Goal: Task Accomplishment & Management: Complete application form

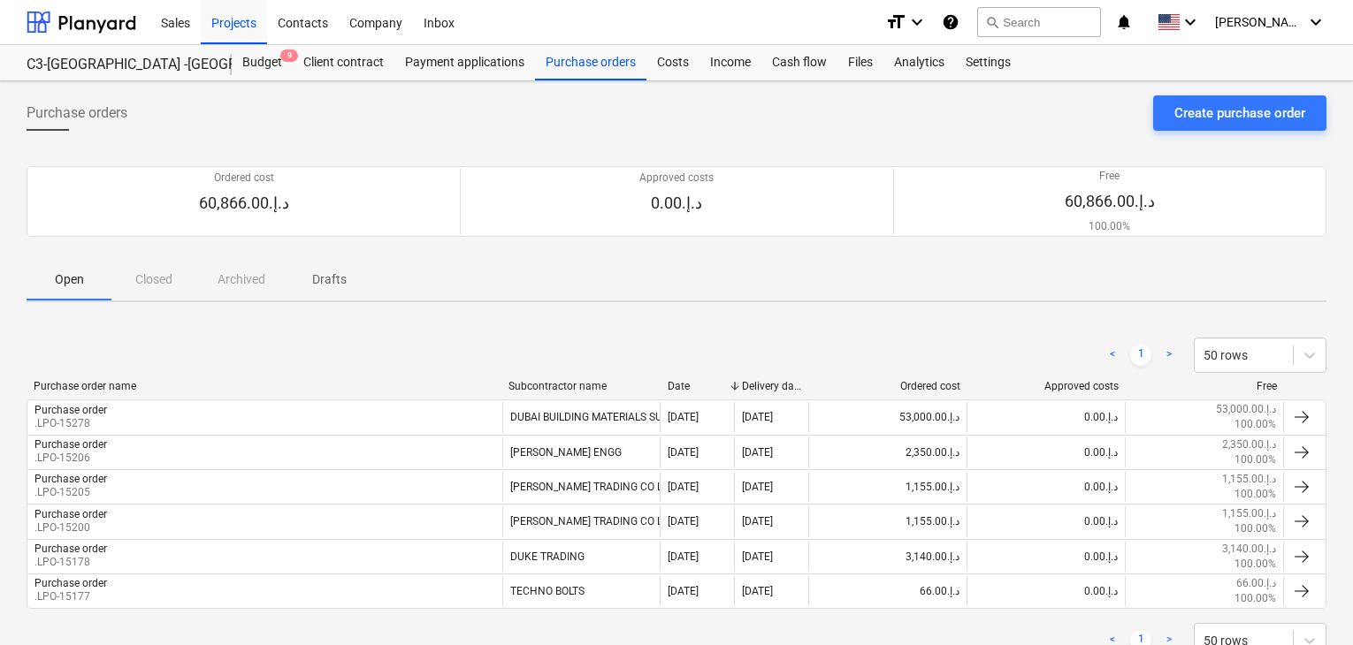
scroll to position [61, 0]
click at [155, 277] on div "Open Closed Archived Drafts" at bounding box center [677, 279] width 1300 height 42
click at [151, 277] on div "Open Closed Archived Drafts" at bounding box center [677, 279] width 1300 height 42
click at [279, 285] on div "Open Closed Archived Drafts" at bounding box center [677, 279] width 1300 height 42
click at [246, 286] on div "Open Closed Archived Drafts" at bounding box center [677, 279] width 1300 height 42
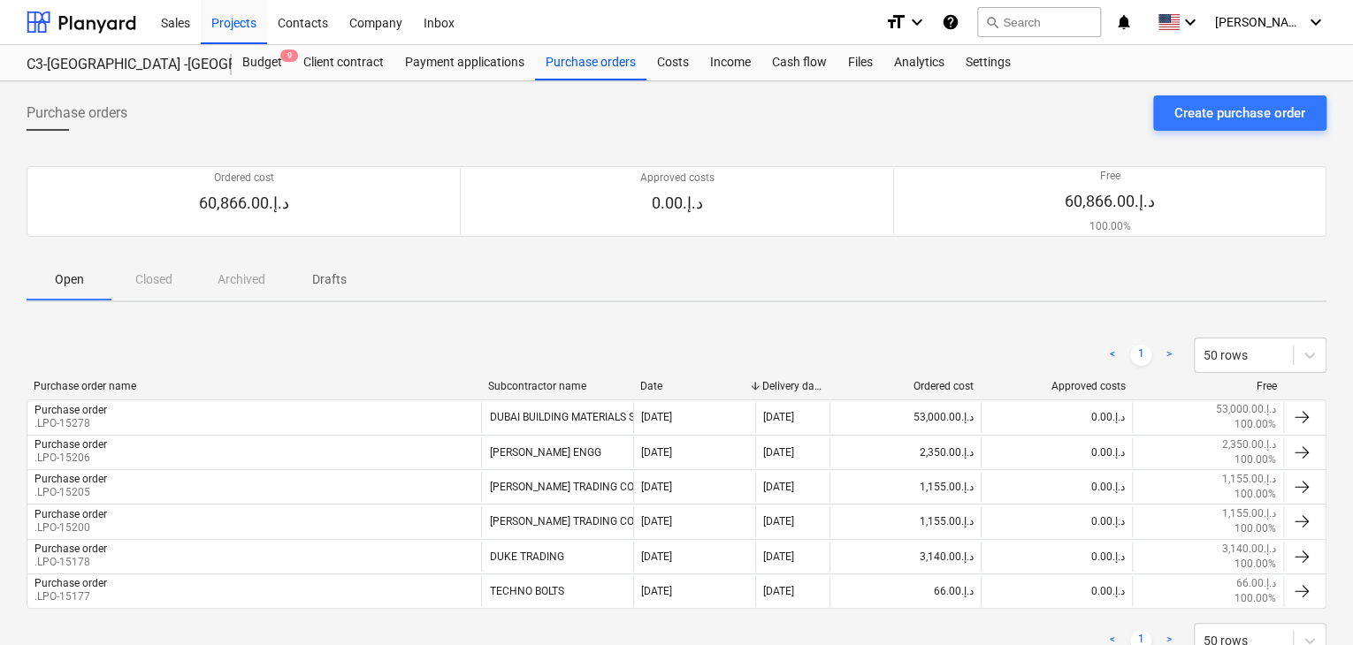
drag, startPoint x: 734, startPoint y: 382, endPoint x: 782, endPoint y: 381, distance: 47.7
click at [782, 381] on div "Purchase order name Subcontractor name Date Delivery date Ordered cost Approved…" at bounding box center [677, 386] width 1300 height 12
drag, startPoint x: 755, startPoint y: 383, endPoint x: 765, endPoint y: 388, distance: 11.1
click at [765, 388] on div at bounding box center [759, 386] width 32 height 12
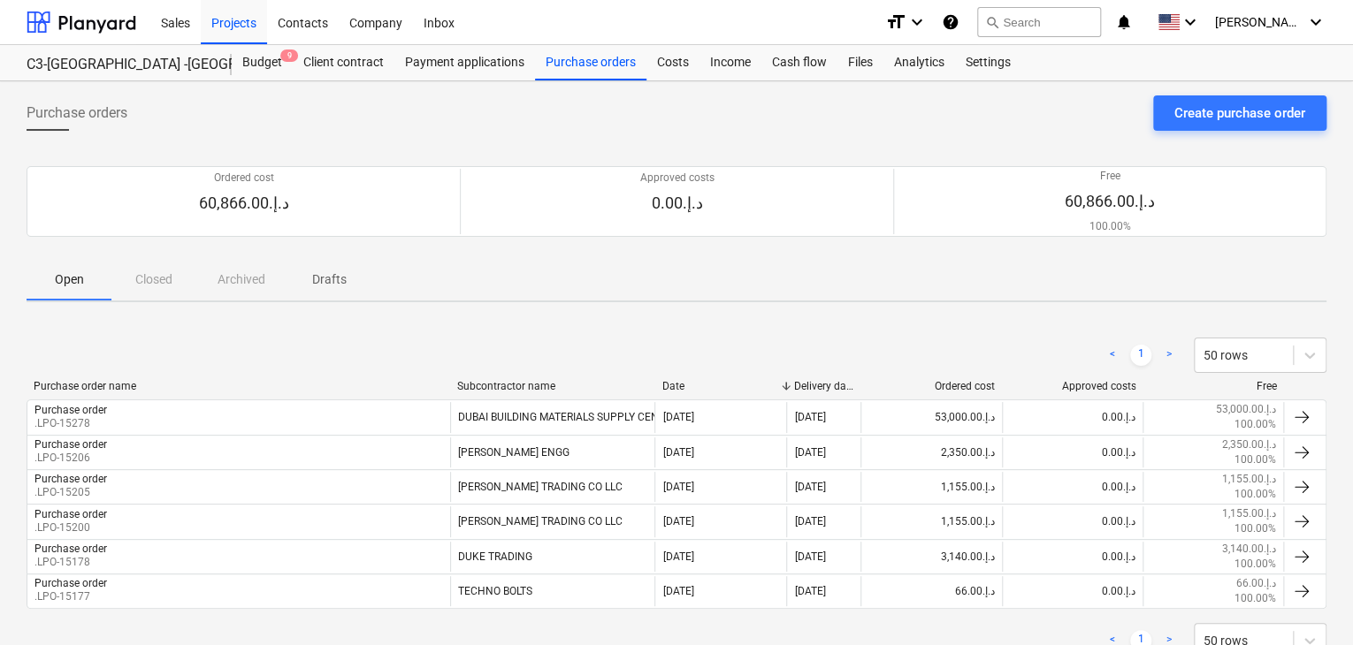
drag, startPoint x: 629, startPoint y: 387, endPoint x: 685, endPoint y: 393, distance: 56.9
click at [685, 393] on div "Purchase order name Subcontractor name Date Delivery date Ordered cost Approved…" at bounding box center [677, 389] width 1300 height 19
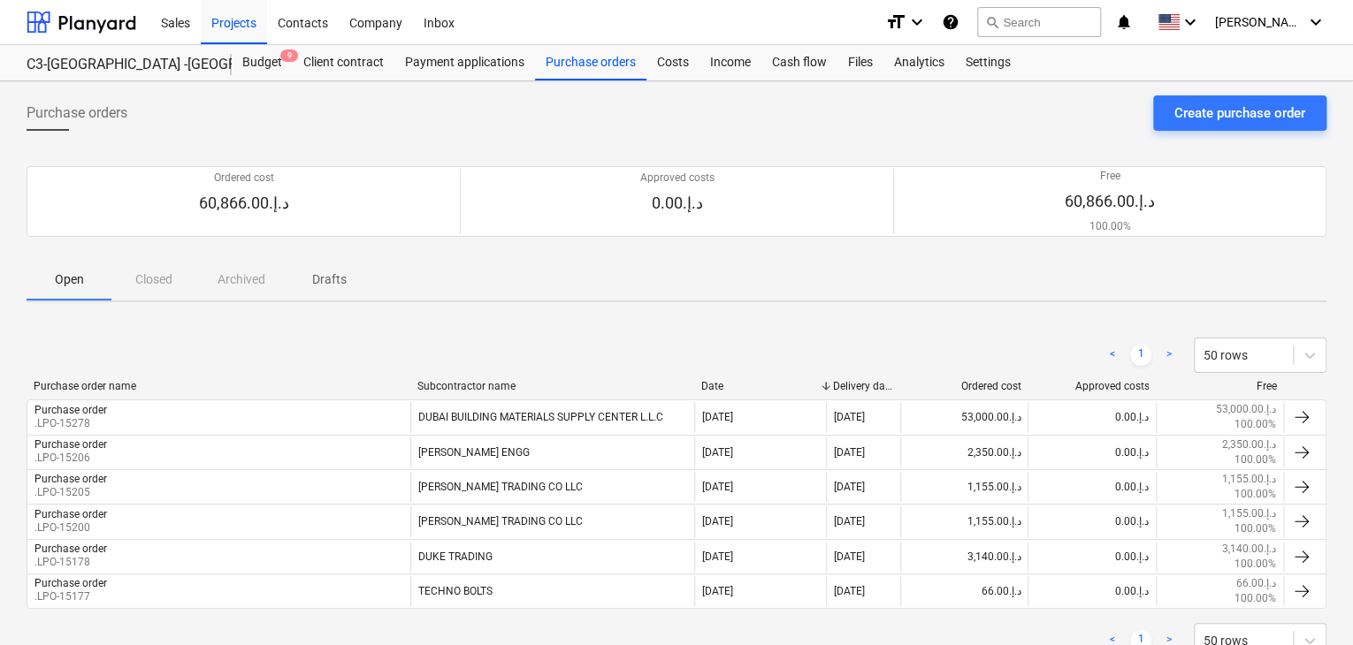
drag, startPoint x: 648, startPoint y: 380, endPoint x: 725, endPoint y: 383, distance: 77.0
click at [725, 383] on div "Purchase order name Subcontractor name Date Delivery date Ordered cost Approved…" at bounding box center [677, 386] width 1300 height 12
click at [149, 282] on div "Open Closed Archived Drafts" at bounding box center [677, 279] width 1300 height 42
click at [181, 281] on div "Open Closed Archived Drafts" at bounding box center [677, 279] width 1300 height 42
click at [256, 37] on div "Projects" at bounding box center [234, 21] width 66 height 45
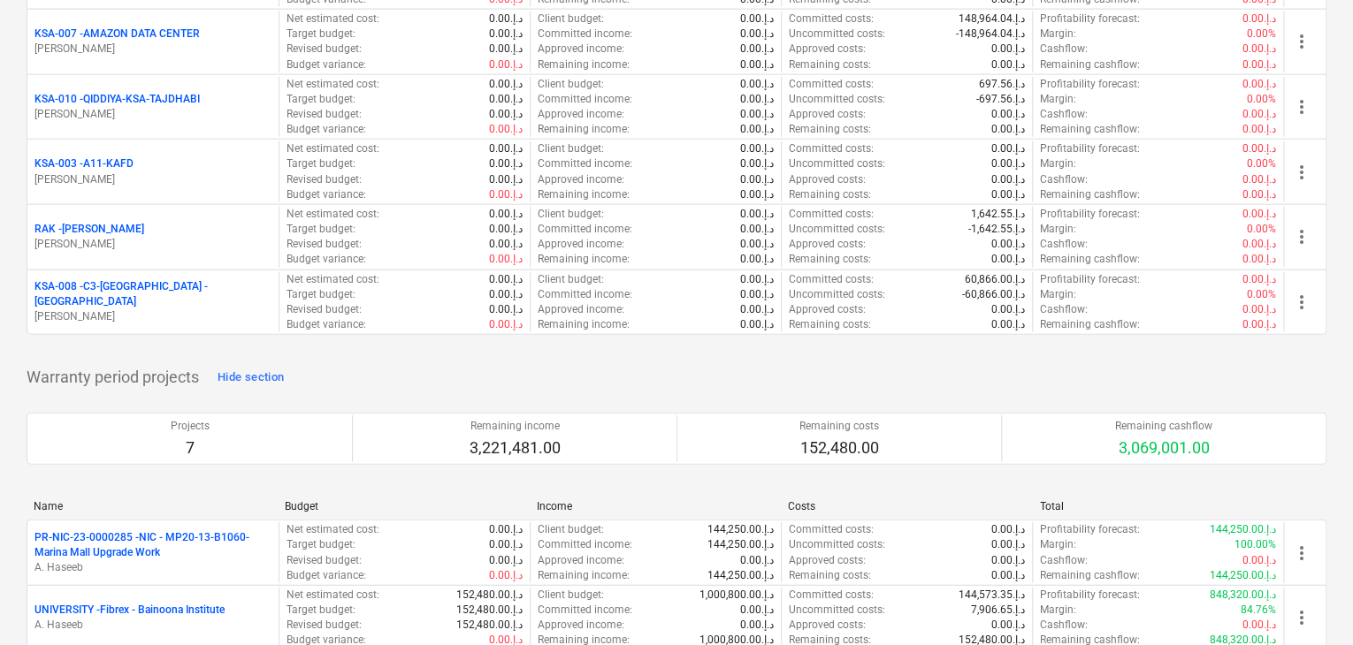
scroll to position [2210, 0]
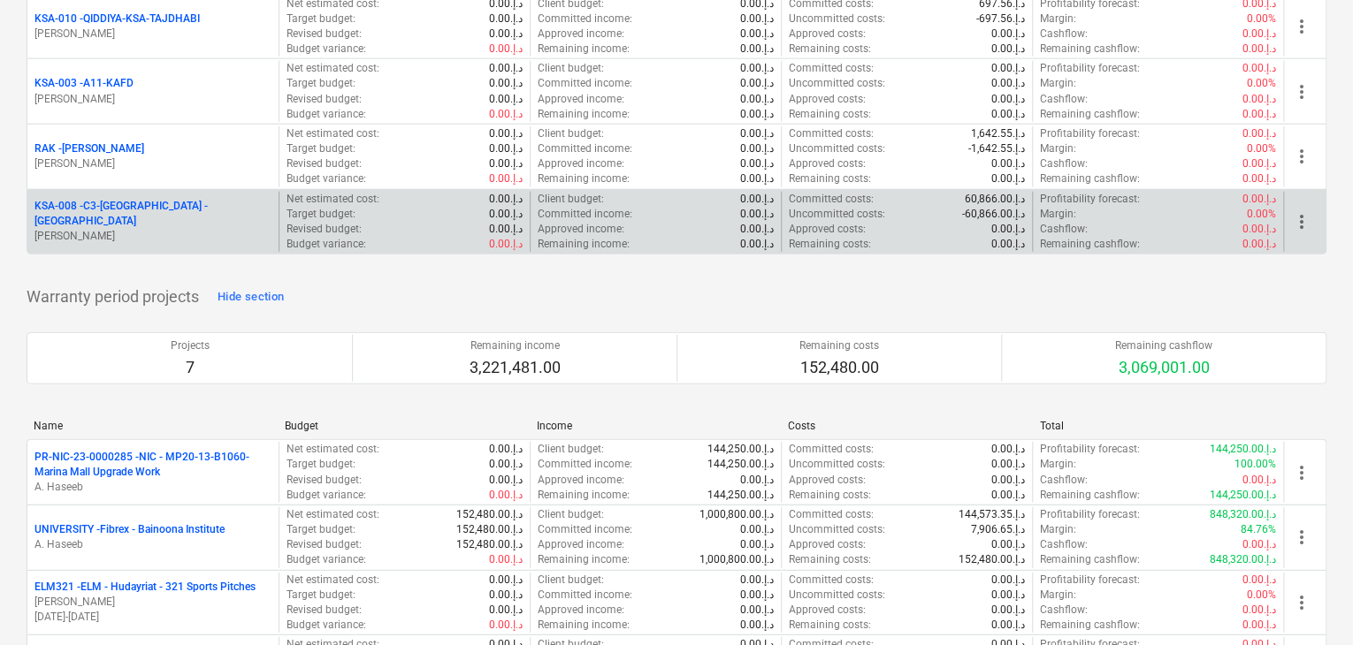
click at [133, 229] on p "[PERSON_NAME]" at bounding box center [152, 236] width 237 height 15
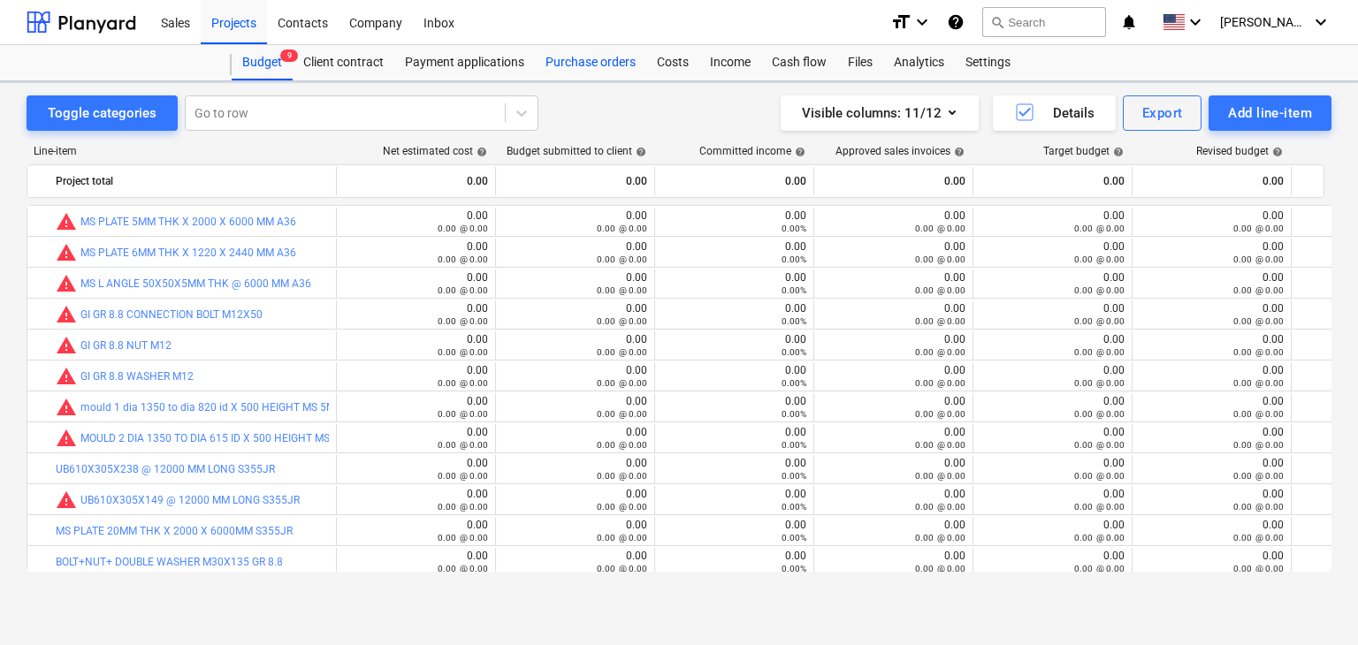
click at [605, 57] on div "Purchase orders" at bounding box center [590, 62] width 111 height 35
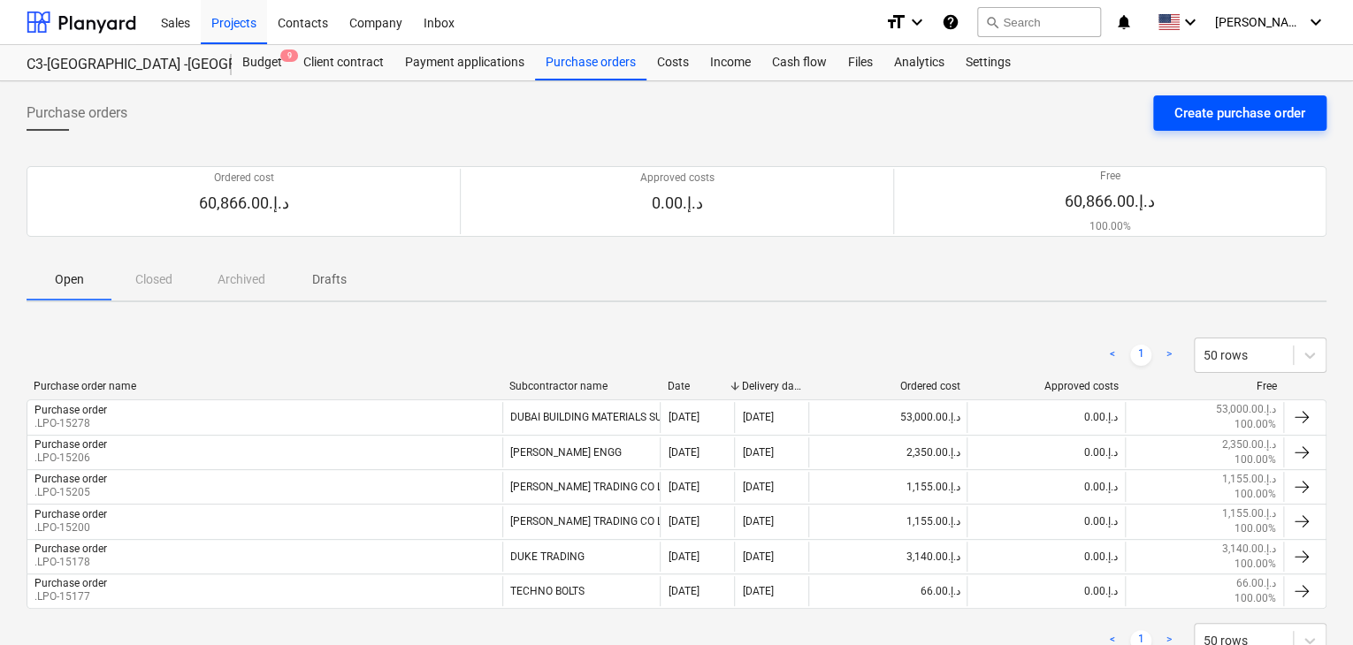
click at [1195, 109] on div "Create purchase order" at bounding box center [1239, 113] width 131 height 23
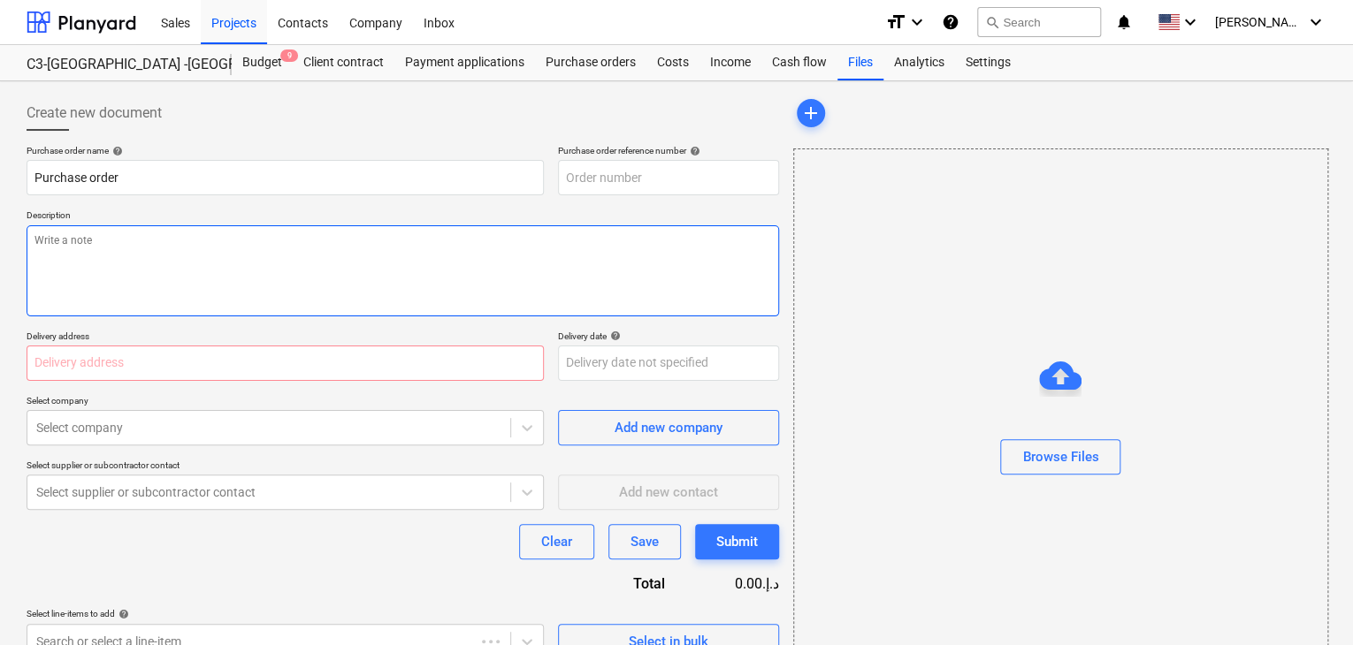
type textarea "x"
type input "KSA-008-PO-007"
click at [548, 247] on textarea at bounding box center [403, 270] width 752 height 91
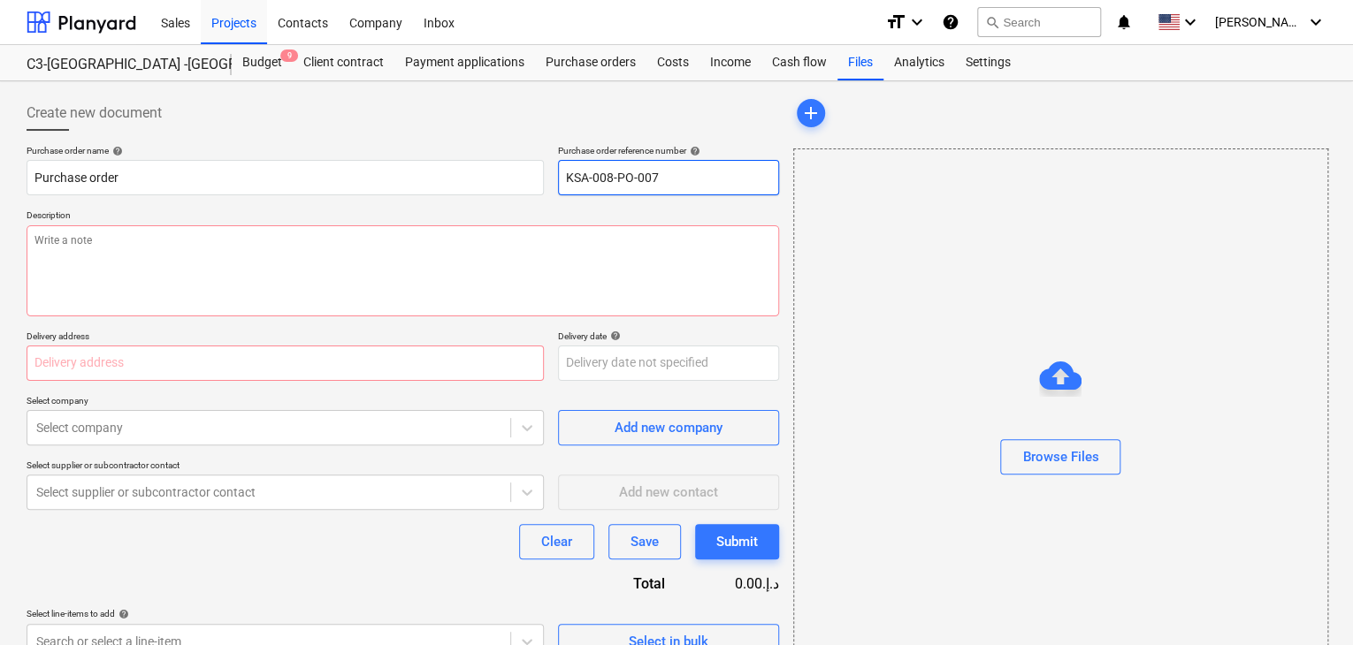
drag, startPoint x: 670, startPoint y: 171, endPoint x: 573, endPoint y: 164, distance: 97.4
click at [573, 164] on input "KSA-008-PO-007" at bounding box center [668, 177] width 221 height 35
click at [751, 174] on input "KSA-008-PO-007" at bounding box center [668, 177] width 221 height 35
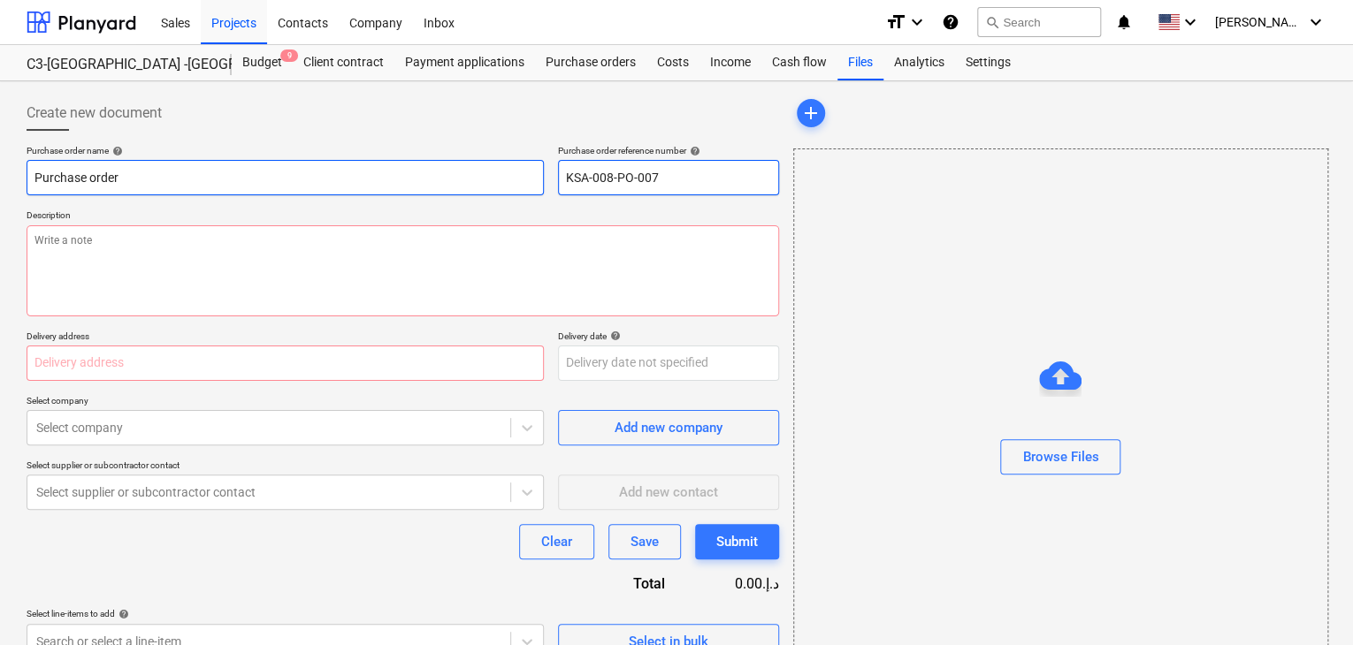
drag, startPoint x: 721, startPoint y: 174, endPoint x: 470, endPoint y: 175, distance: 251.1
click at [470, 175] on div "Purchase order name help Purchase order Purchase order reference number help KS…" at bounding box center [403, 170] width 752 height 50
type textarea "x"
type input "."
type textarea "x"
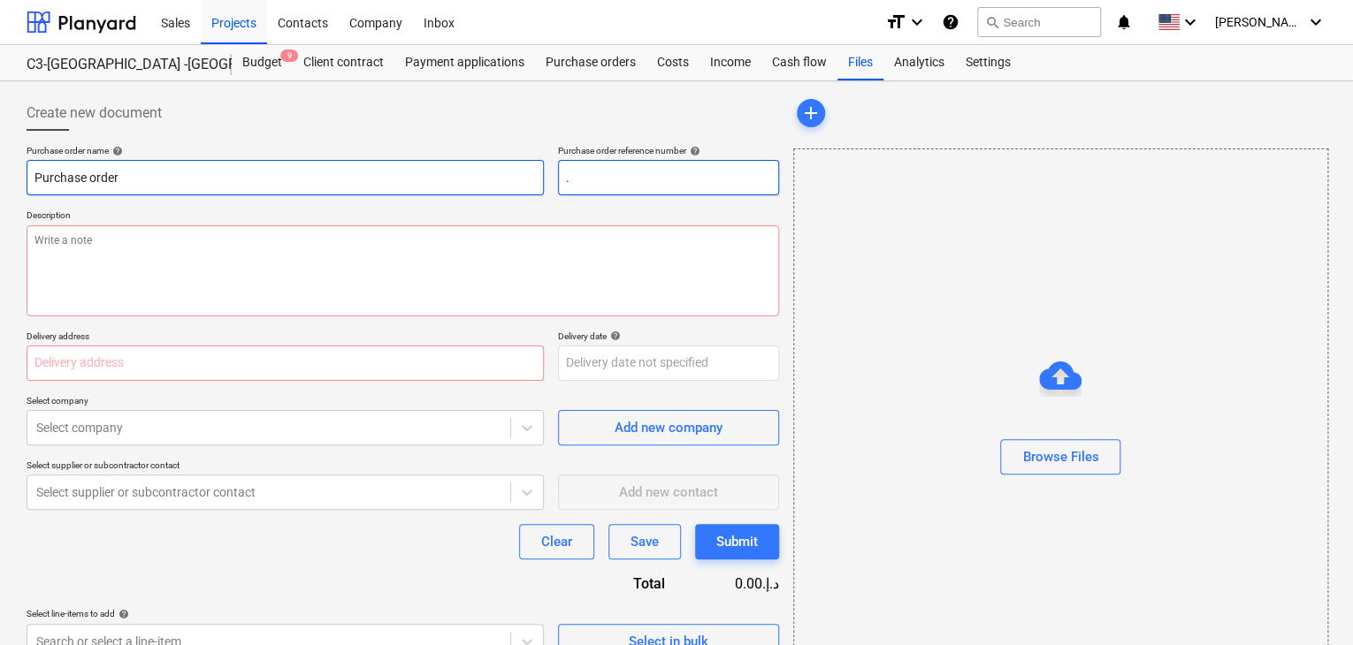
type input ".L"
type textarea "x"
type input ".LP"
type textarea "x"
type input ".LPO"
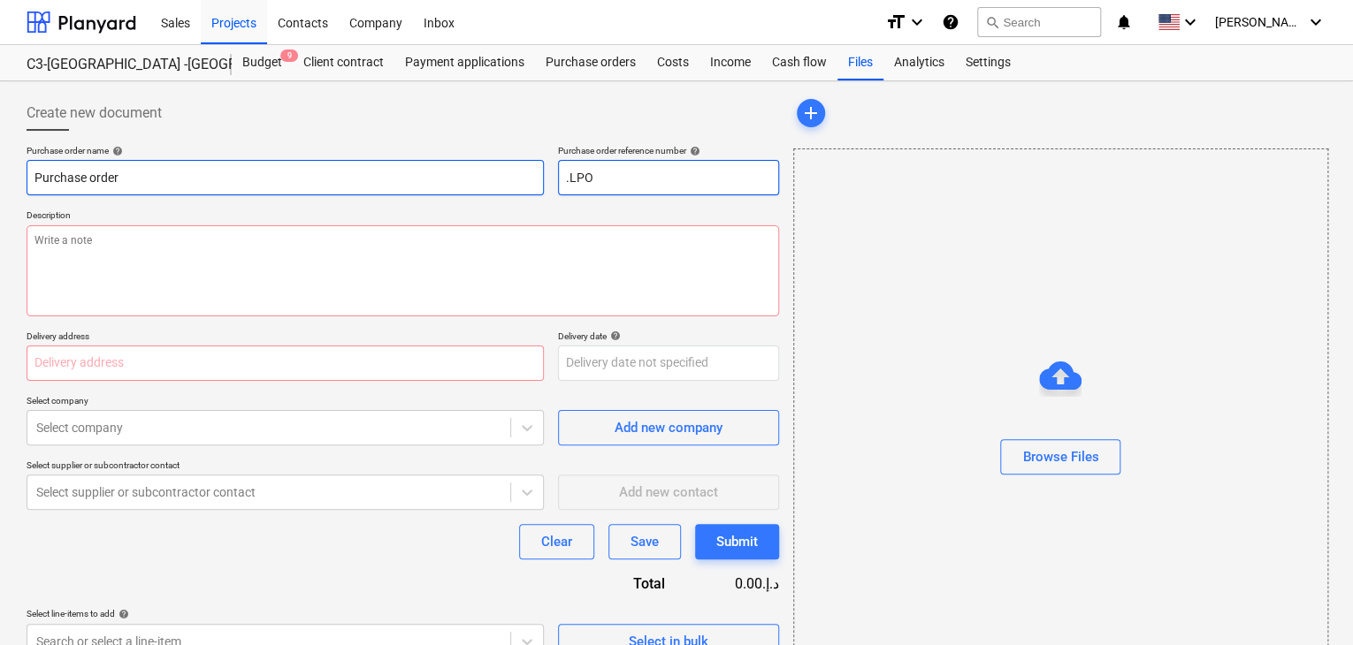
type textarea "x"
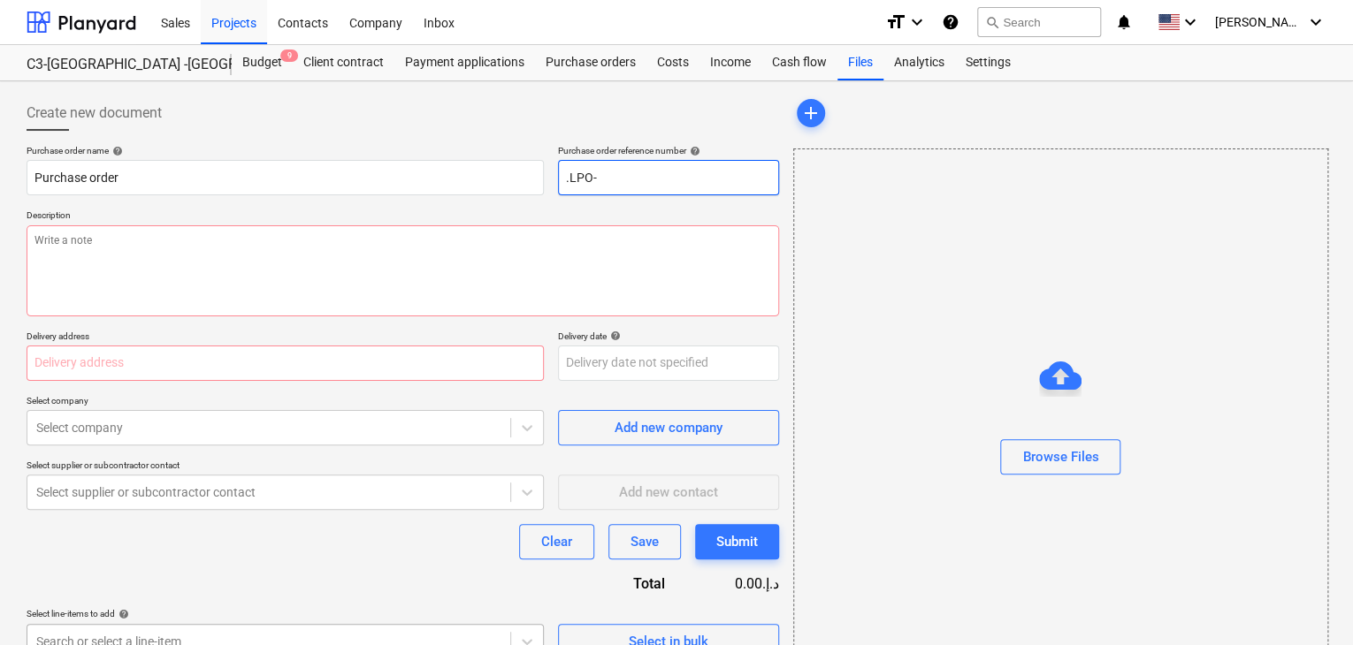
type input ".LPO-"
type textarea "x"
type input ".LPO-1"
type textarea "x"
type input ".LPO-15"
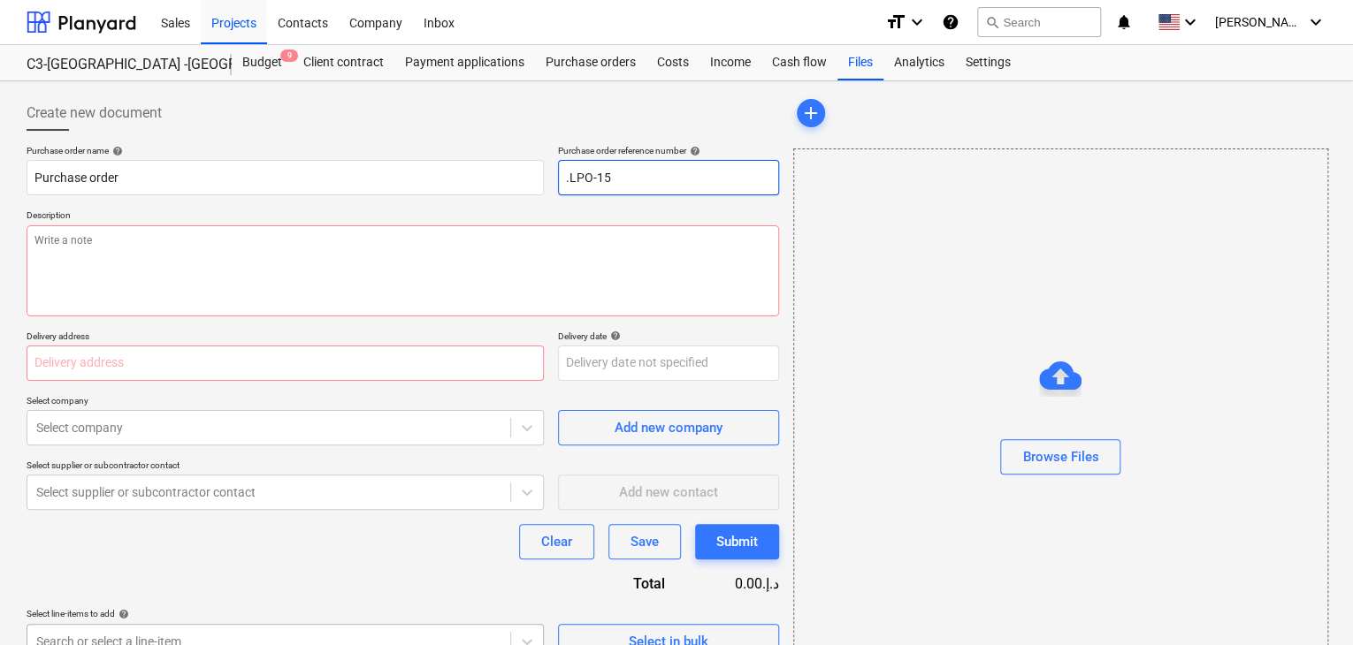
type textarea "x"
type input ".LPO-152"
type textarea "x"
type input ".LPO-1529"
type textarea "x"
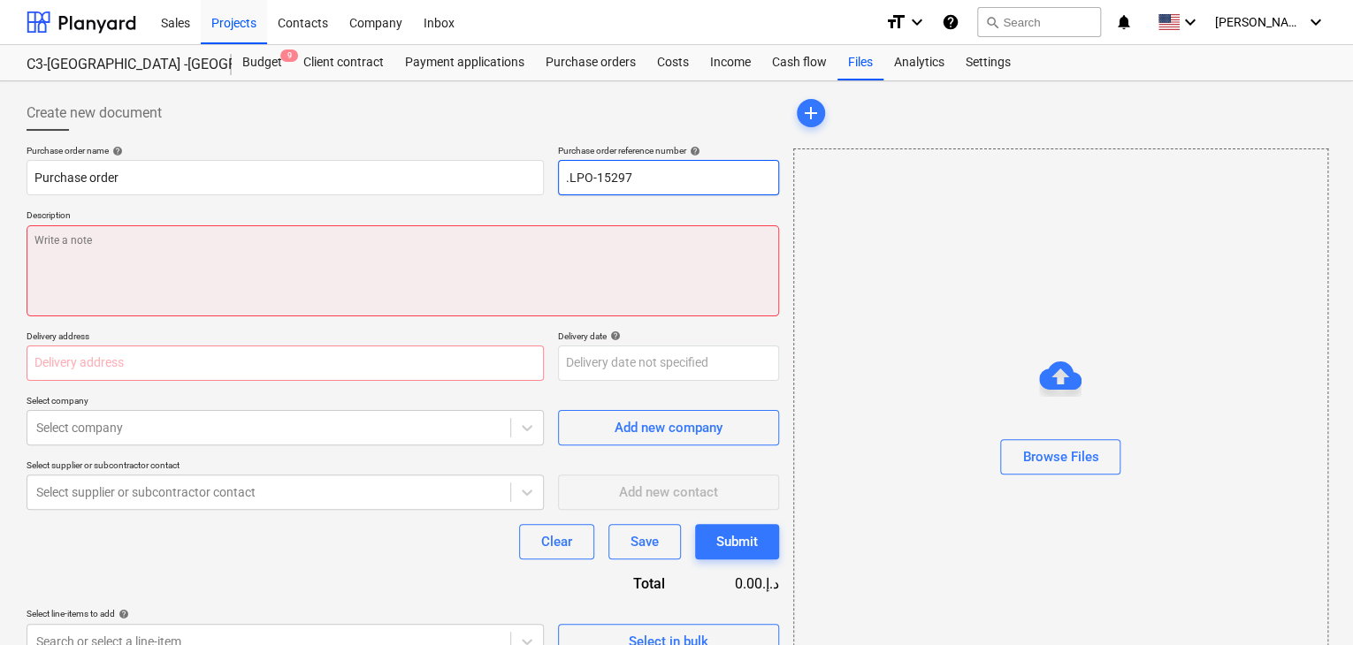
type input ".LPO-15297"
click at [144, 234] on textarea at bounding box center [403, 270] width 752 height 91
type textarea "x"
type textarea "1"
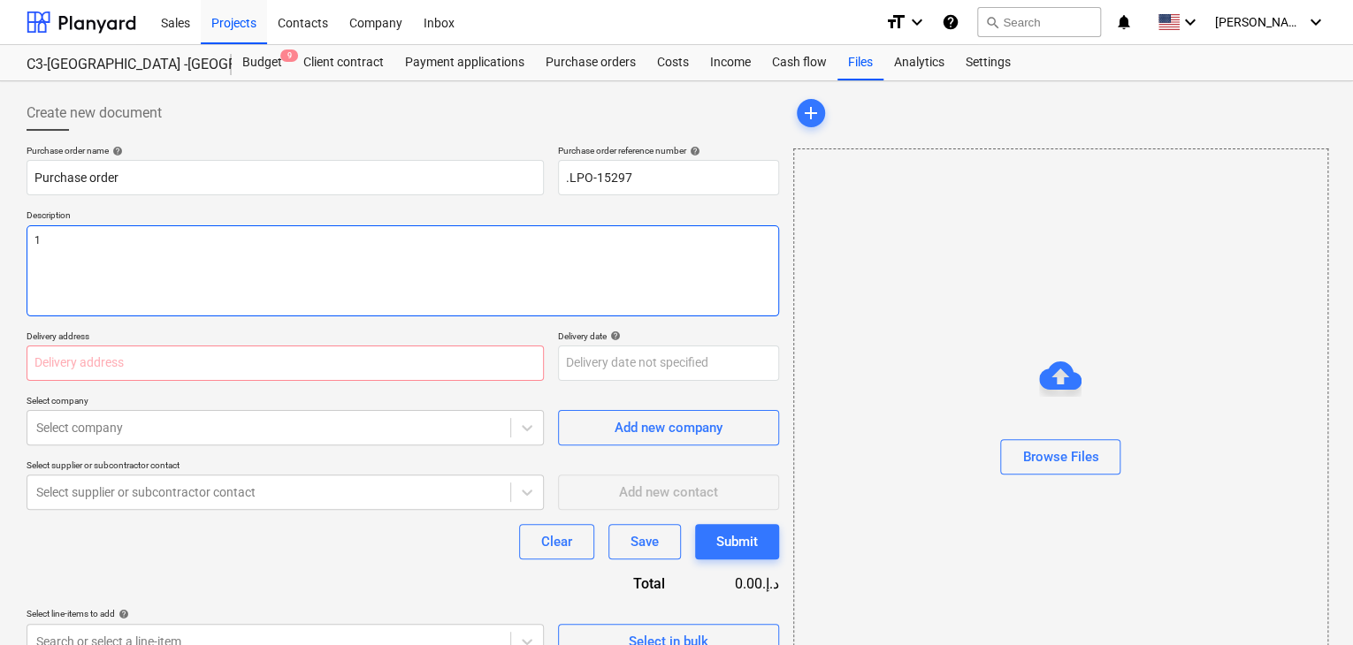
type textarea "x"
type textarea "12"
type textarea "x"
type textarea "12/"
type textarea "x"
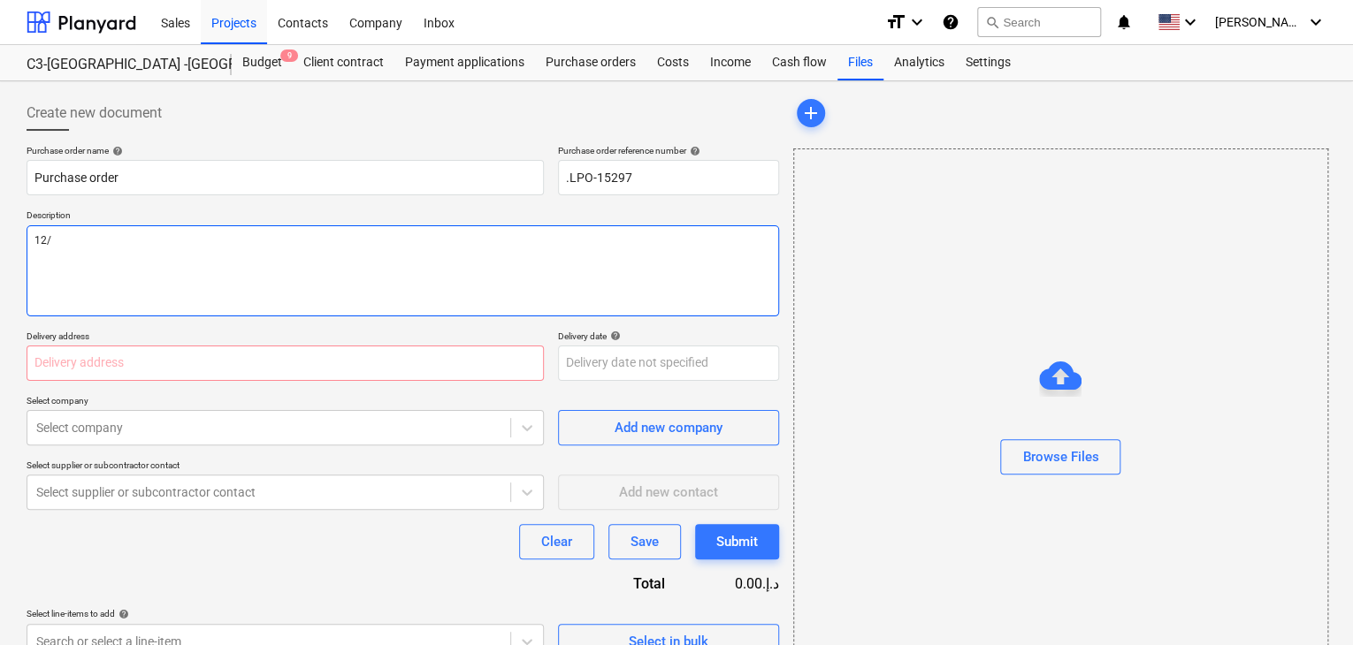
type textarea "12/A"
type textarea "x"
type textarea "12/AU"
type textarea "x"
type textarea "12/AUG"
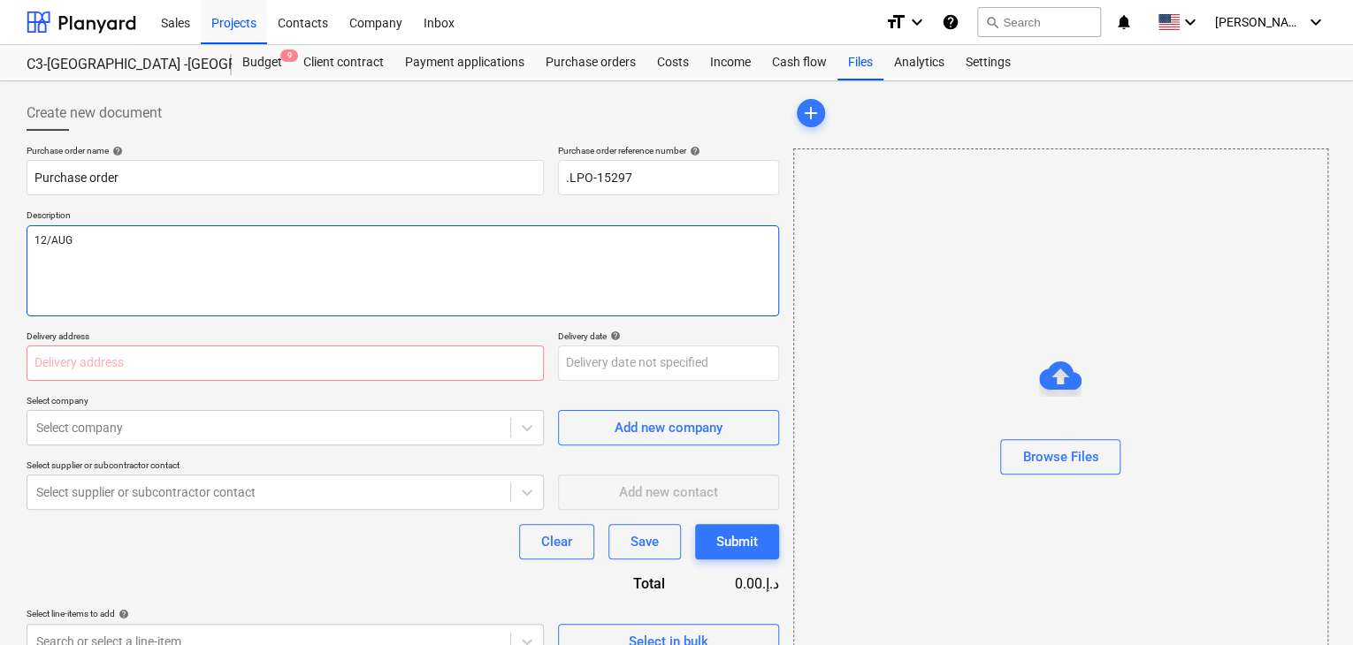
type textarea "x"
type textarea "12/AUG/"
type textarea "x"
type textarea "12/AUG/2"
type textarea "x"
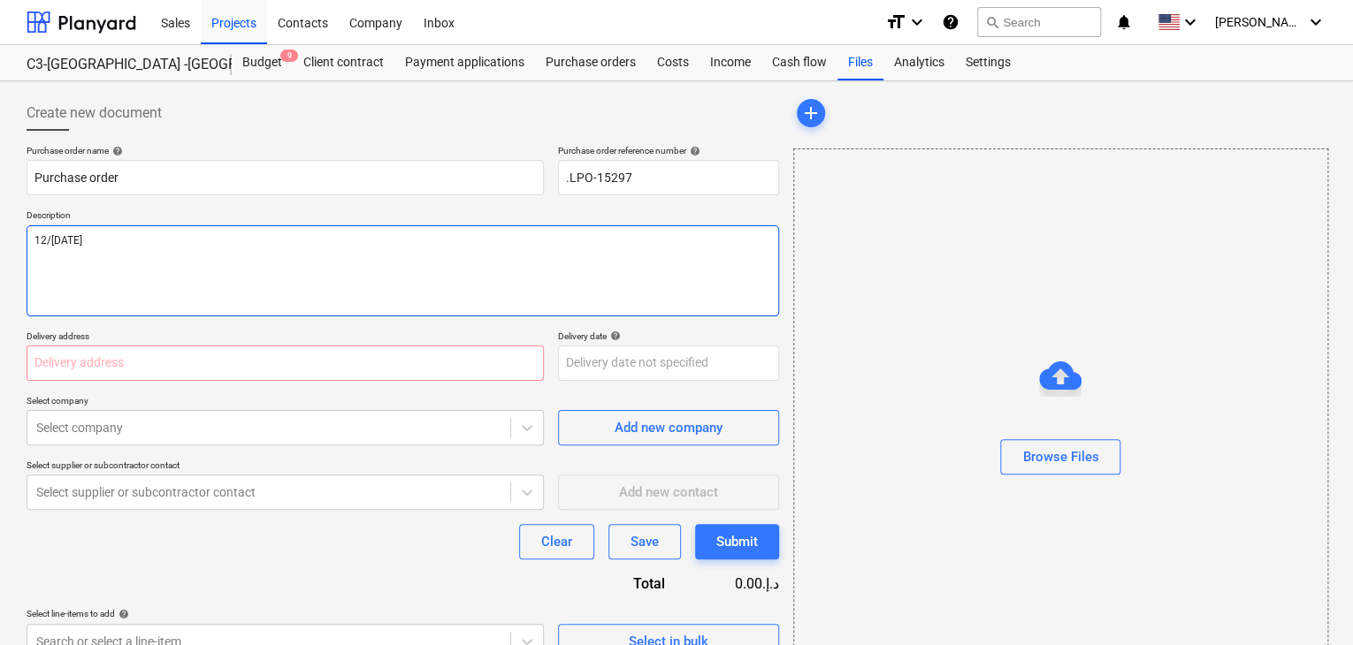
type textarea "12/AUG/20"
type textarea "x"
type textarea "12/AUG/202"
type textarea "x"
type textarea "12/AUG/2025"
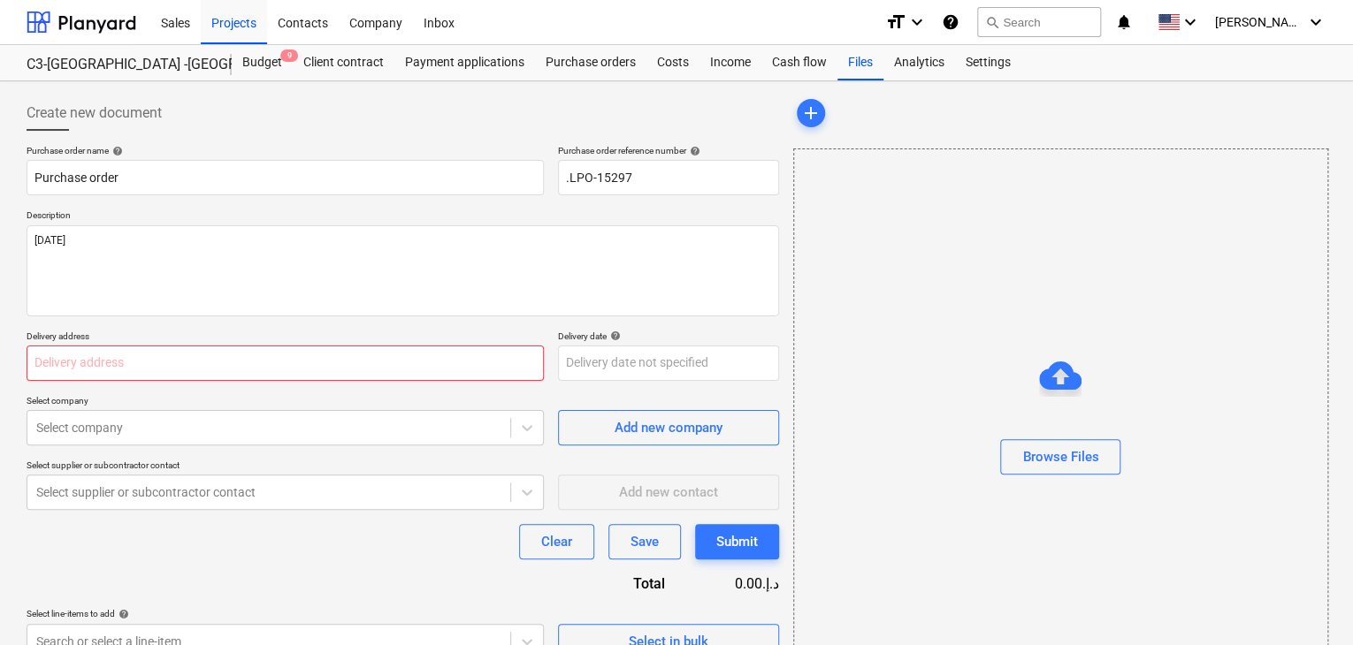
click at [63, 362] on input "text" at bounding box center [285, 363] width 517 height 35
type textarea "x"
type input "L"
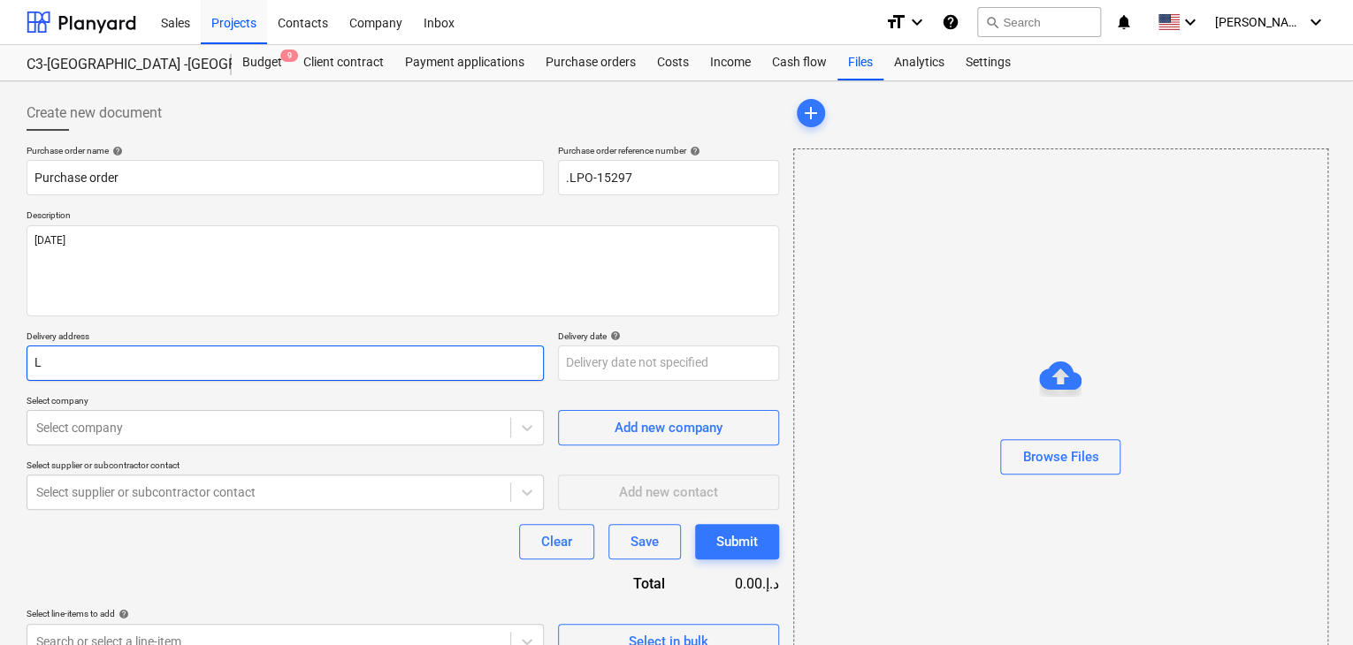
type textarea "x"
type input "LU"
type textarea "x"
type input "LUC"
type textarea "x"
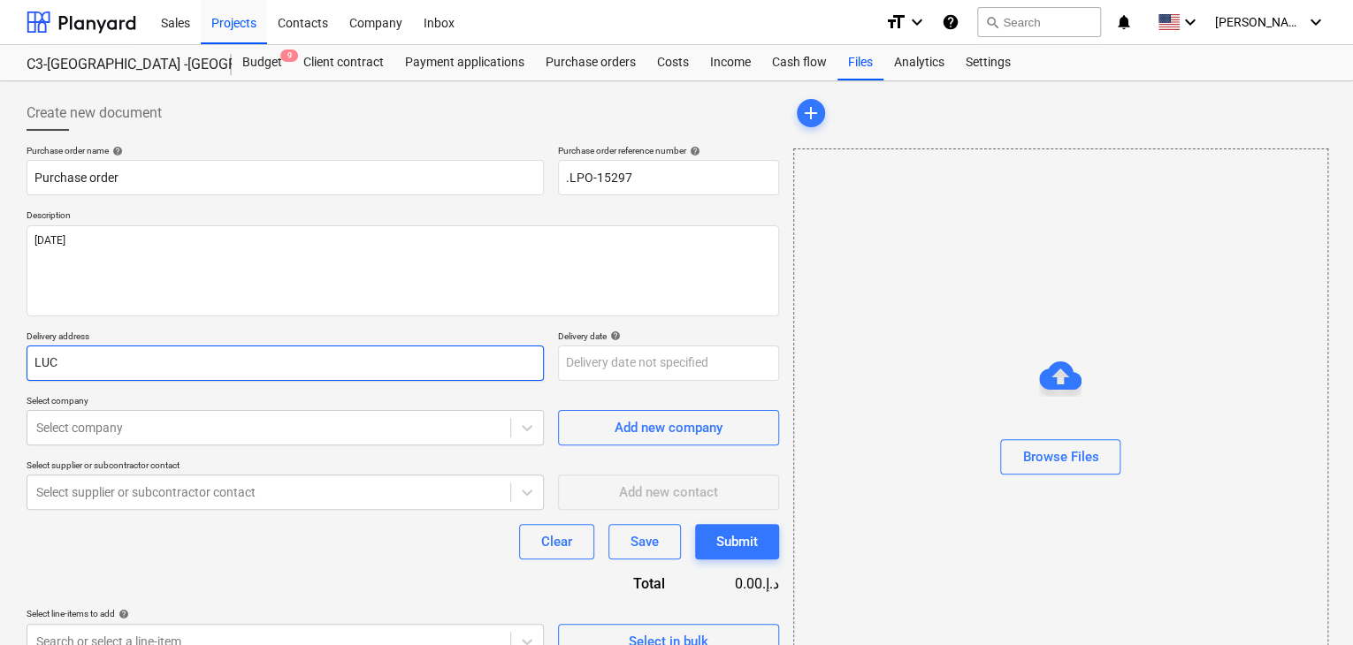
type input "LUCK"
type textarea "x"
type input "LUCKY"
type textarea "x"
type input "LUCKY"
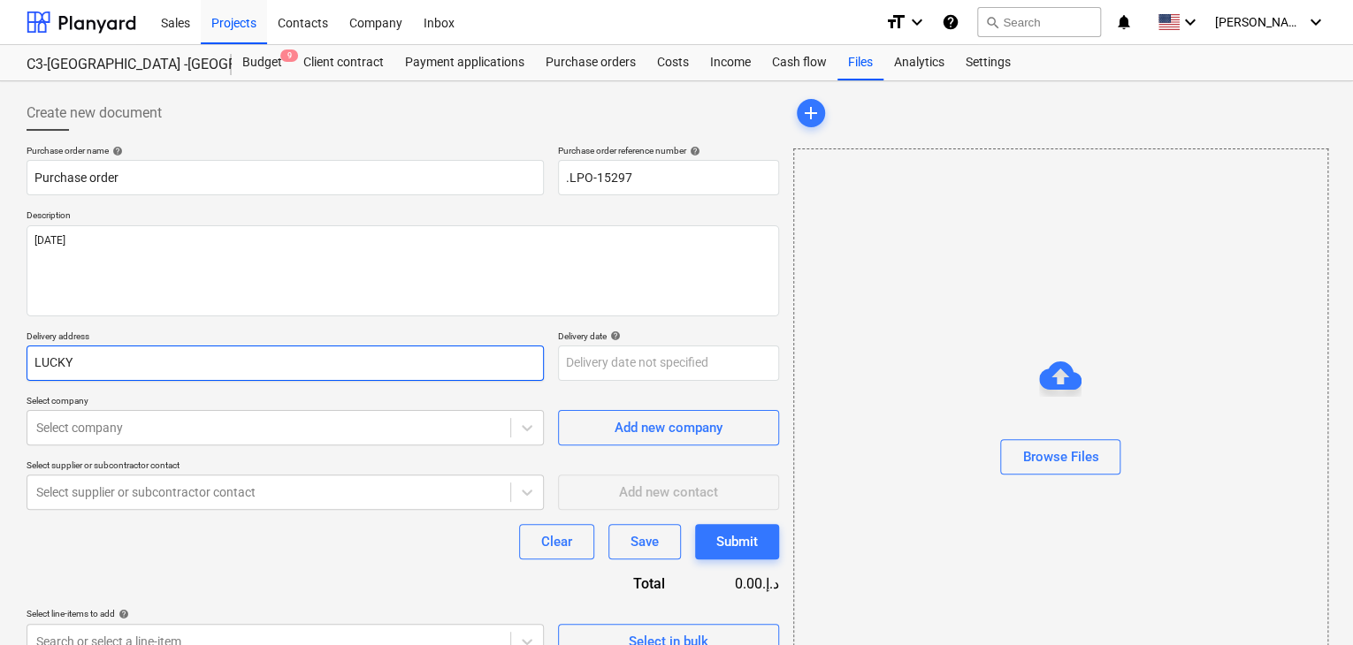
type textarea "x"
type input "LUCKY E"
type textarea "x"
type input "LUCKY EN"
type textarea "x"
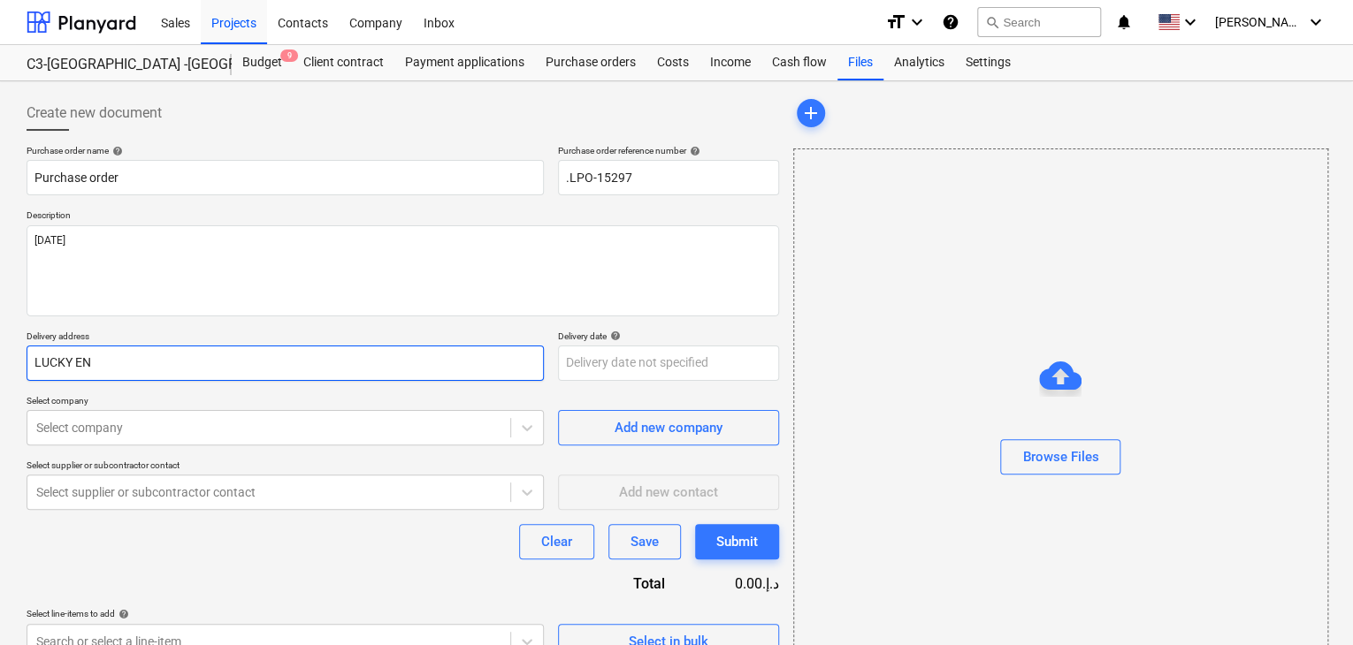
type input "LUCKY ENG"
type textarea "x"
type input "LUCKY ENGI"
type textarea "x"
type input "LUCKY ENGIN"
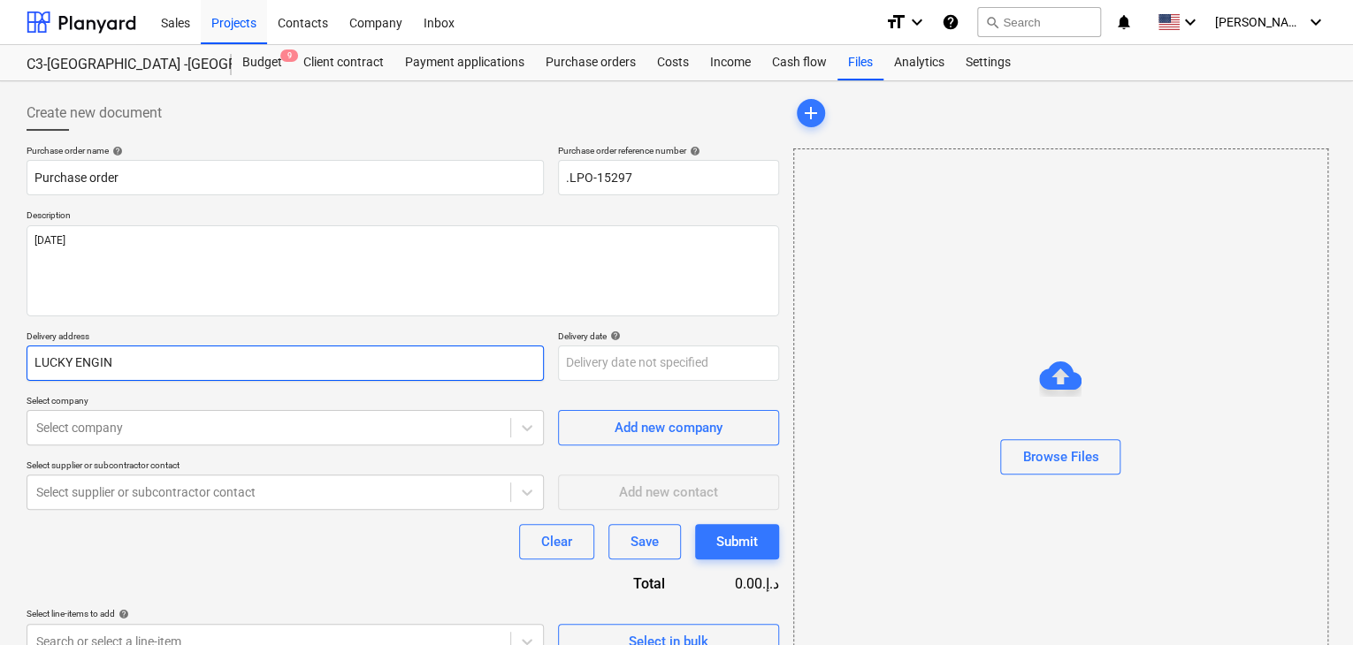
type textarea "x"
type input "LUCKY ENGINE"
type textarea "x"
type input "LUCKY ENGINEE"
type textarea "x"
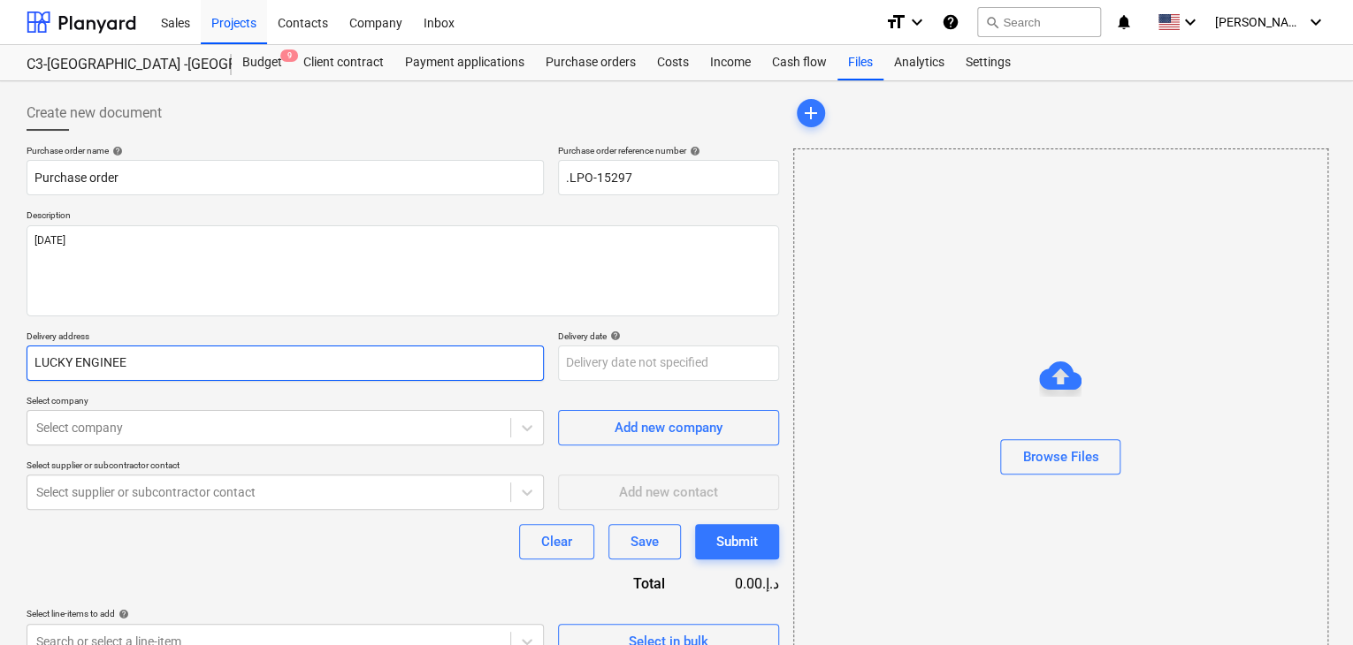
type input "LUCKY ENGINEER"
type textarea "x"
type input "LUCKY ENGINEERI"
type textarea "x"
type input "LUCKY ENGINEERIN"
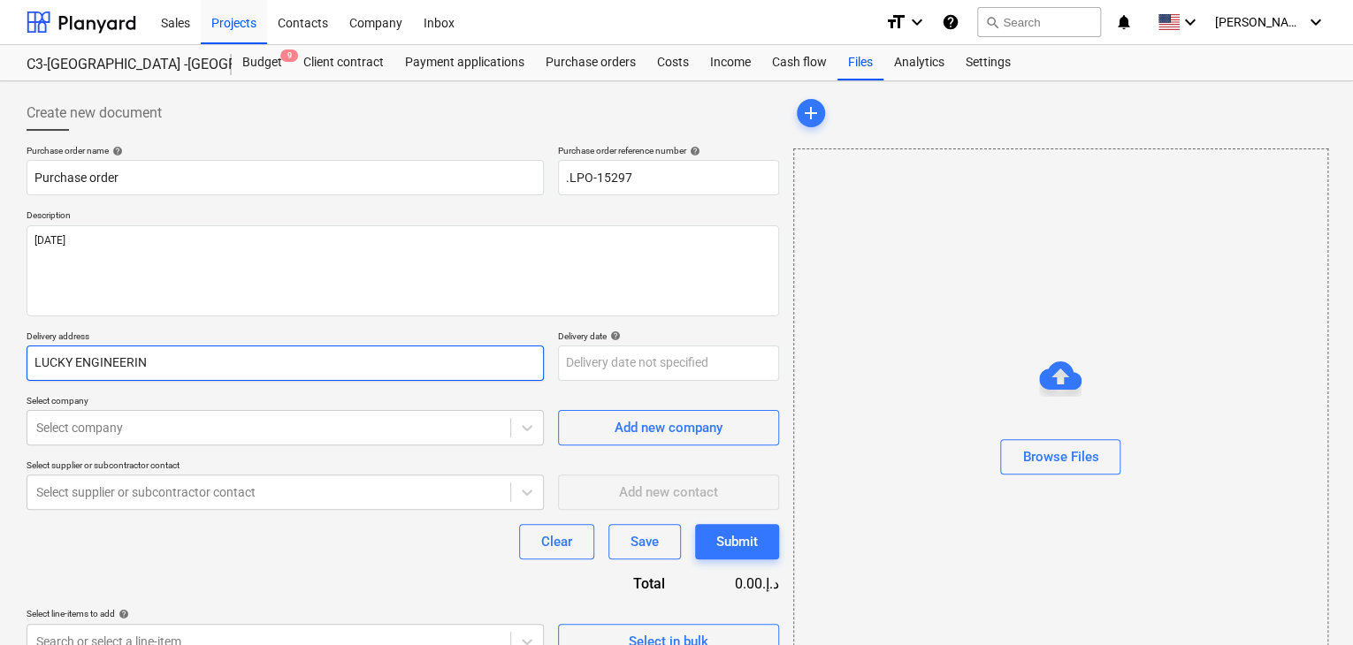
type textarea "x"
type input "LUCKY ENGINEERING"
type textarea "x"
type input "LUCKY ENGINEERING"
type textarea "x"
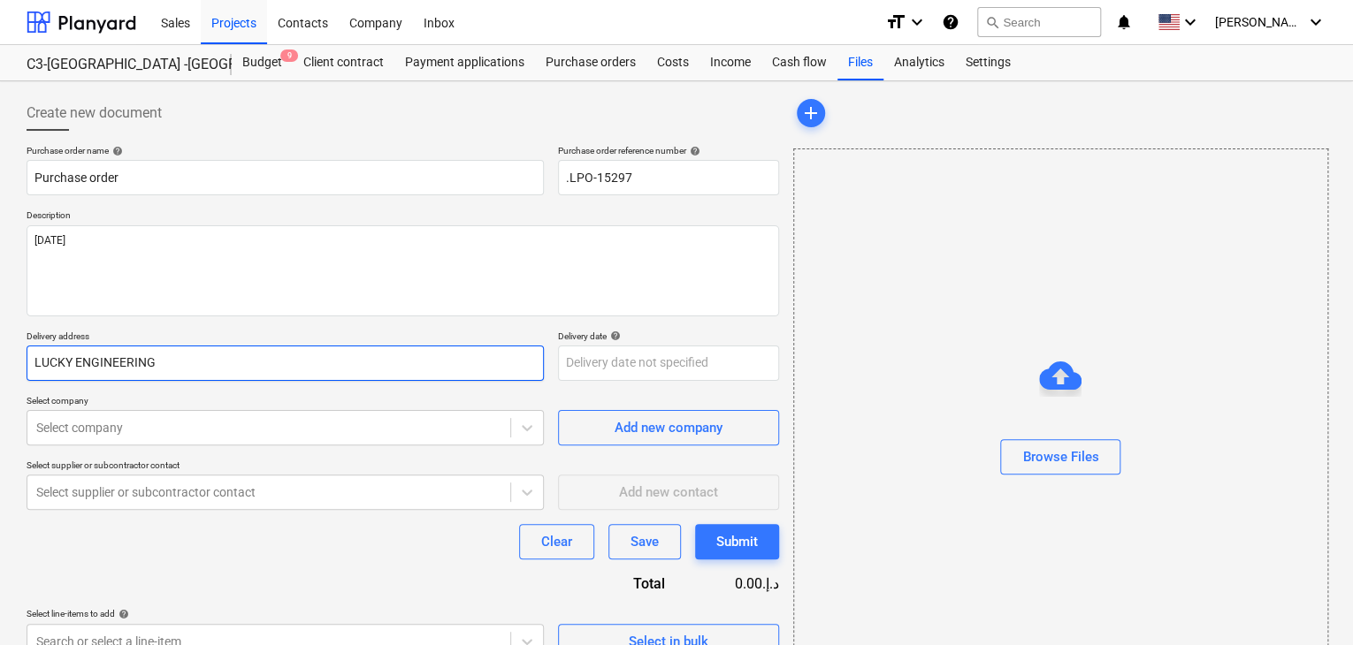
type input "LUCKY ENGINEERING S"
type textarea "x"
type input "LUCKY ENGINEERING SE"
type textarea "x"
type input "LUCKY ENGINEERING SER"
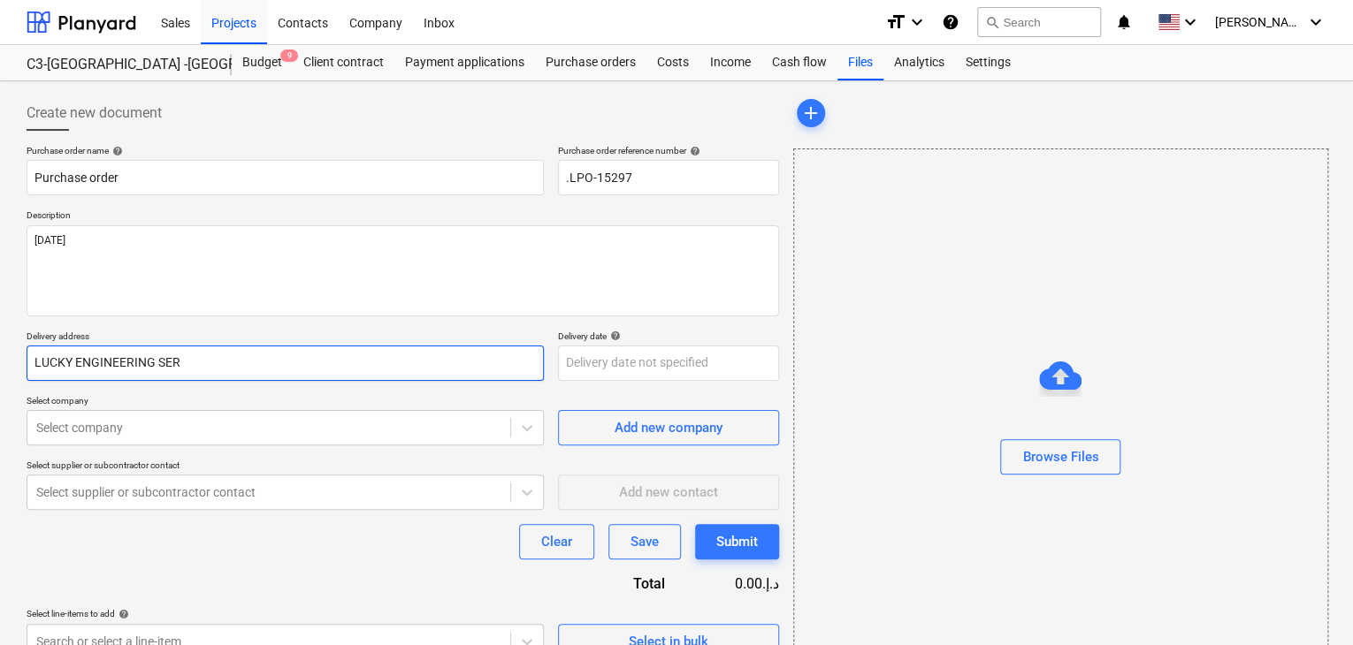
type textarea "x"
type input "LUCKY ENGINEERING SERV"
type textarea "x"
type input "LUCKY ENGINEERING SERVIC"
type textarea "x"
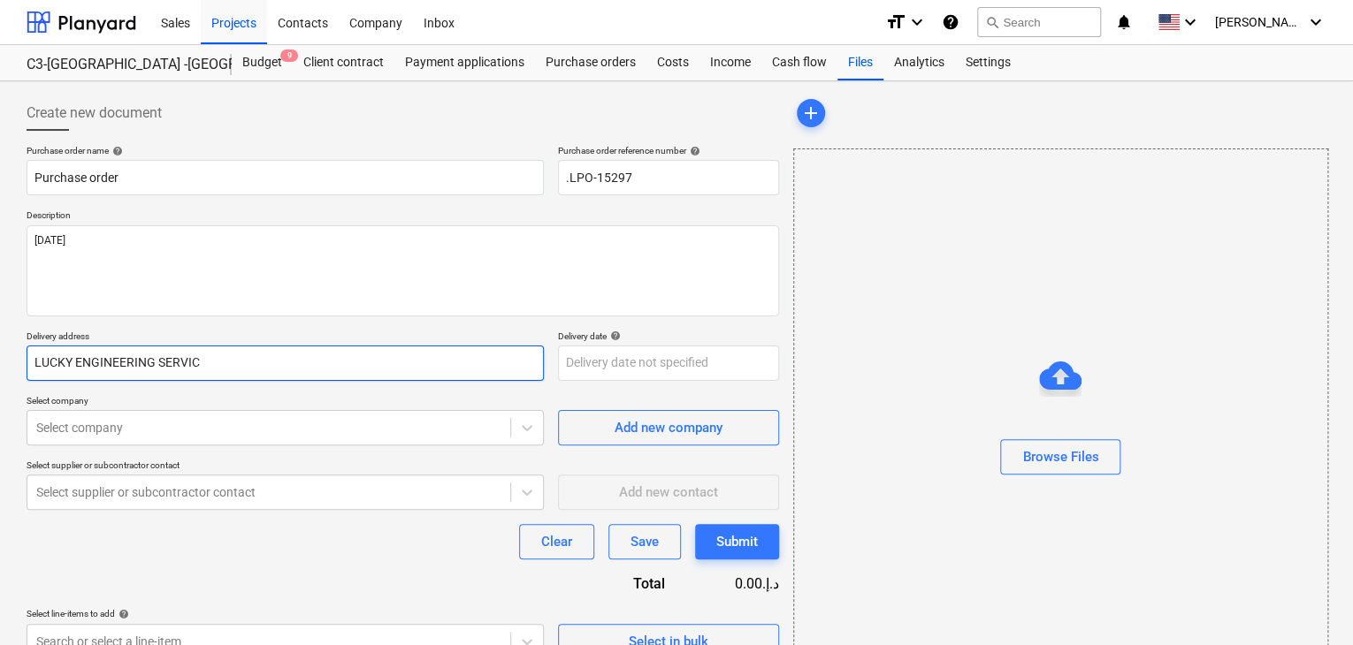
type input "LUCKY ENGINEERING SERVICE"
type textarea "x"
type input "LUCKY ENGINEERING SERVICES"
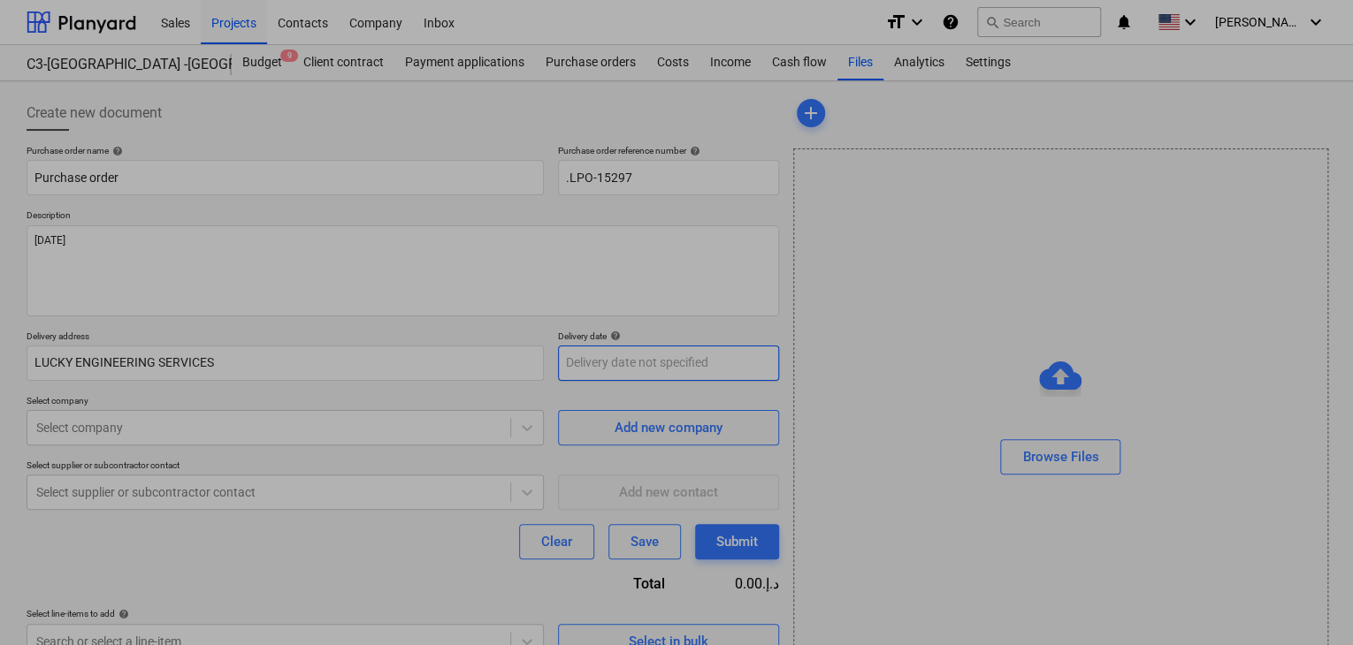
click at [600, 358] on body "Sales Projects Contacts Company Inbox format_size keyboard_arrow_down help sear…" at bounding box center [676, 322] width 1353 height 645
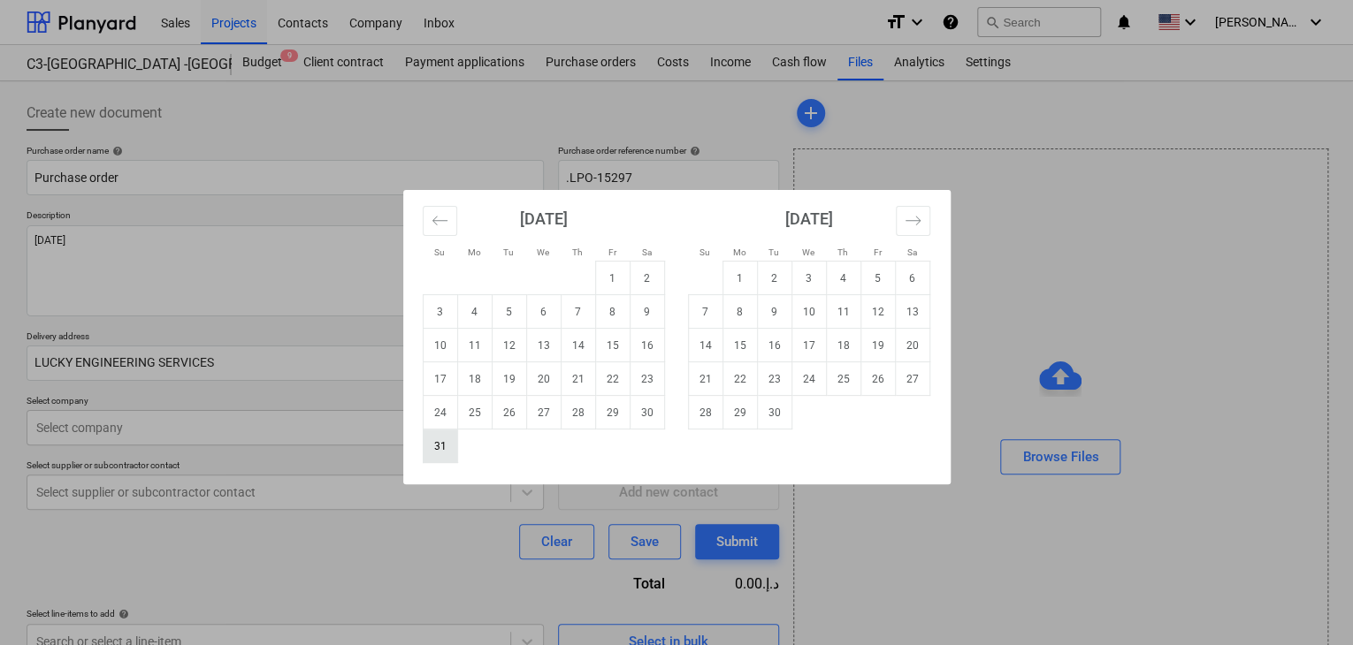
click at [449, 451] on td "31" at bounding box center [440, 447] width 34 height 34
type textarea "x"
type input "[DATE]"
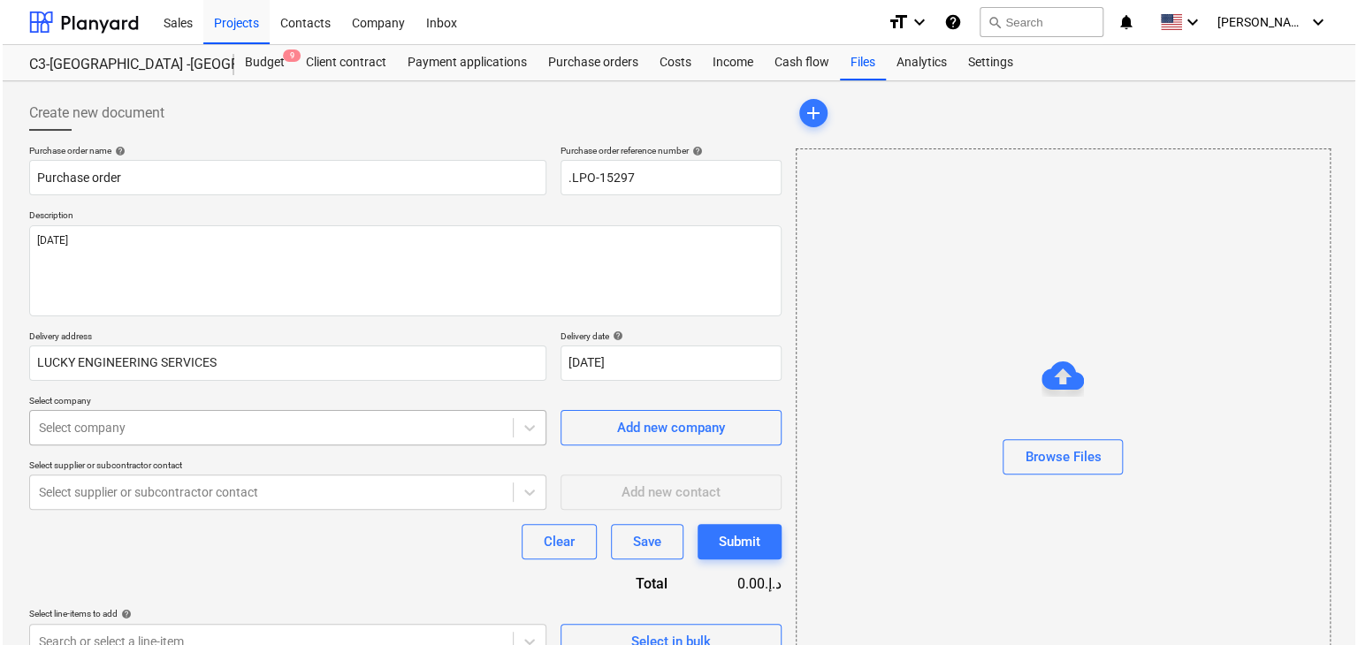
scroll to position [63, 0]
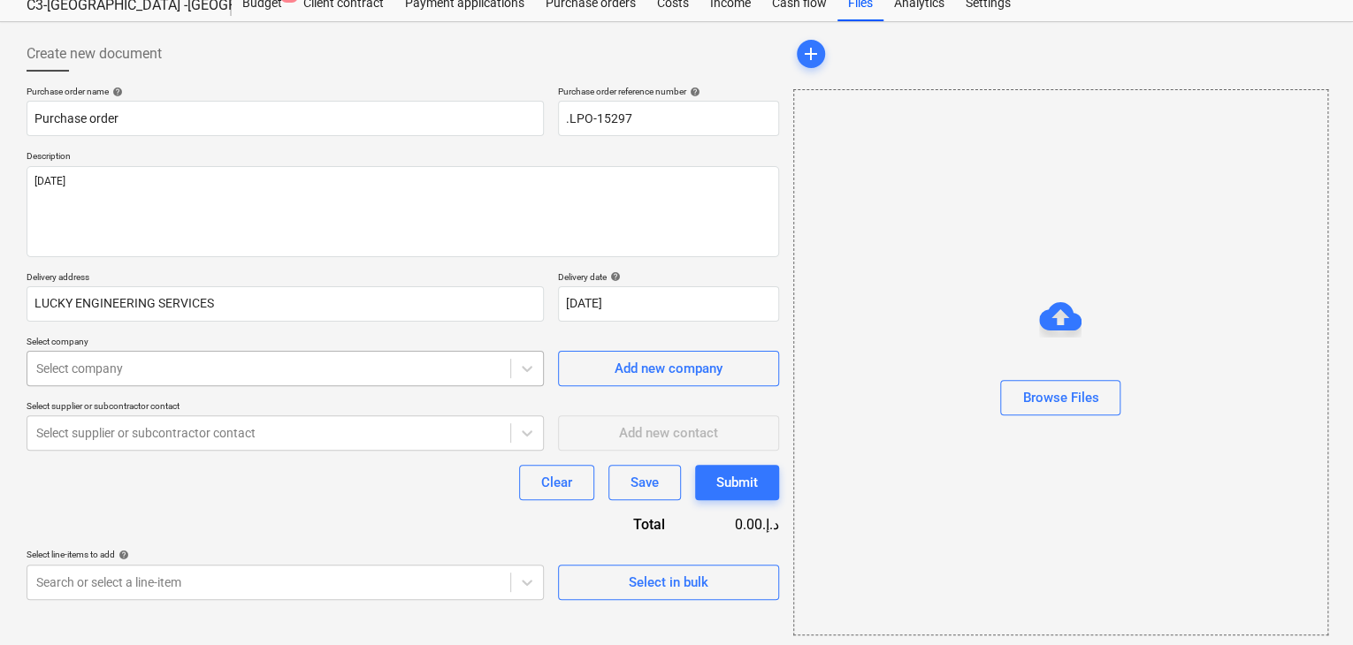
click at [112, 425] on body "Sales Projects Contacts Company Inbox format_size keyboard_arrow_down help sear…" at bounding box center [676, 263] width 1353 height 645
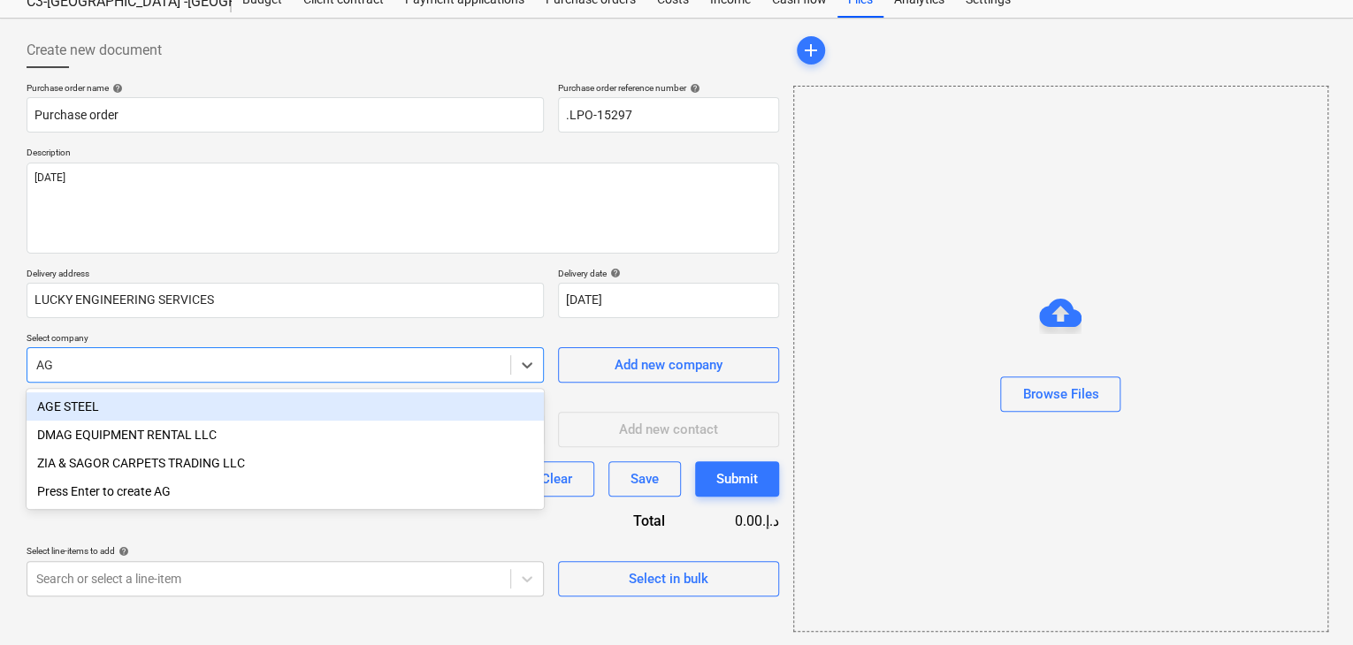
type input "AGE"
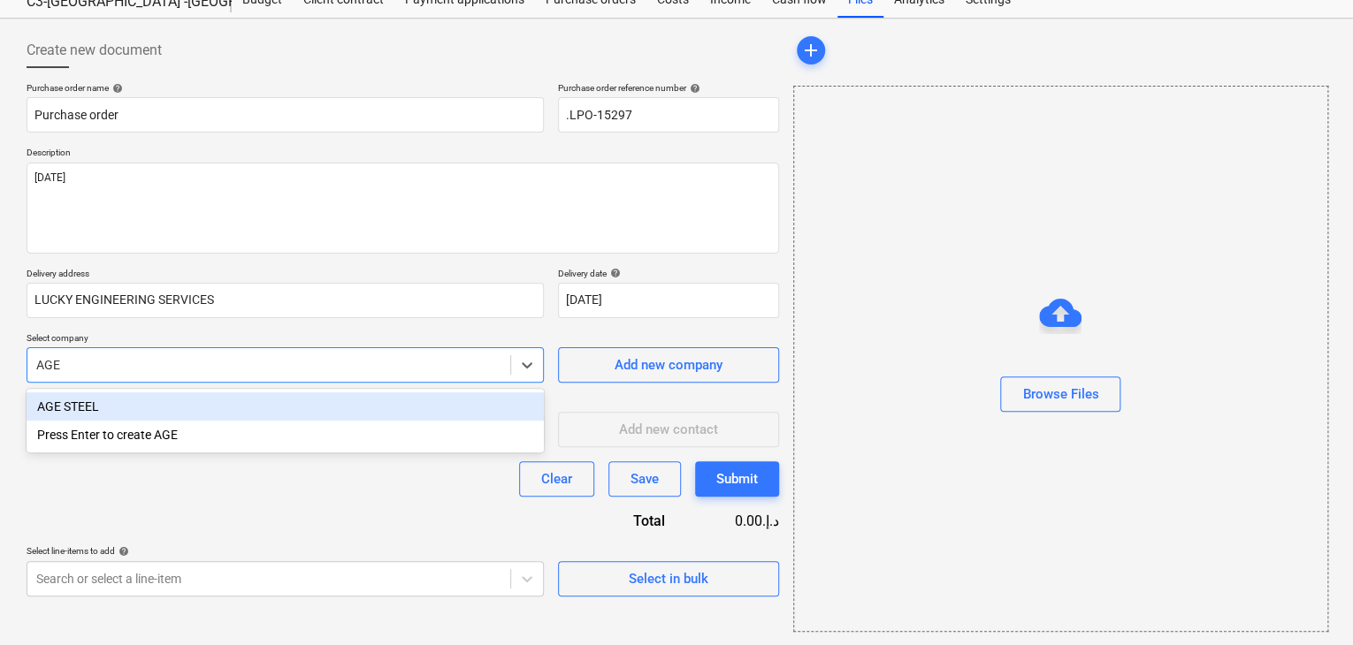
click at [166, 410] on div "AGE STEEL" at bounding box center [285, 407] width 517 height 28
type textarea "x"
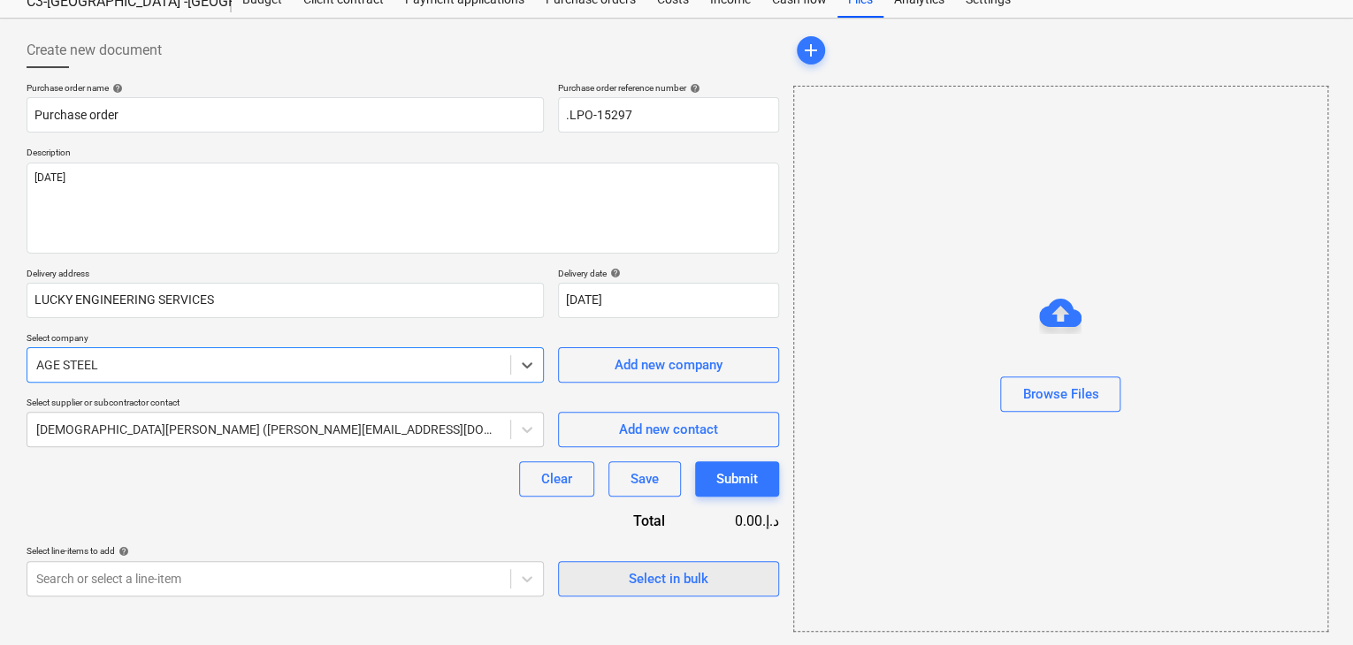
click at [619, 581] on span "Select in bulk" at bounding box center [668, 579] width 177 height 23
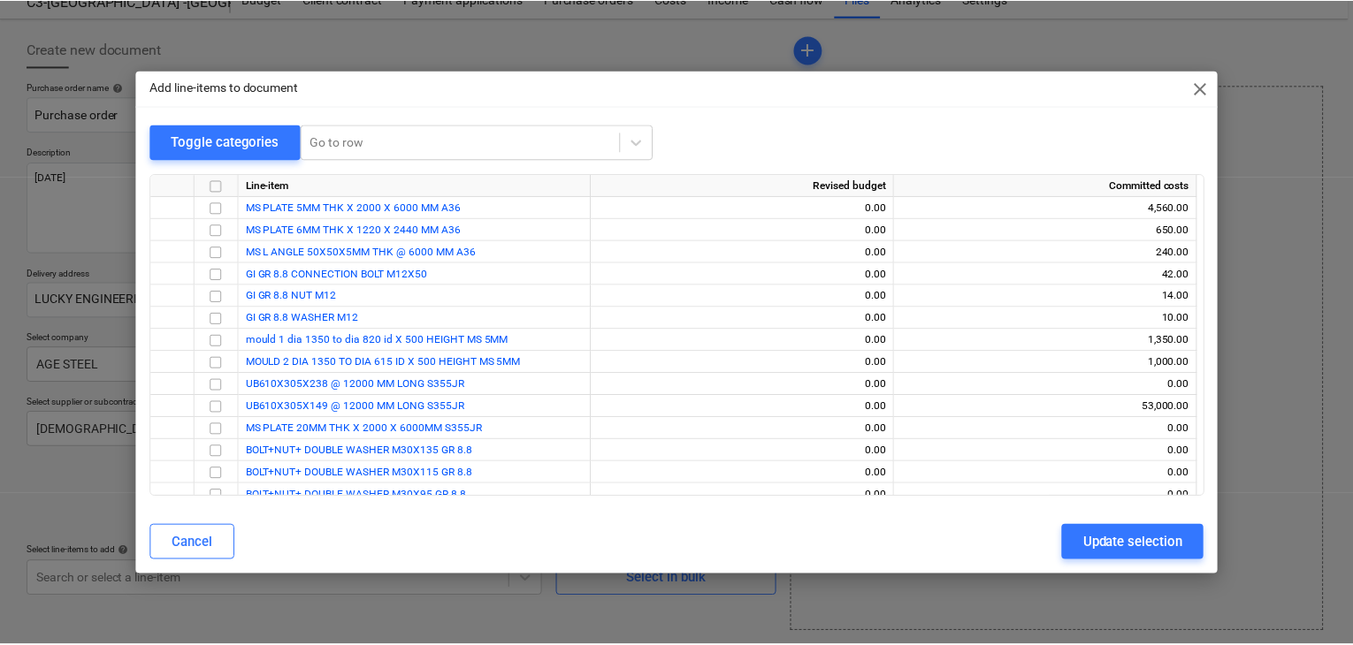
scroll to position [32, 0]
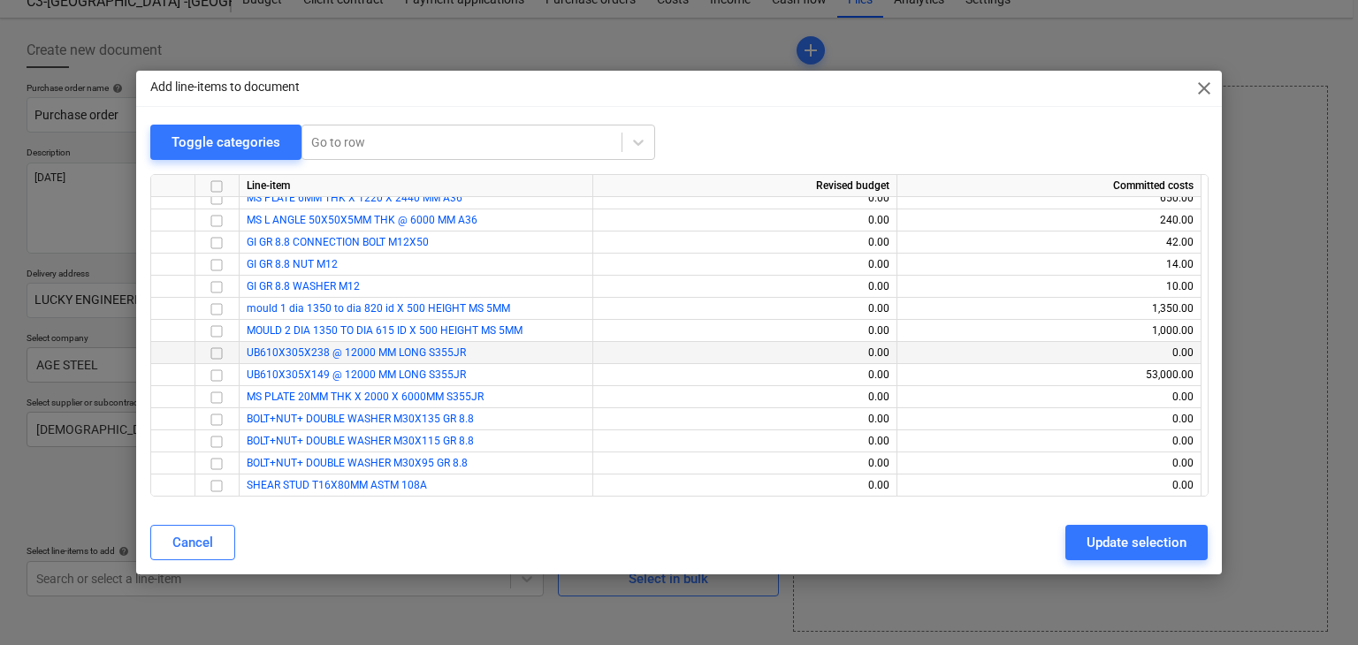
click at [215, 352] on input "checkbox" at bounding box center [216, 353] width 21 height 21
click at [209, 389] on input "checkbox" at bounding box center [216, 397] width 21 height 21
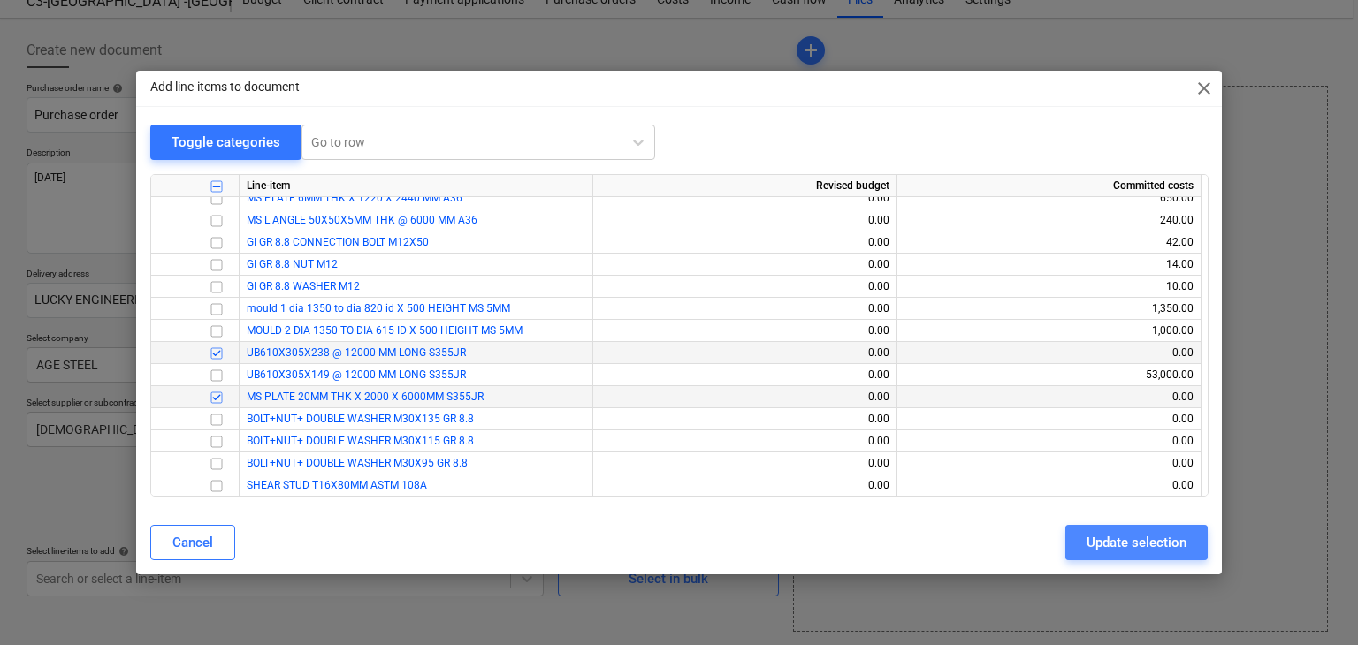
click at [1128, 539] on div "Update selection" at bounding box center [1137, 542] width 100 height 23
type textarea "x"
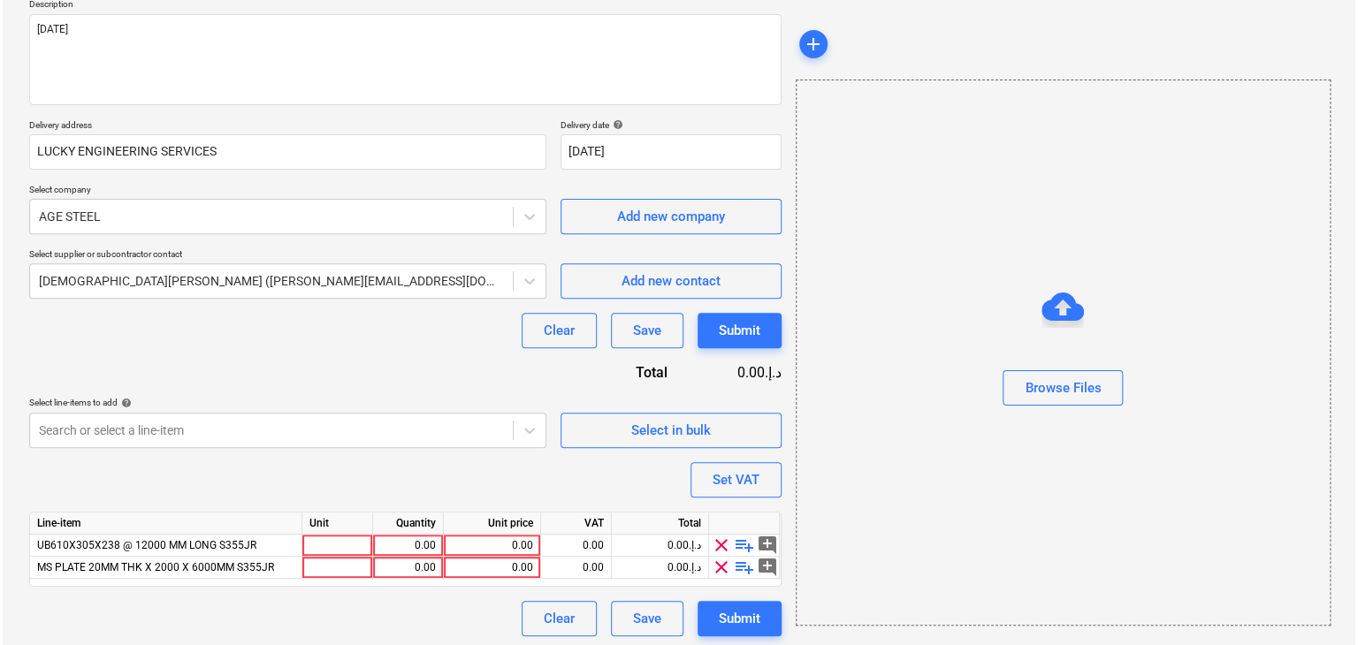
scroll to position [216, 0]
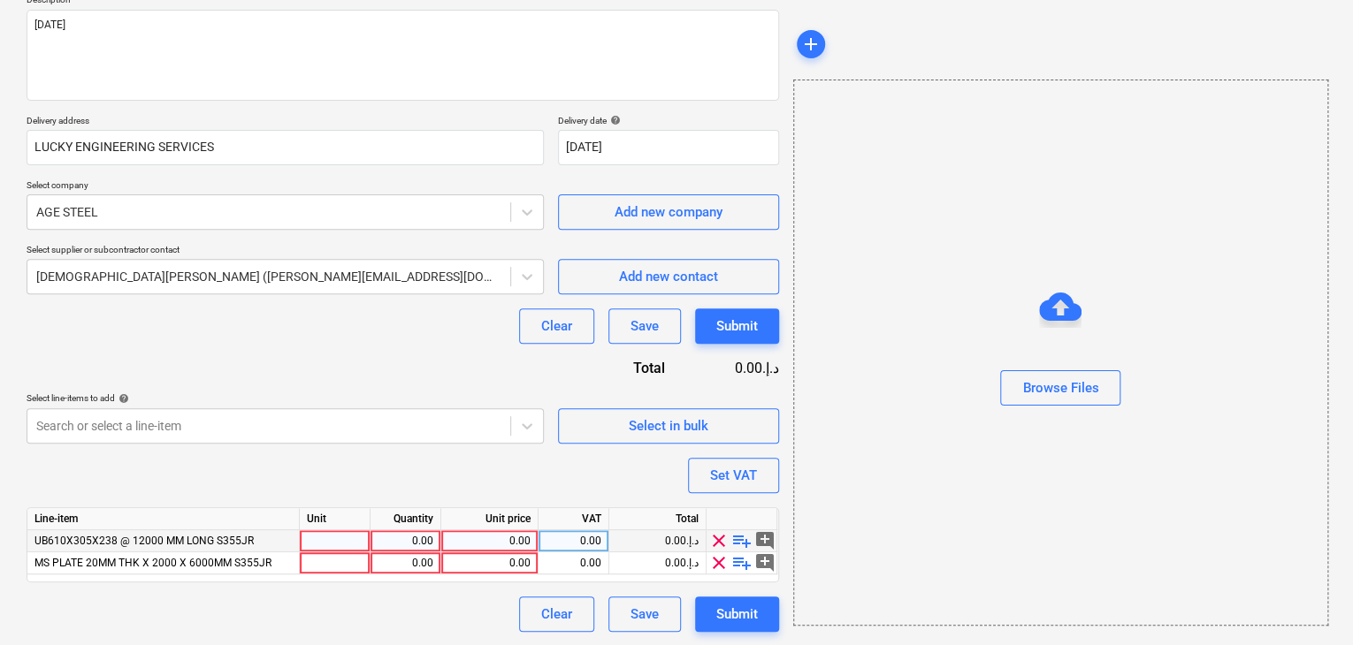
click at [336, 538] on div at bounding box center [335, 541] width 71 height 22
type input "NOS"
type textarea "x"
type input "NOS"
type textarea "x"
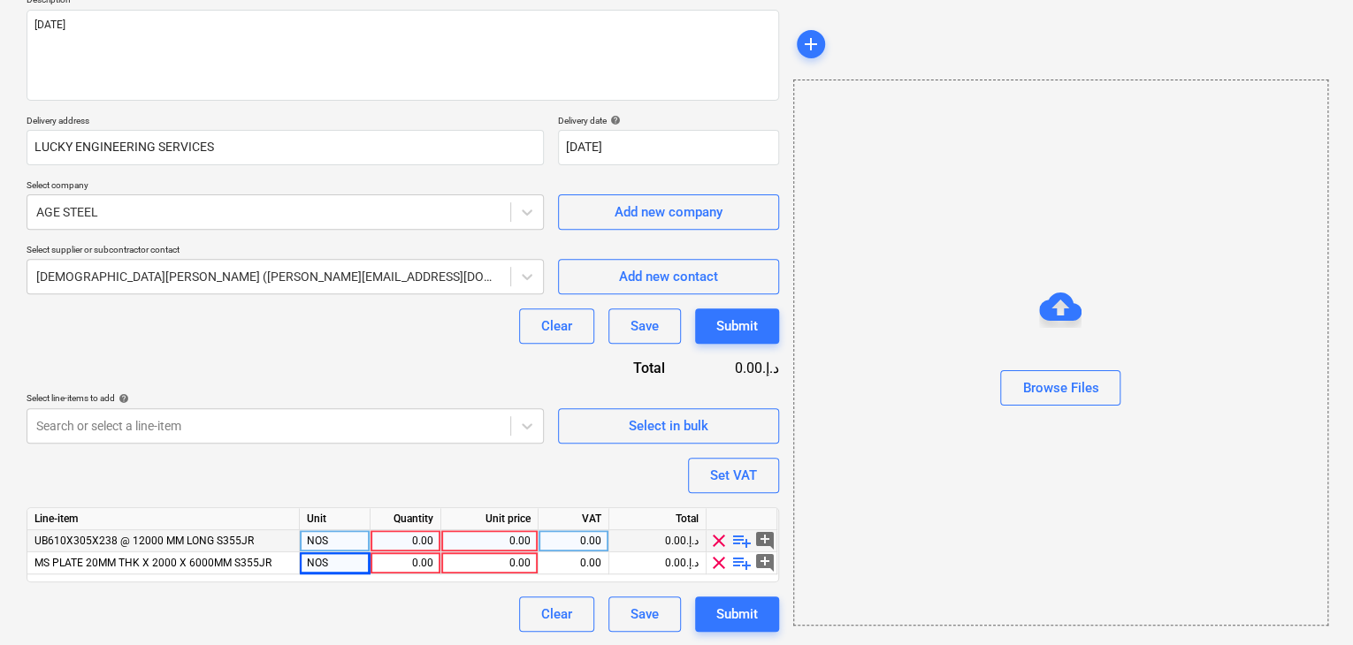
click at [418, 538] on div "0.00" at bounding box center [405, 541] width 56 height 22
type input "2"
type textarea "x"
click at [488, 540] on div "0.00" at bounding box center [489, 541] width 82 height 22
type input "8565"
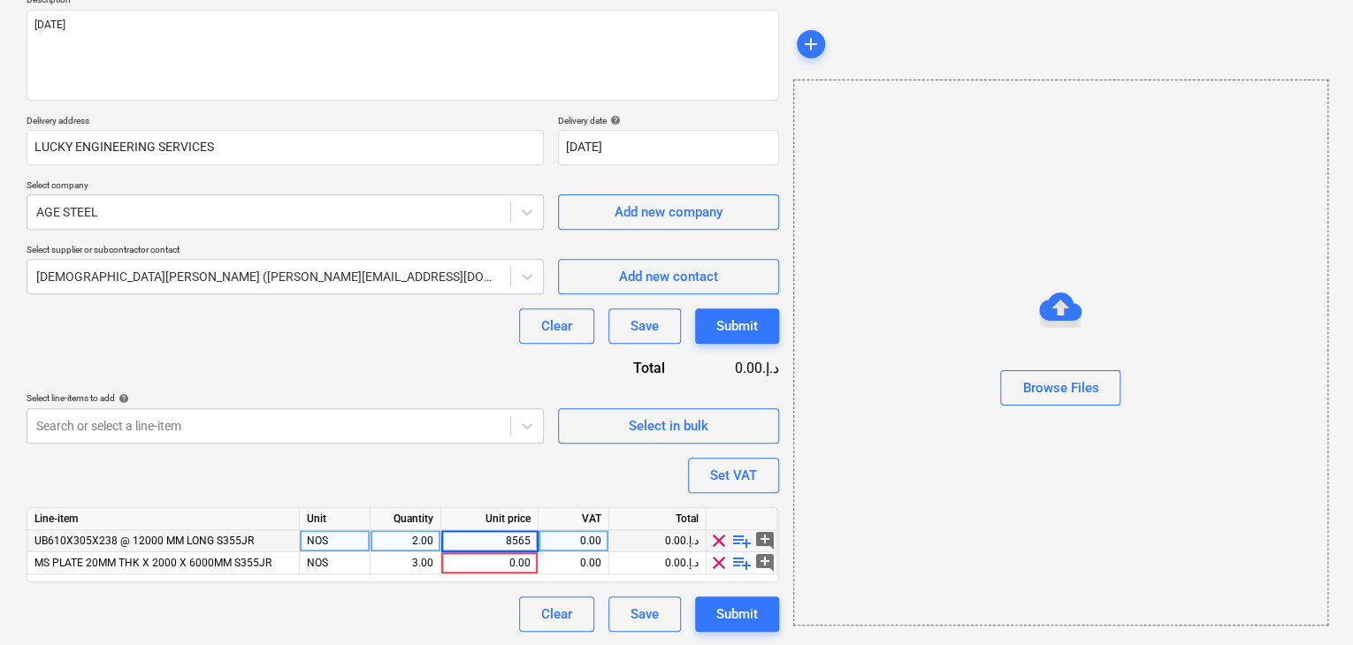
type textarea "x"
type input "4600"
type textarea "x"
click at [916, 417] on div at bounding box center [1060, 413] width 533 height 14
click at [736, 468] on div "Set VAT" at bounding box center [733, 475] width 47 height 23
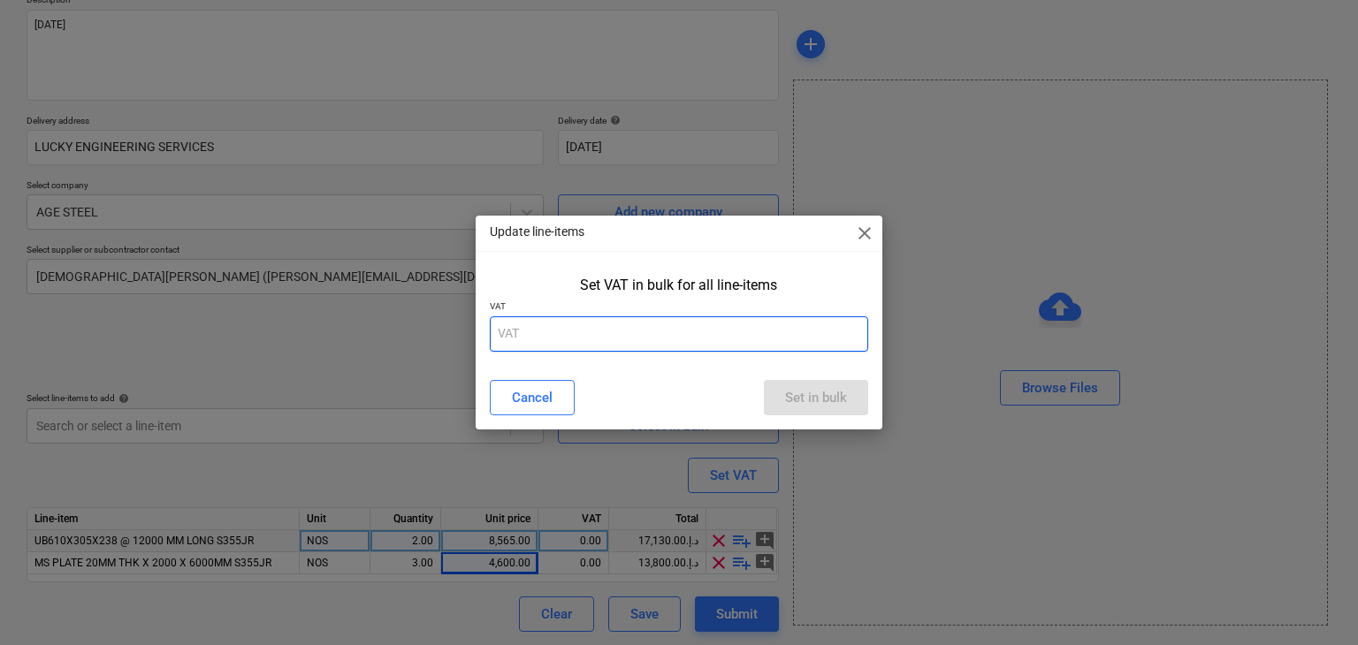
click at [584, 347] on input "text" at bounding box center [679, 333] width 379 height 35
type input "5"
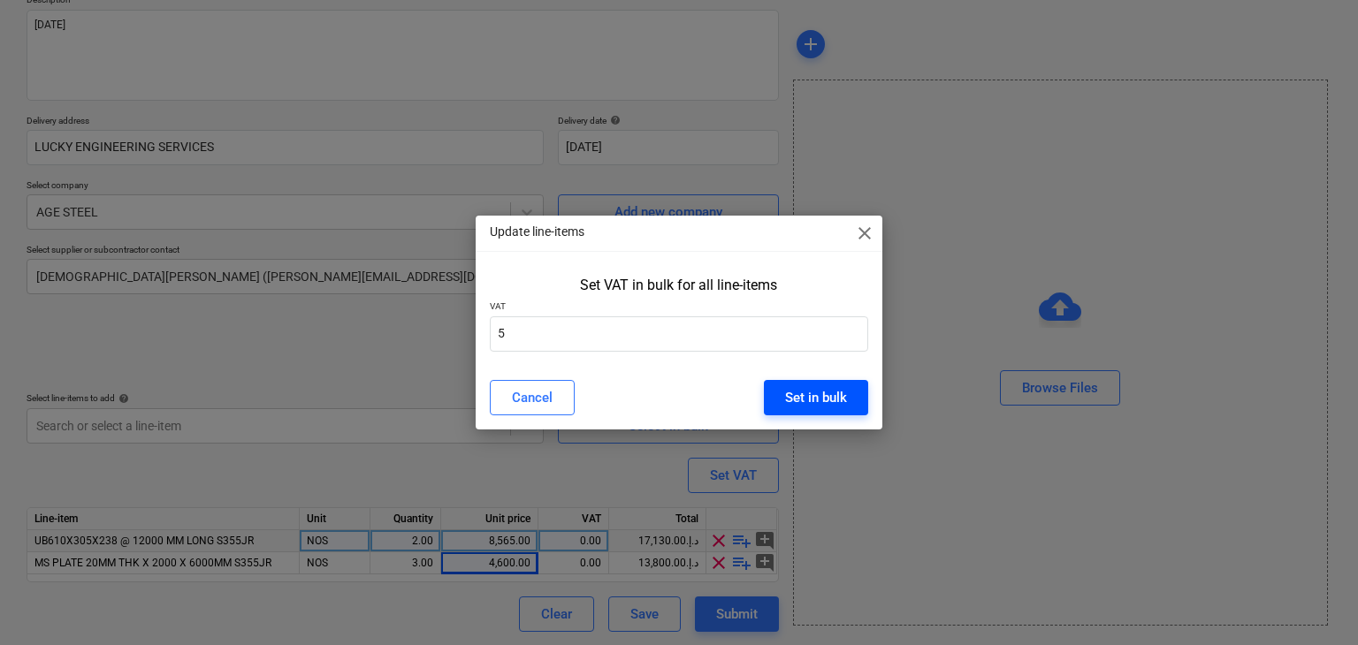
click at [809, 394] on div "Set in bulk" at bounding box center [816, 397] width 62 height 23
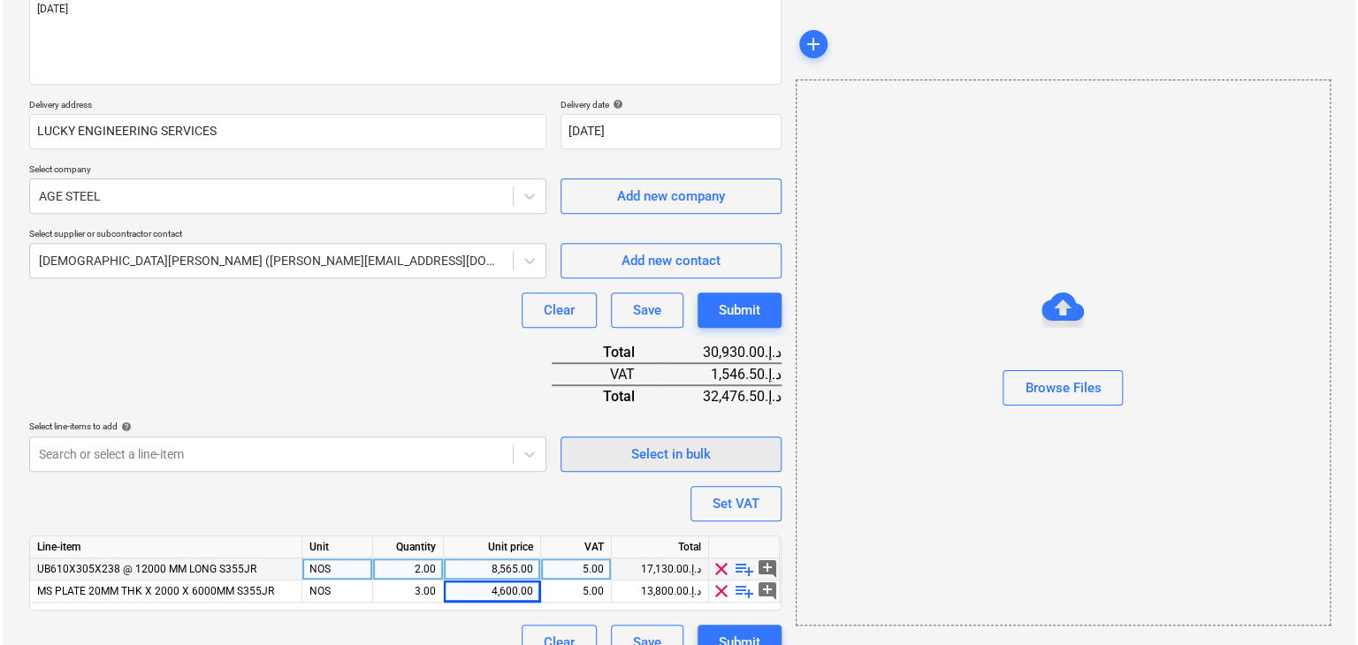
scroll to position [260, 0]
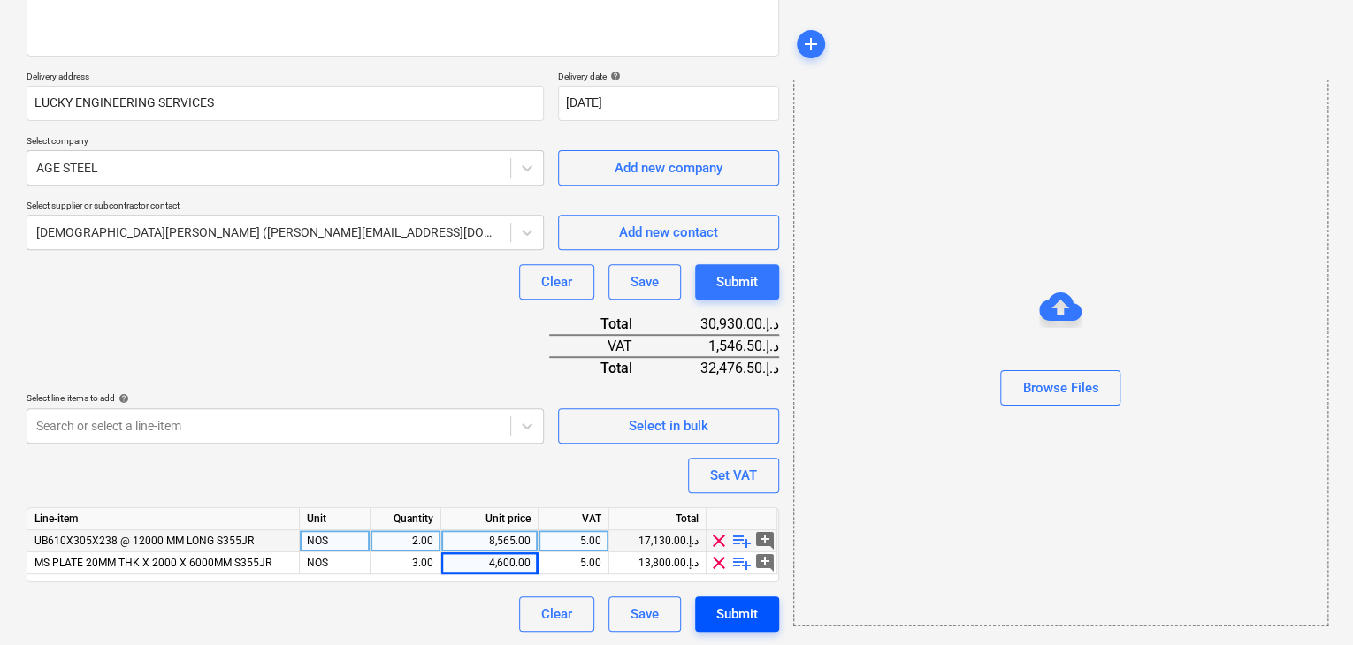
click at [725, 611] on div "Submit" at bounding box center [737, 614] width 42 height 23
type textarea "x"
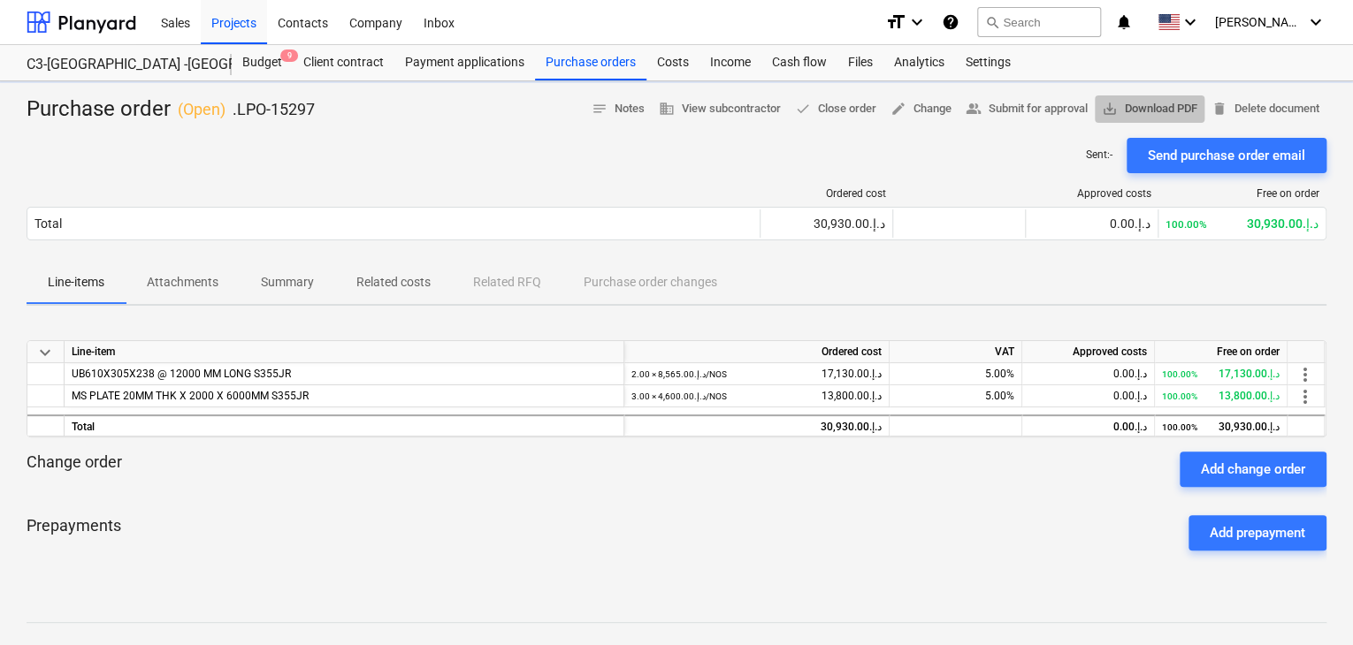
click at [1167, 110] on span "save_alt Download PDF" at bounding box center [1149, 109] width 95 height 20
click at [236, 19] on div "Projects" at bounding box center [234, 21] width 66 height 45
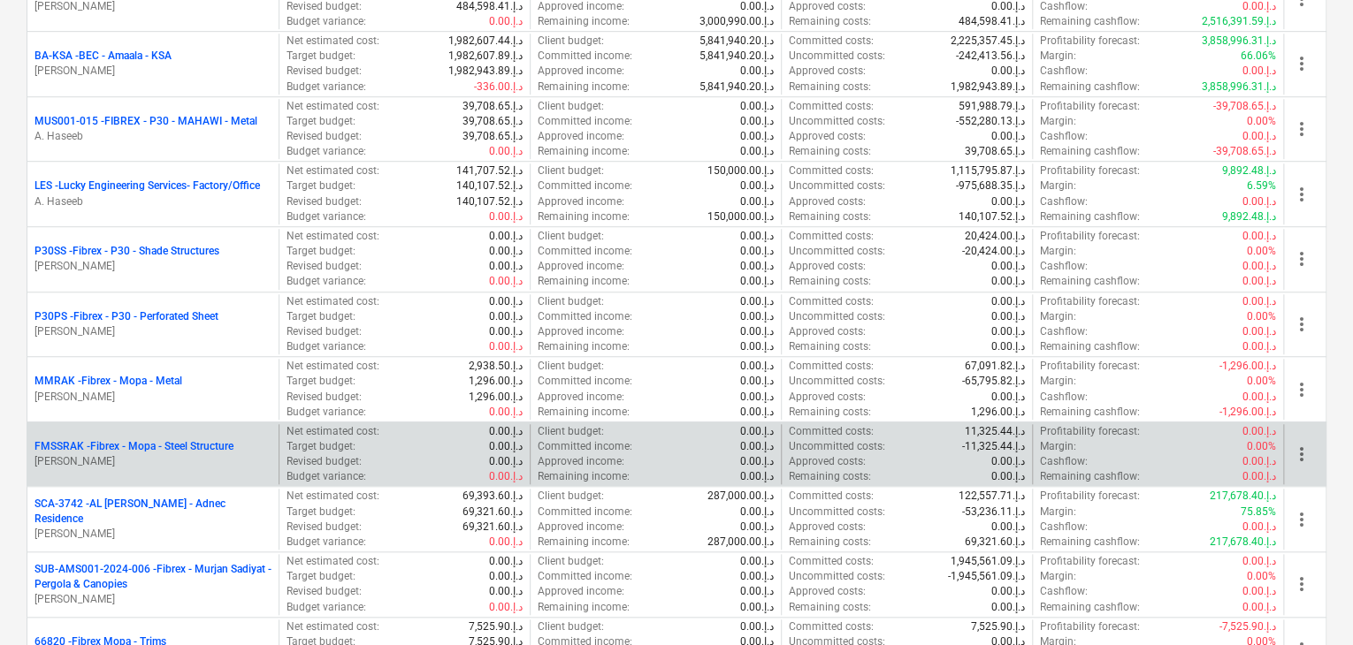
scroll to position [619, 0]
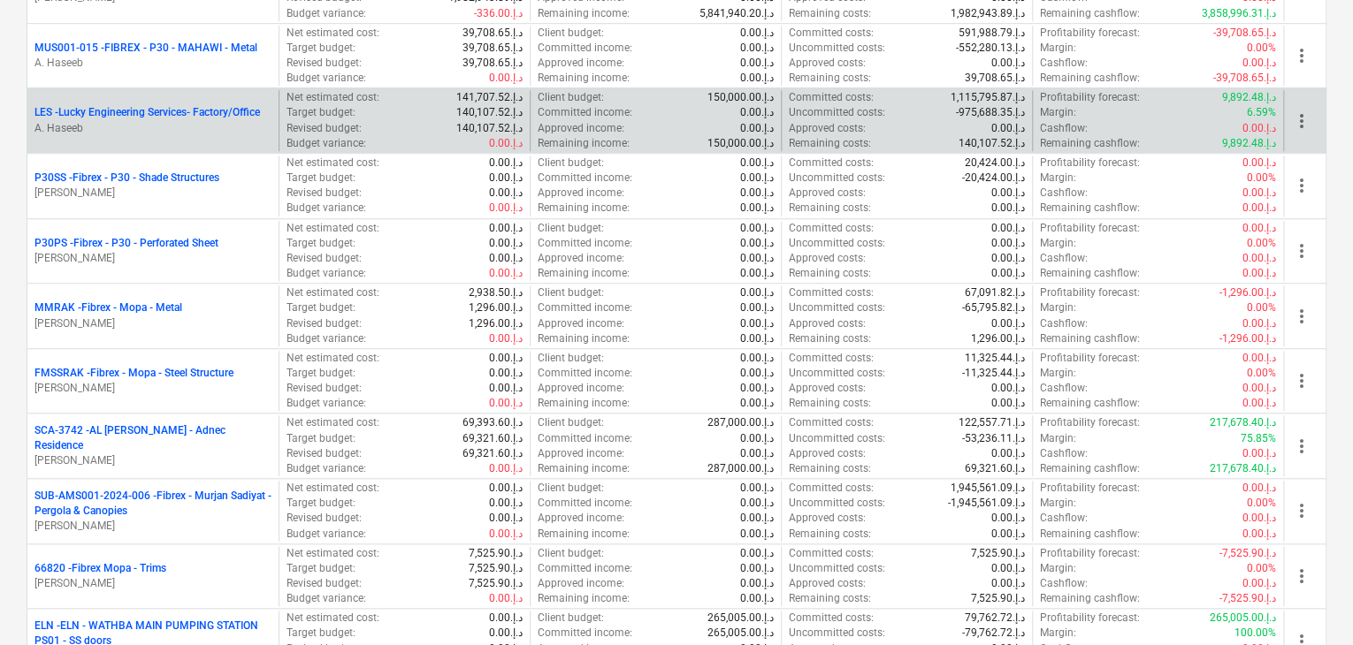
click at [127, 123] on p "A. Haseeb" at bounding box center [152, 128] width 237 height 15
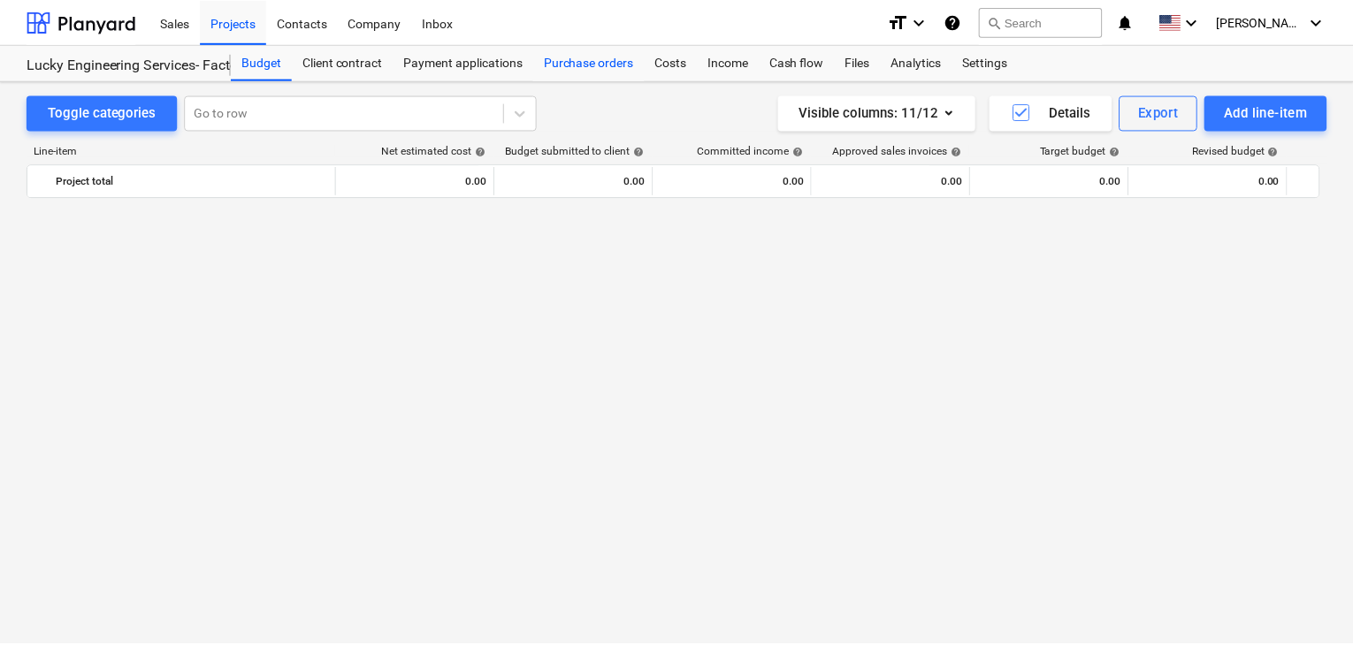
scroll to position [40816, 0]
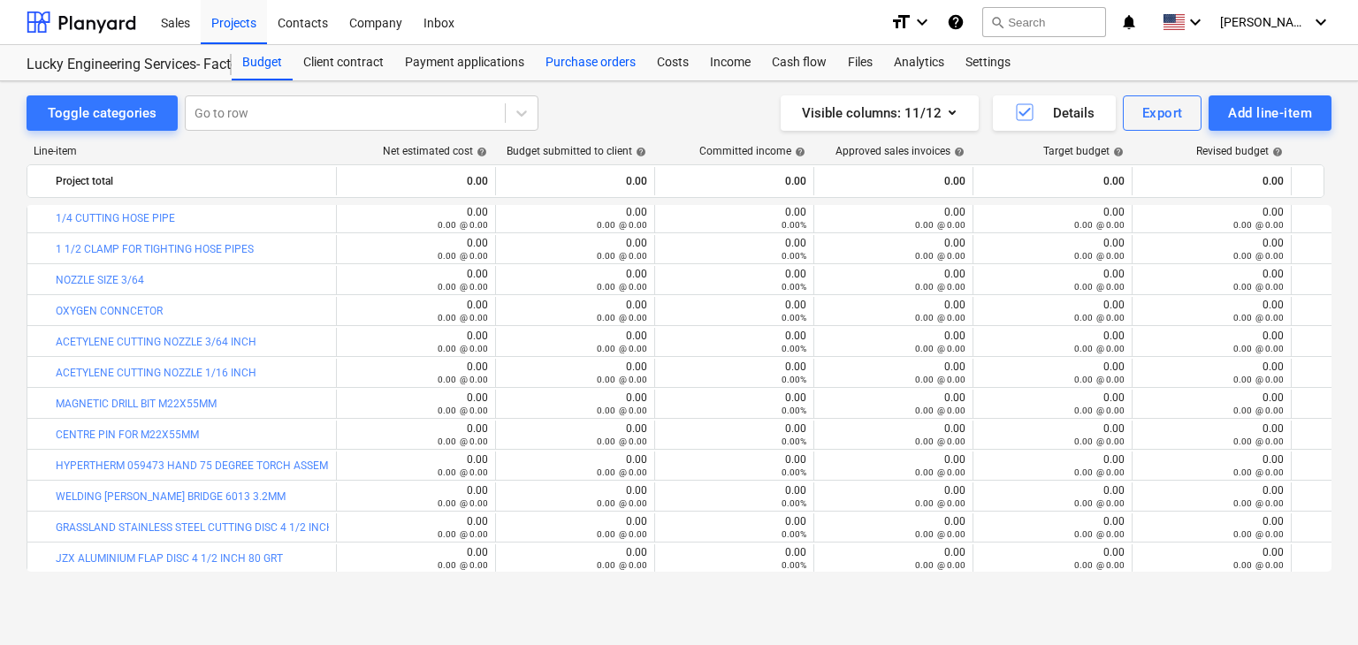
click at [567, 58] on div "Purchase orders" at bounding box center [590, 62] width 111 height 35
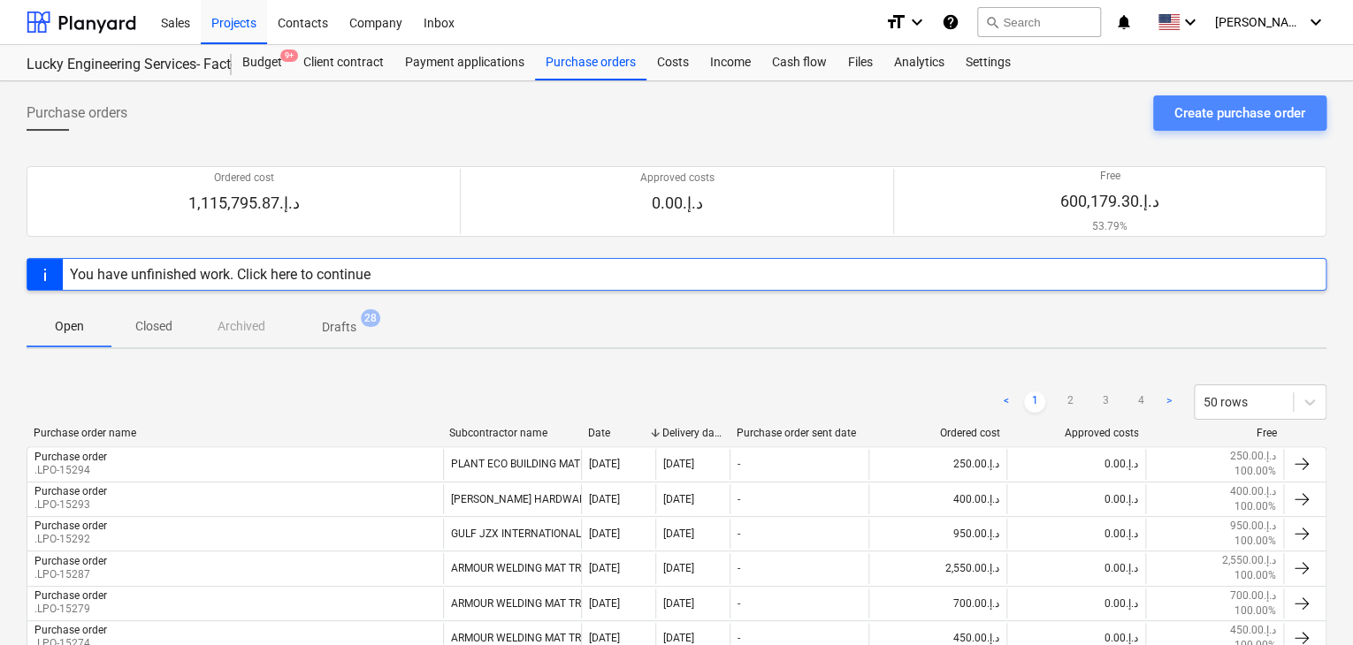
click at [1204, 123] on div "Create purchase order" at bounding box center [1239, 113] width 131 height 23
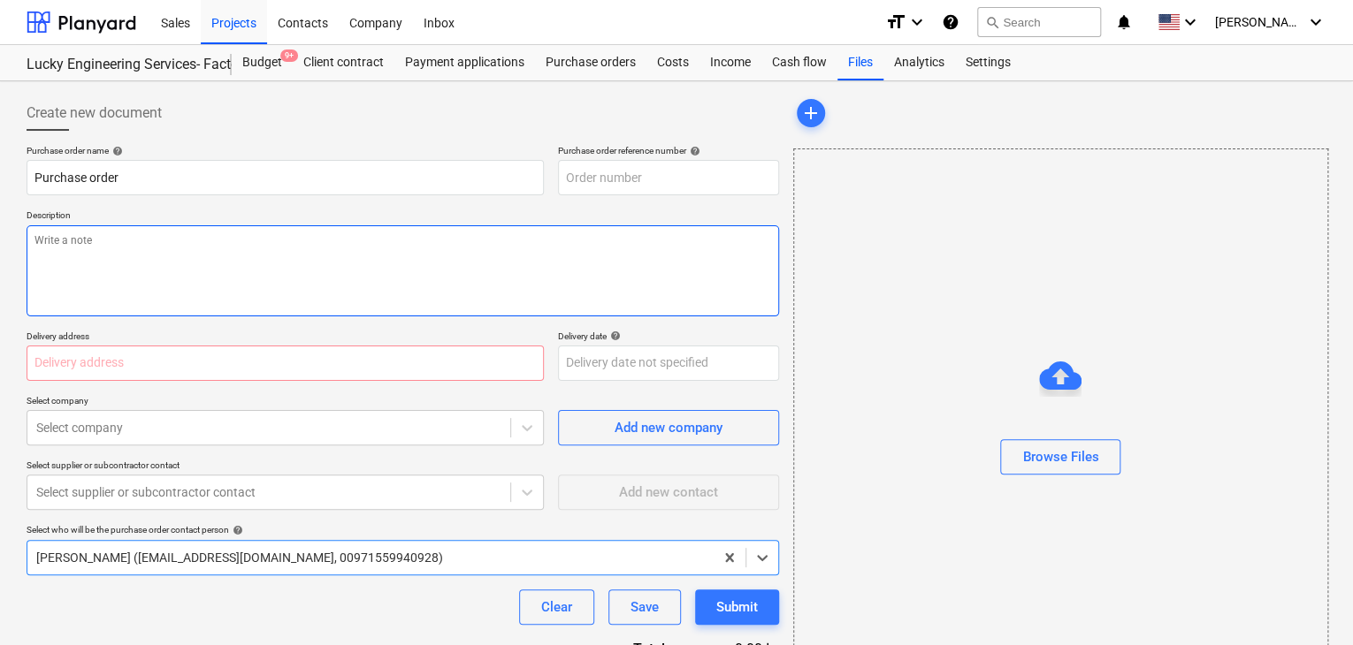
type textarea "x"
type input "LES-PO-479"
click at [662, 267] on textarea at bounding box center [403, 270] width 752 height 91
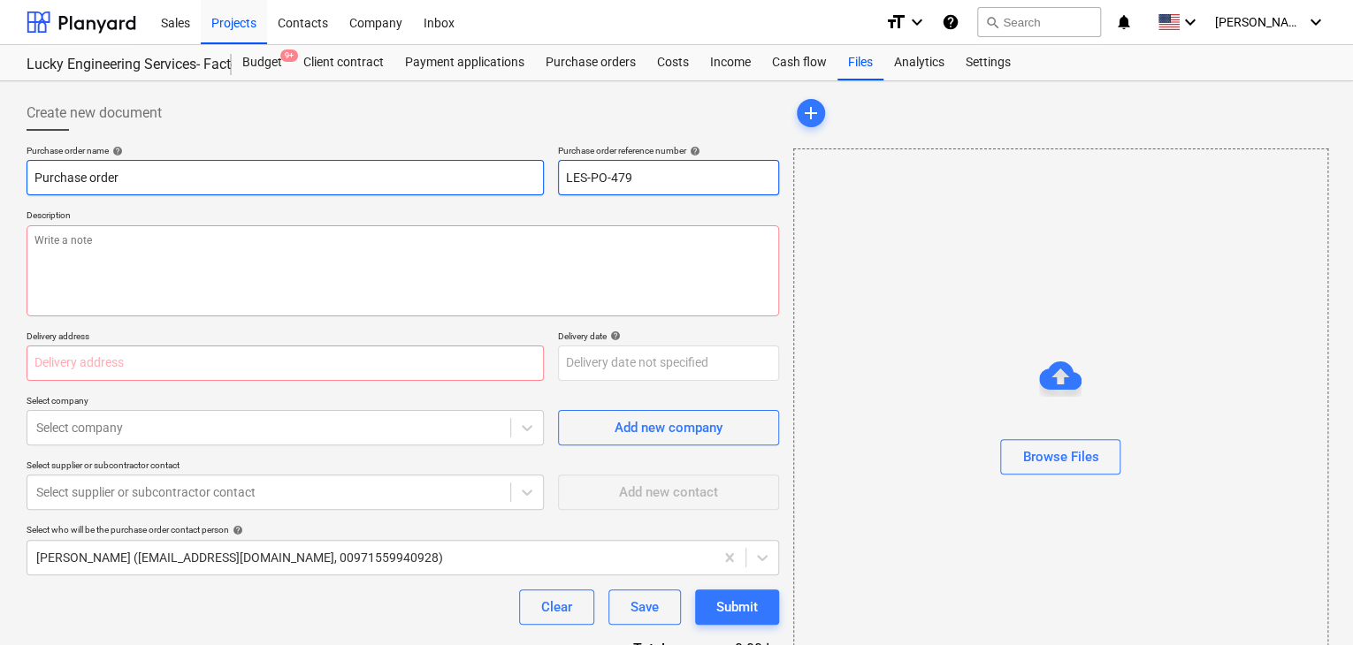
drag, startPoint x: 659, startPoint y: 186, endPoint x: 513, endPoint y: 174, distance: 146.3
click at [513, 174] on div "Purchase order name help Purchase order Purchase order reference number help LE…" at bounding box center [403, 170] width 752 height 50
type textarea "x"
type input "."
type textarea "x"
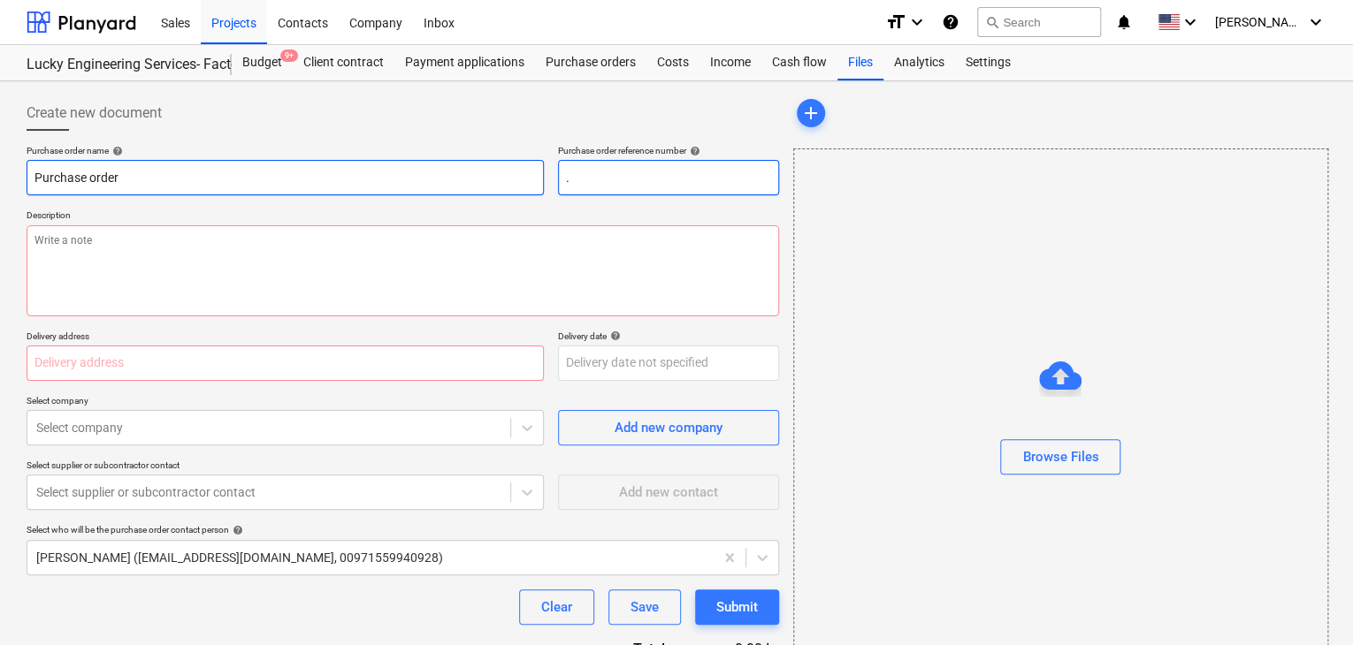
type input ".L"
type textarea "x"
type input ".LP"
type textarea "x"
type input ".LPO"
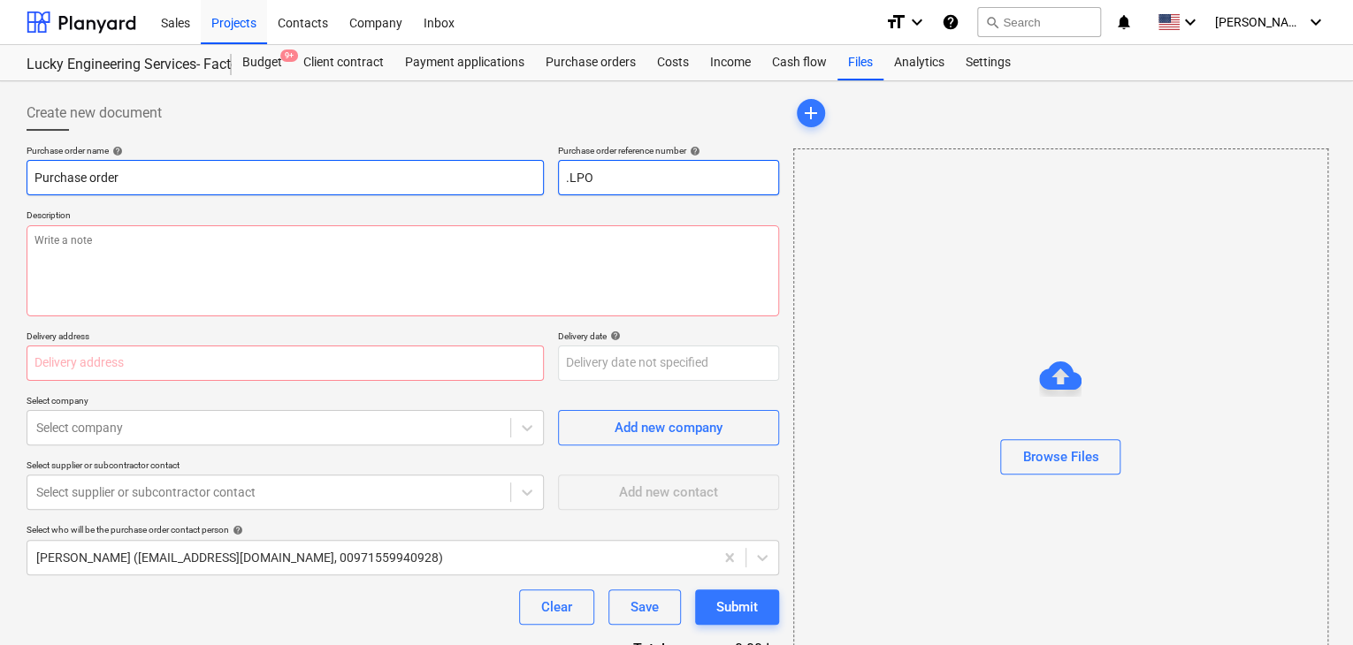
type textarea "x"
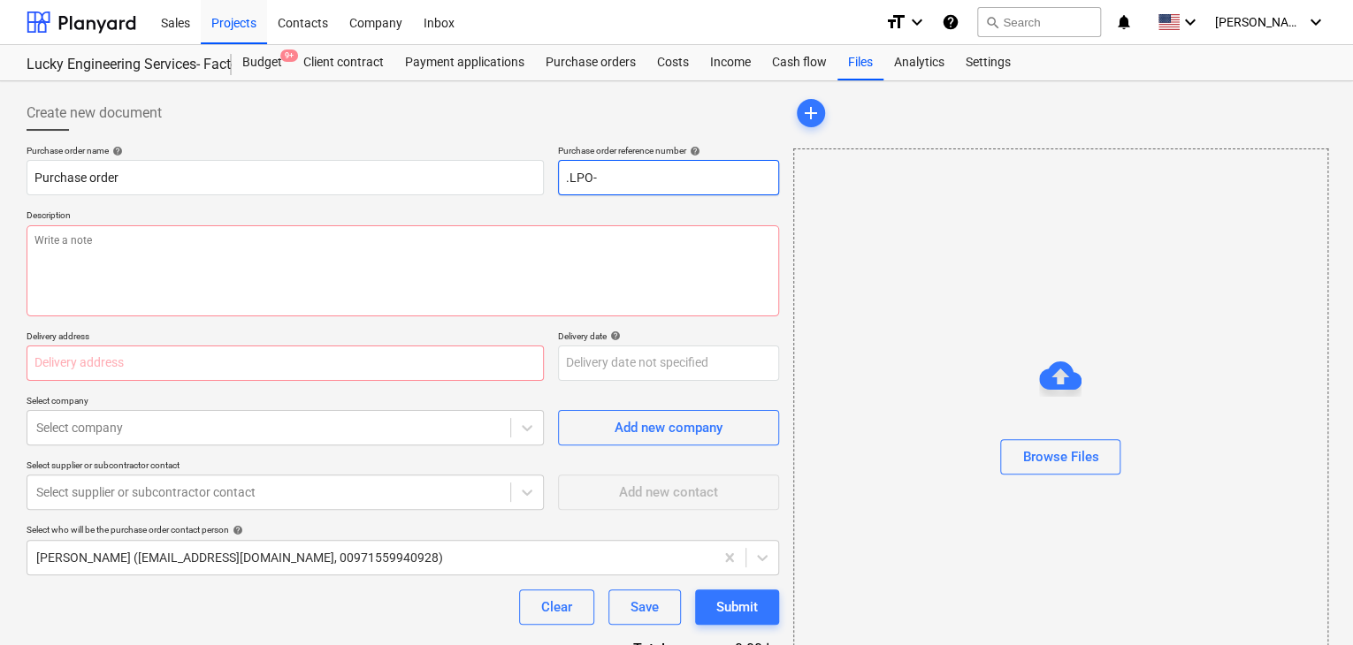
type input ".LPO-"
type textarea "x"
type input ".LPO-1"
type textarea "x"
type input ".LPO-15"
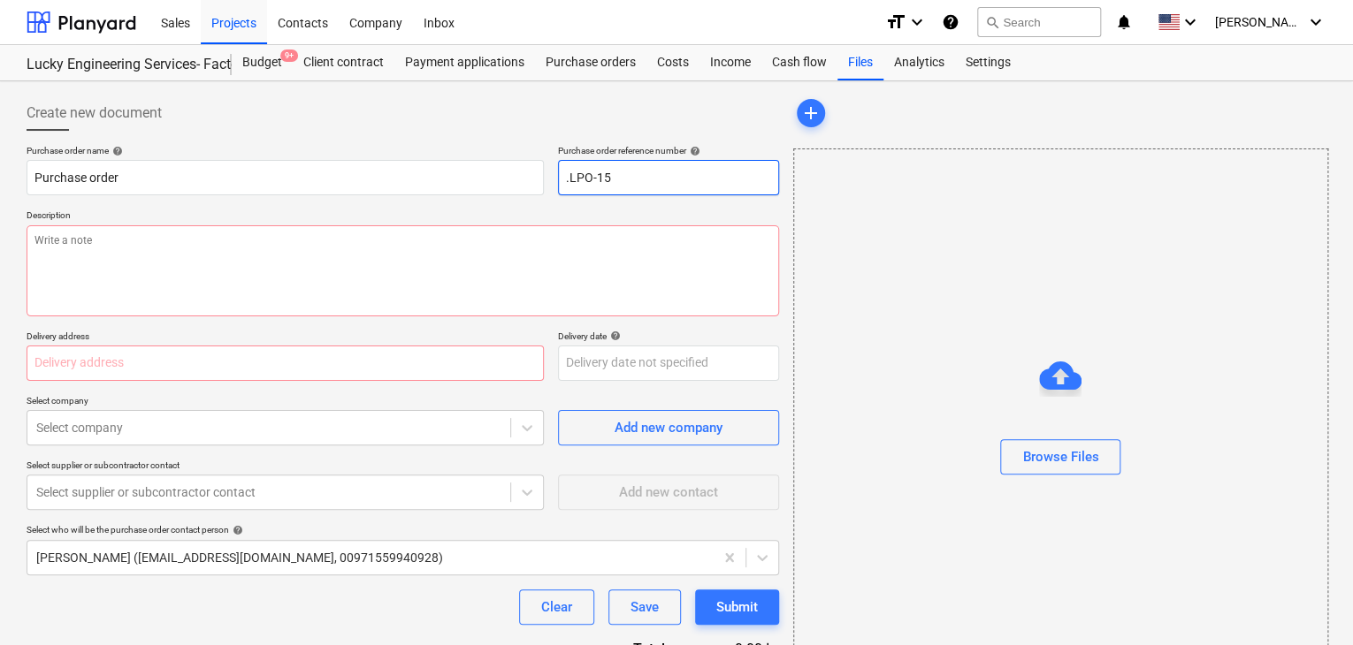
type textarea "x"
type input ".LPO-152"
type textarea "x"
type input ".LPO-1529"
type textarea "x"
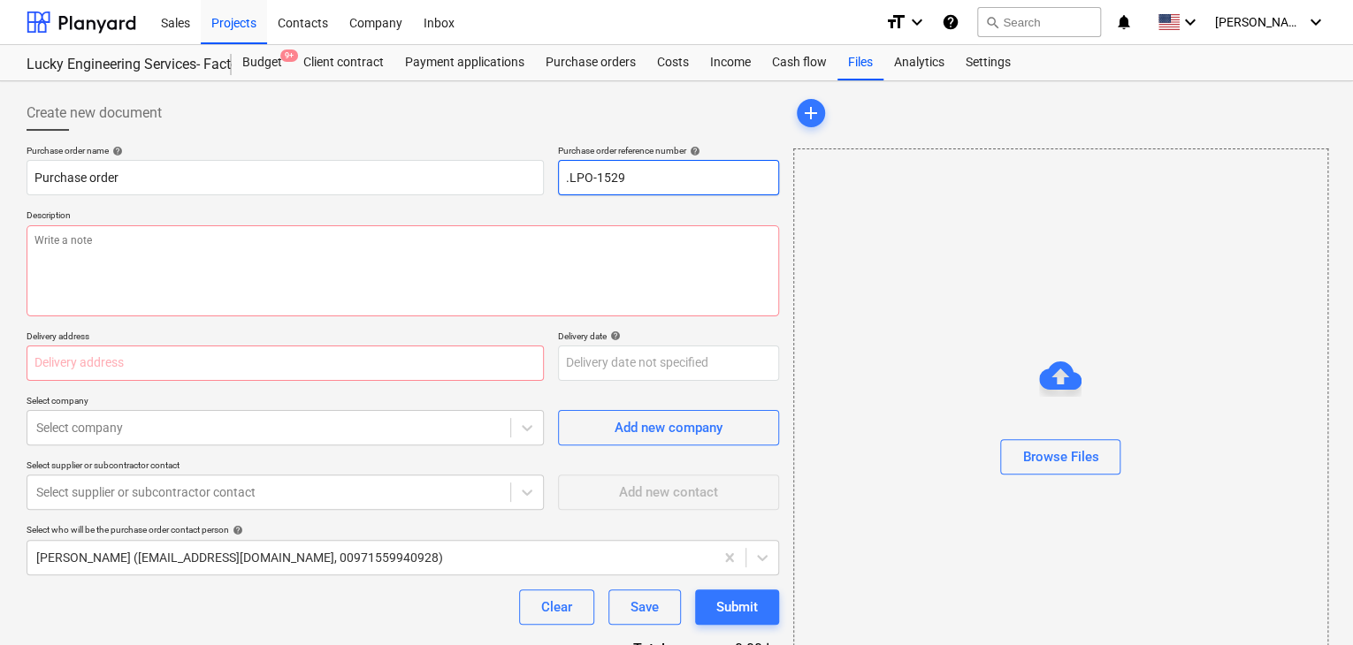
type input ".LPO-15298"
type textarea "x"
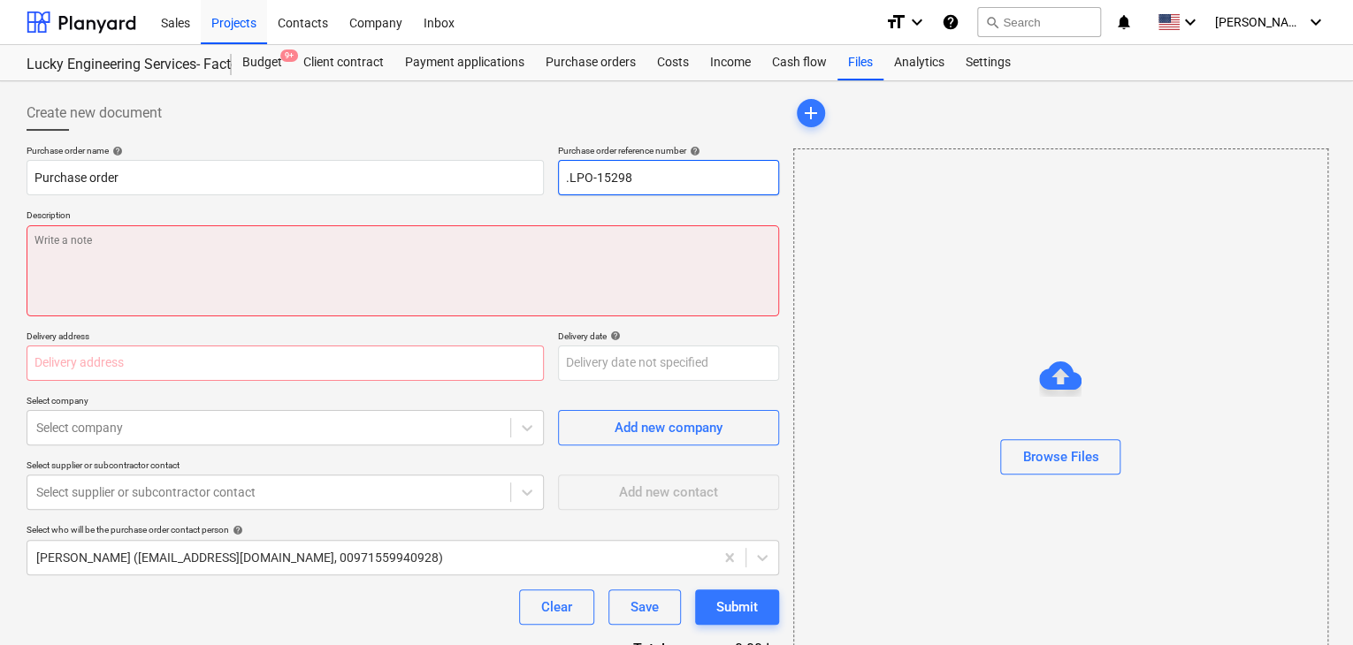
type input ".LPO-15298"
click at [489, 288] on textarea at bounding box center [403, 270] width 752 height 91
type textarea "x"
type textarea "1"
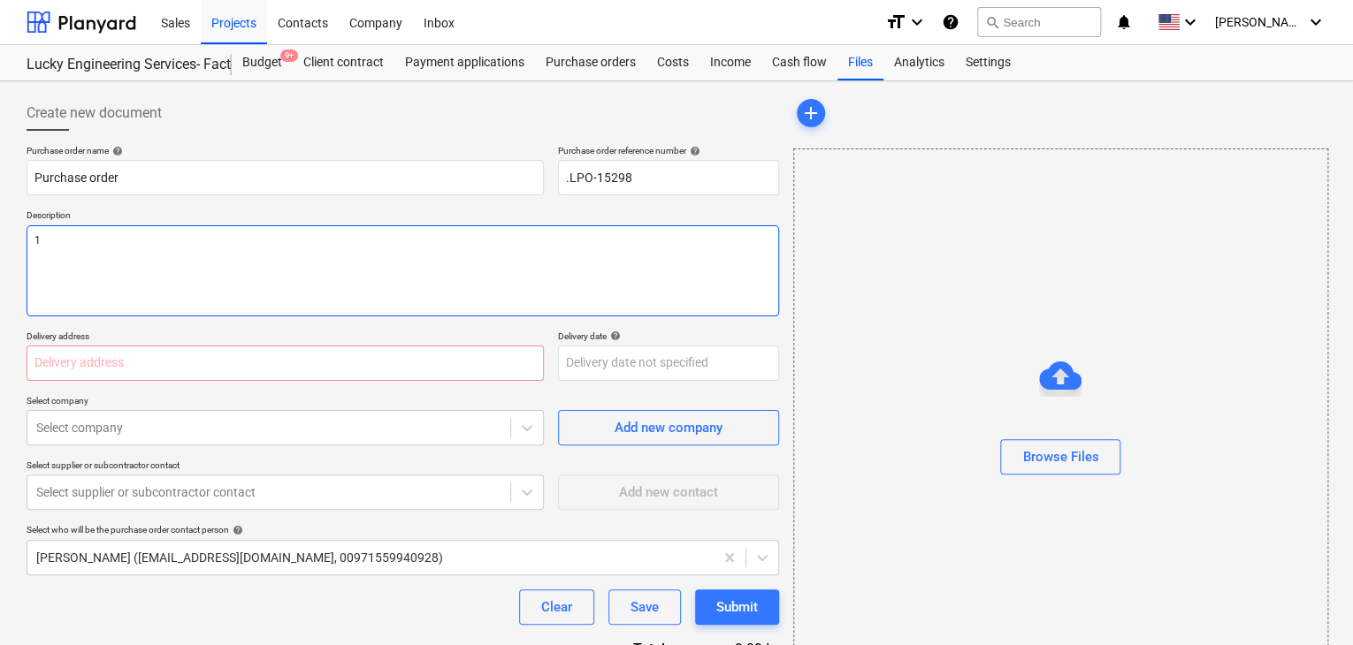
type textarea "x"
type textarea "12"
type textarea "x"
type textarea "12/"
type textarea "x"
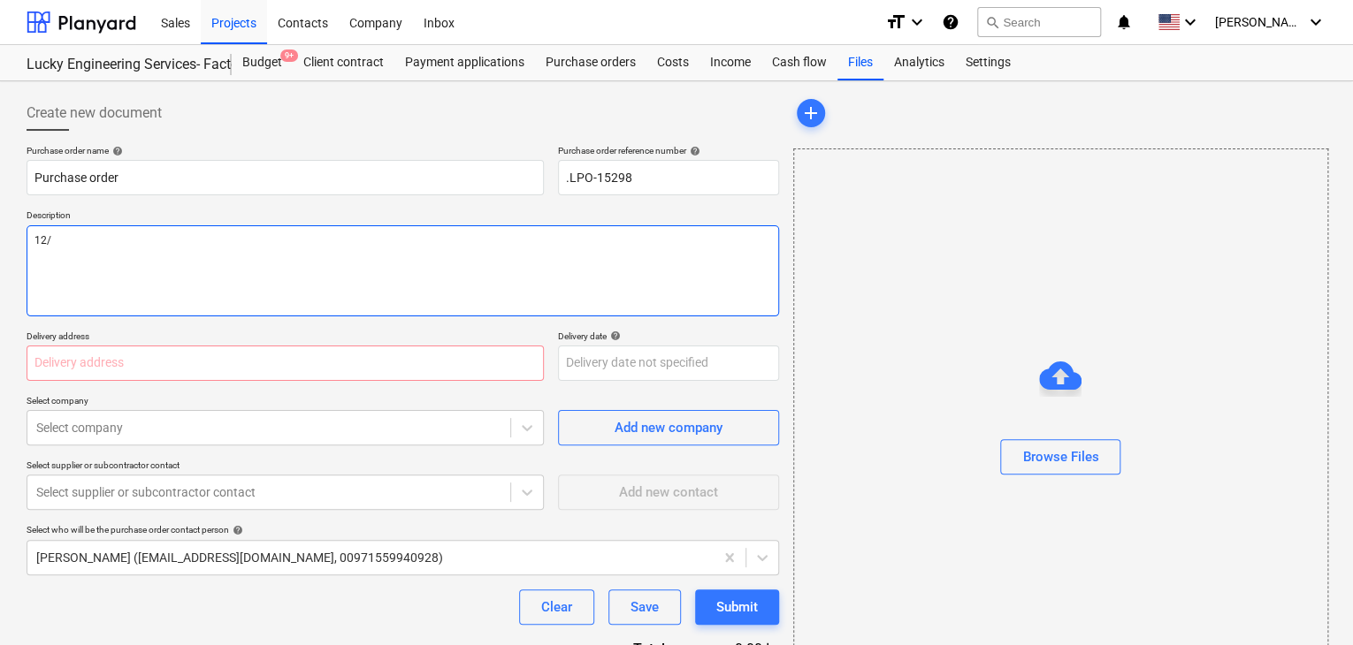
type textarea "12/A"
type textarea "x"
type textarea "12/AU"
type textarea "x"
type textarea "12/AUG"
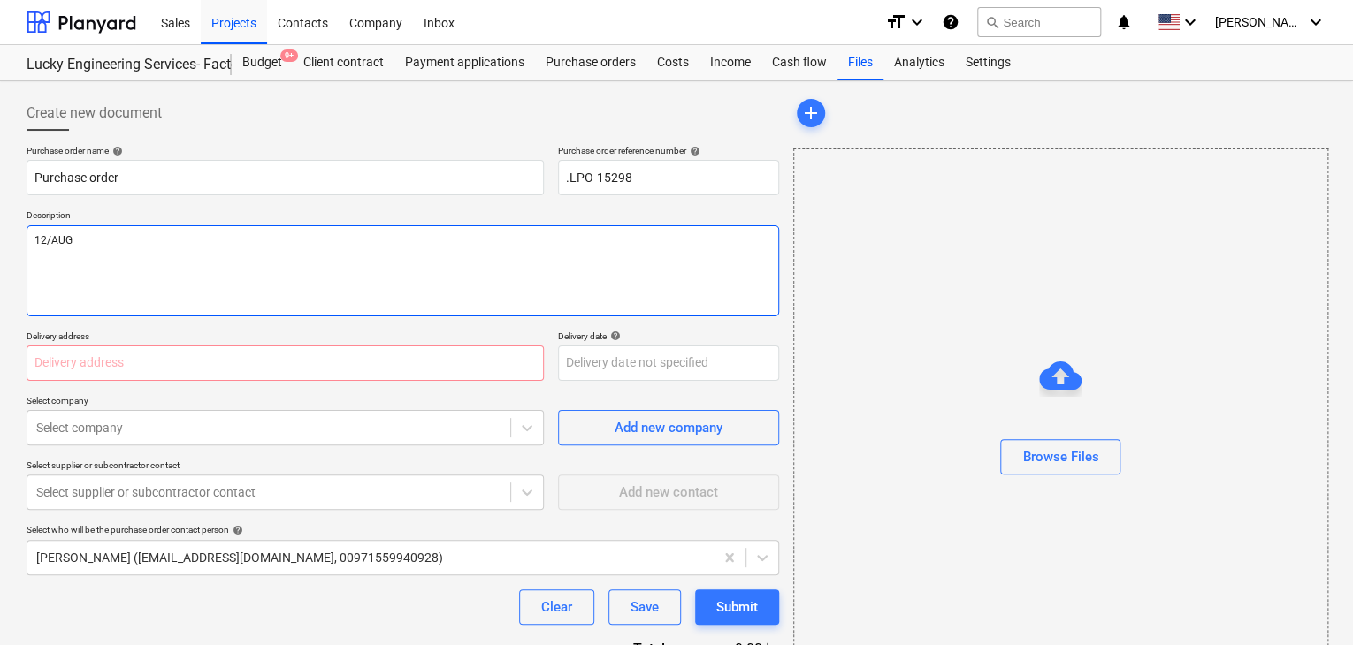
type textarea "x"
type textarea "12/AUG/"
type textarea "x"
type textarea "12/AUG/2"
type textarea "x"
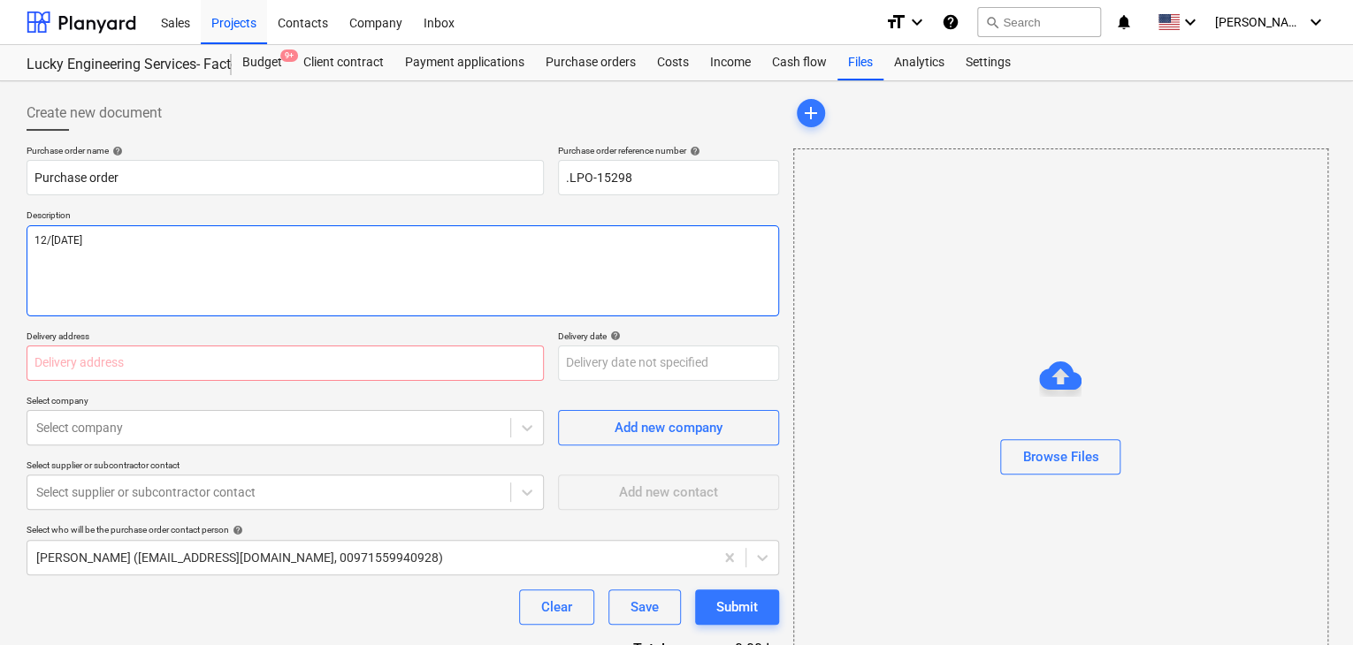
type textarea "12/AUG/20"
type textarea "x"
type textarea "12/AUG/202"
type textarea "x"
type textarea "12/AUG/2025"
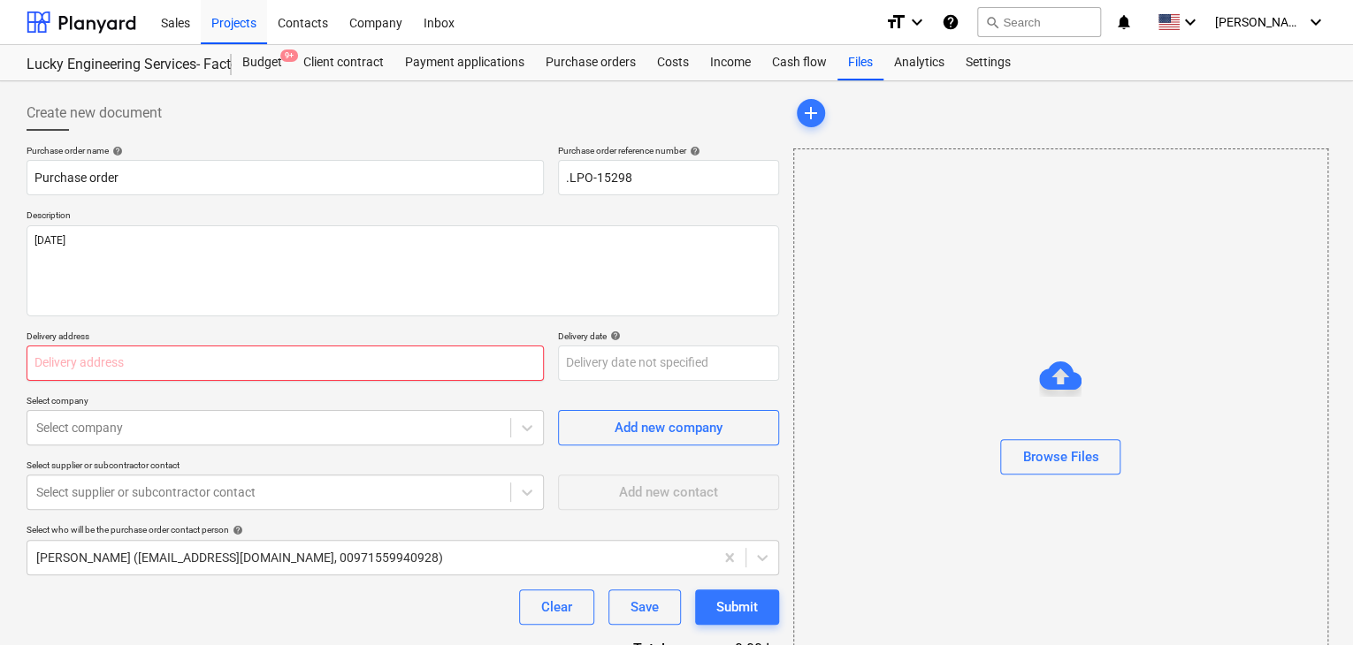
click at [318, 355] on input "text" at bounding box center [285, 363] width 517 height 35
type textarea "x"
type input "L"
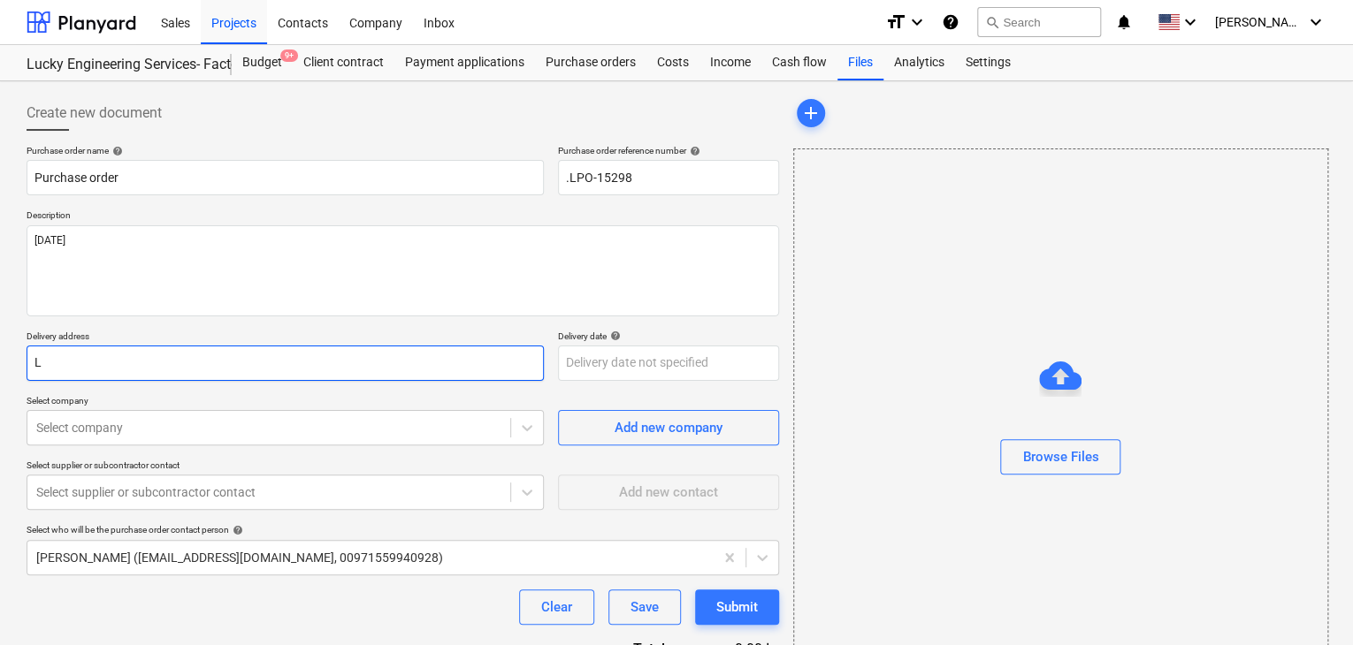
type textarea "x"
type input "LU"
type textarea "x"
type input "LUC"
type textarea "x"
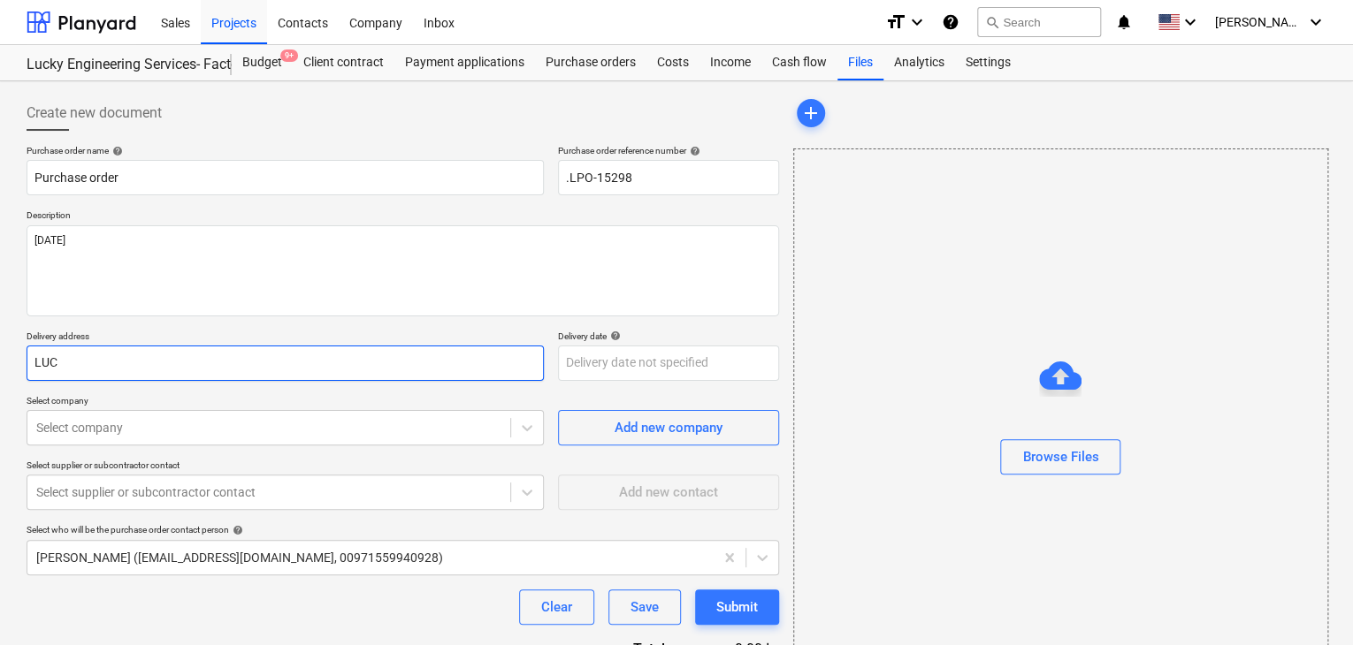
type input "LUCK"
type textarea "x"
type input "LUCKY"
type textarea "x"
type input "LUCKY"
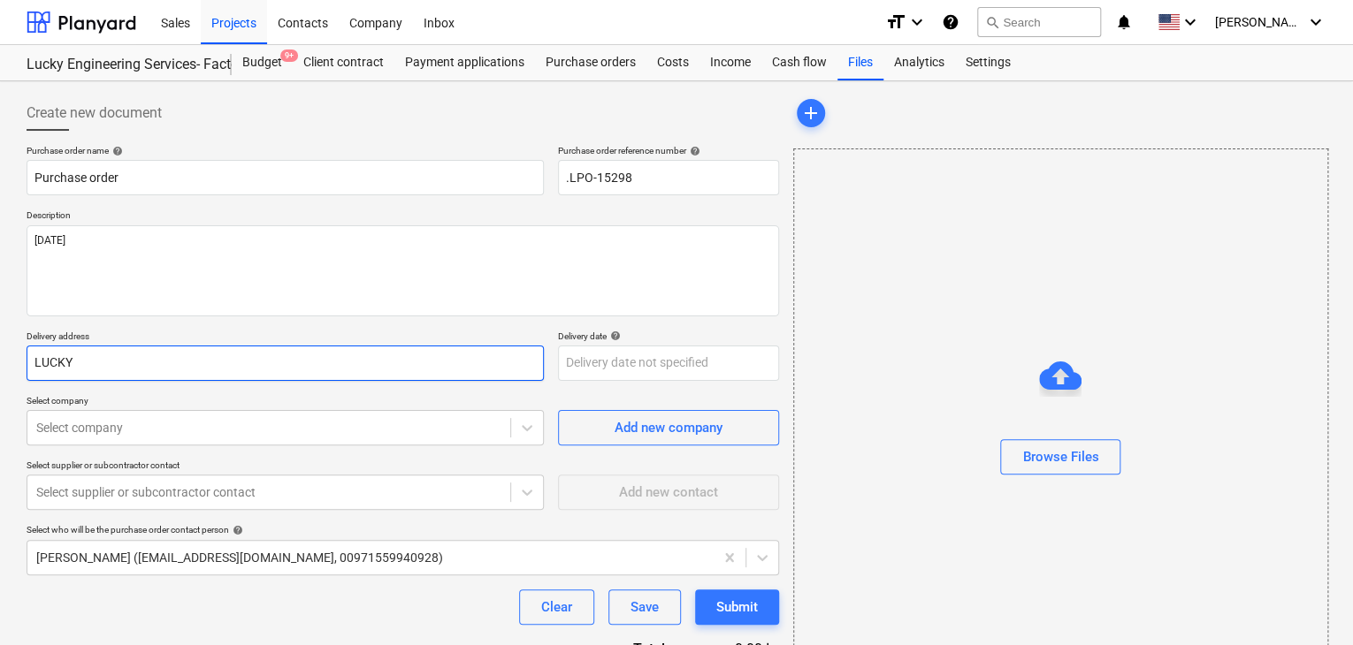
type textarea "x"
type input "LUCKY E"
type textarea "x"
type input "LUCKY EN"
type textarea "x"
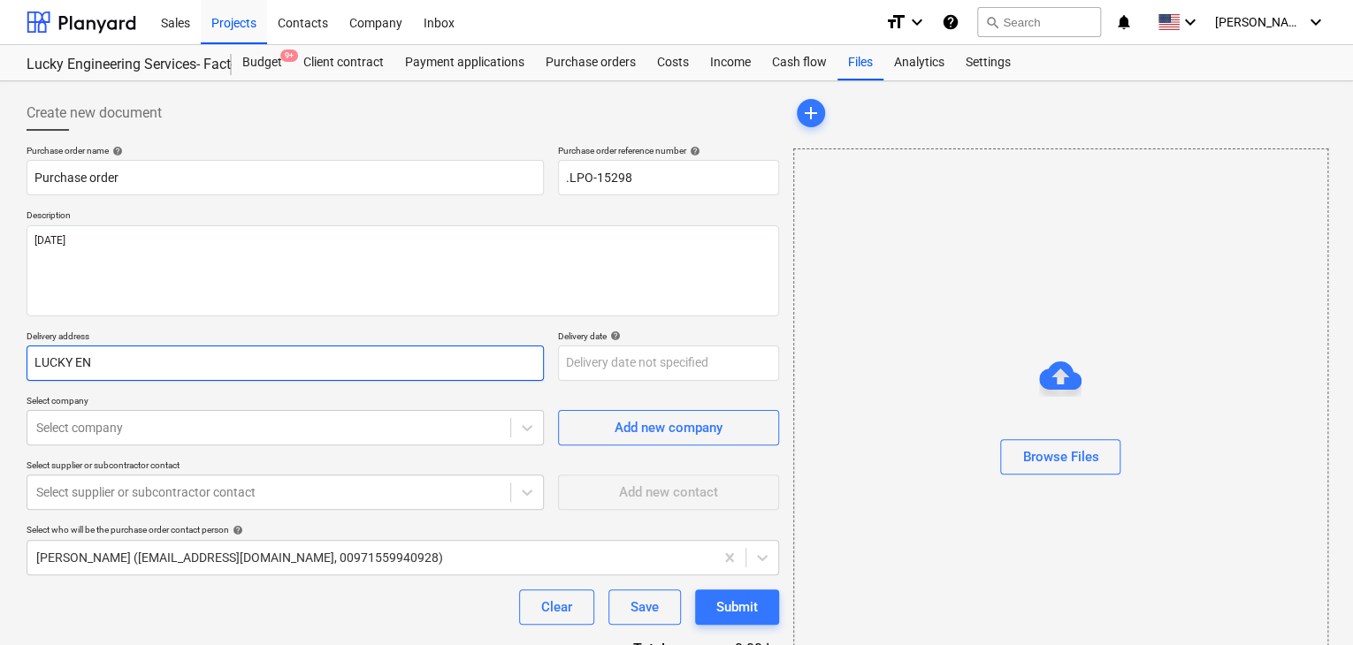
type input "LUCKY ENG"
type textarea "x"
type input "LUCKY ENGI"
type textarea "x"
type input "LUCKY ENGIN"
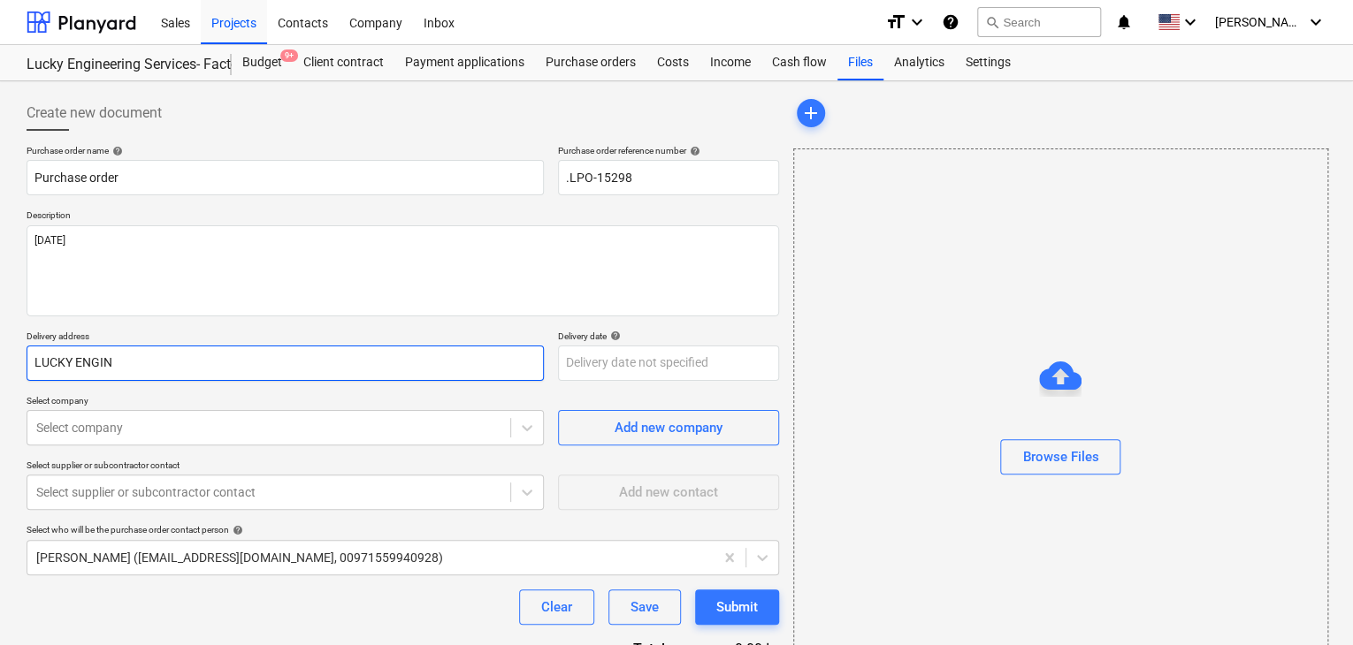
type textarea "x"
type input "LUCKY ENGINE"
type textarea "x"
type input "LUCKY ENGINEE"
type textarea "x"
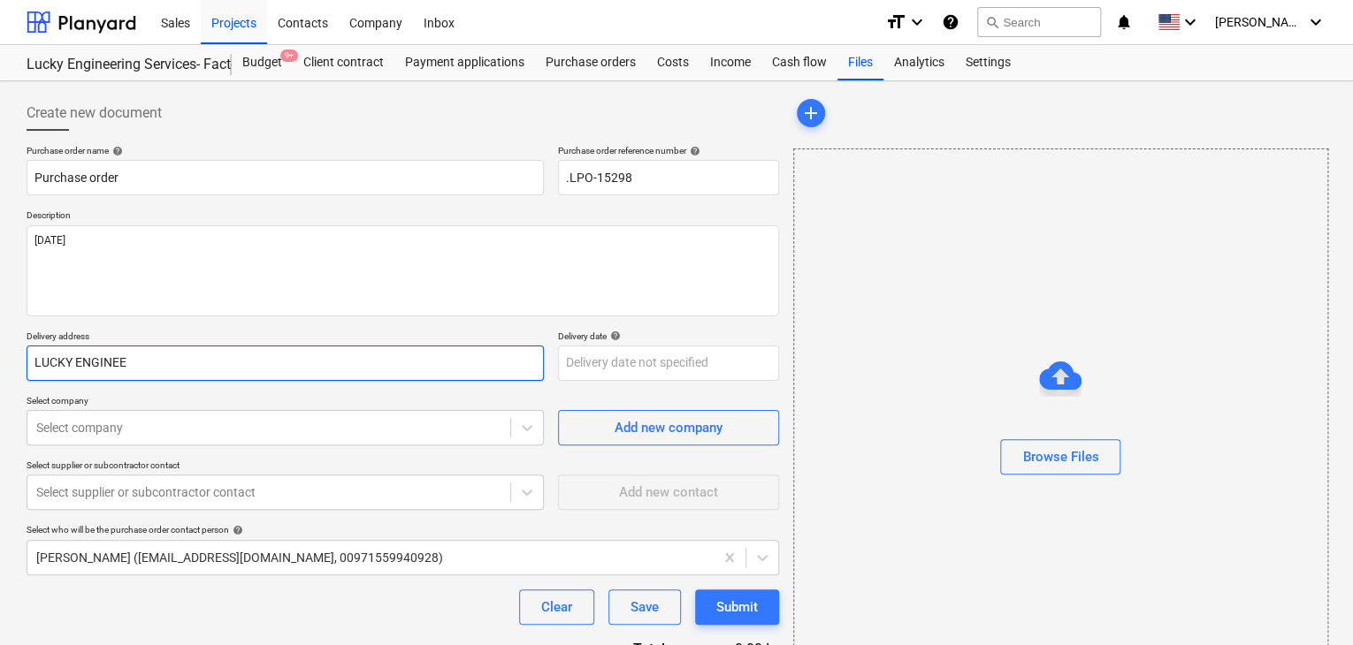
type input "LUCKY ENGINEER"
type textarea "x"
type input "LUCKY ENGINEERI"
type textarea "x"
type input "LUCKY ENGINEERIN"
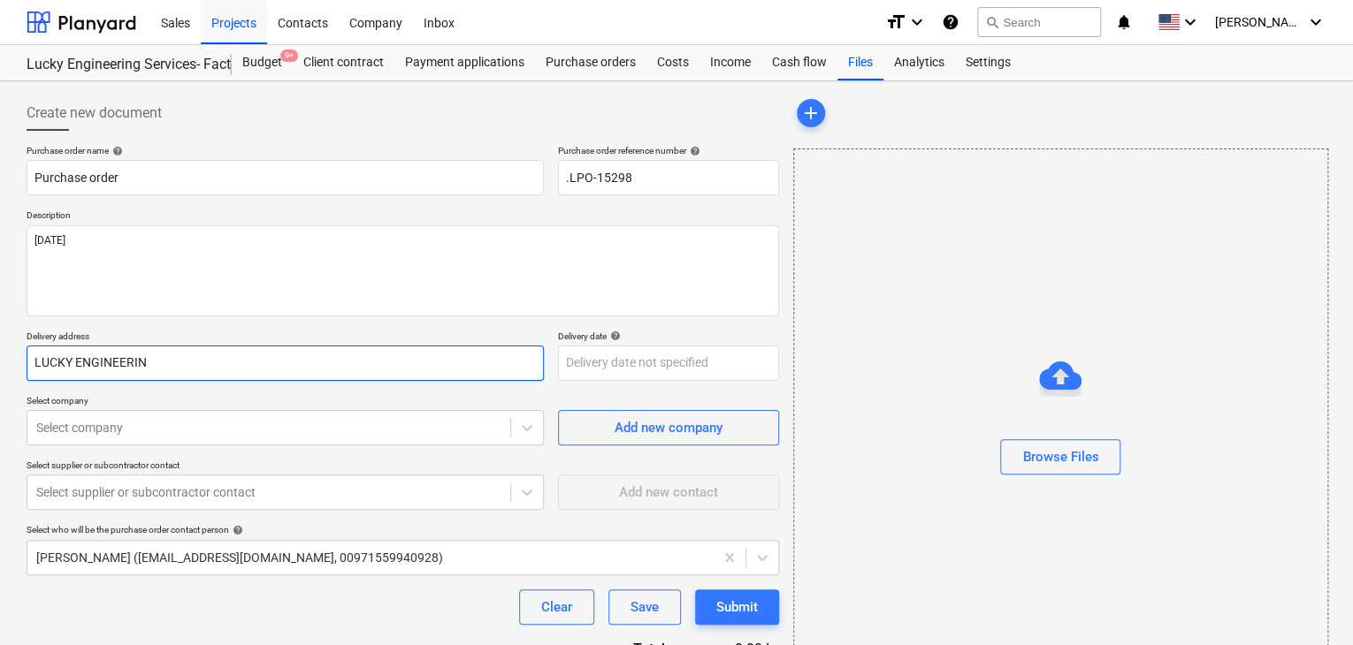
type textarea "x"
type input "LUCKY ENGINEERING"
type textarea "x"
type input "LUCKY ENGINEERING"
type textarea "x"
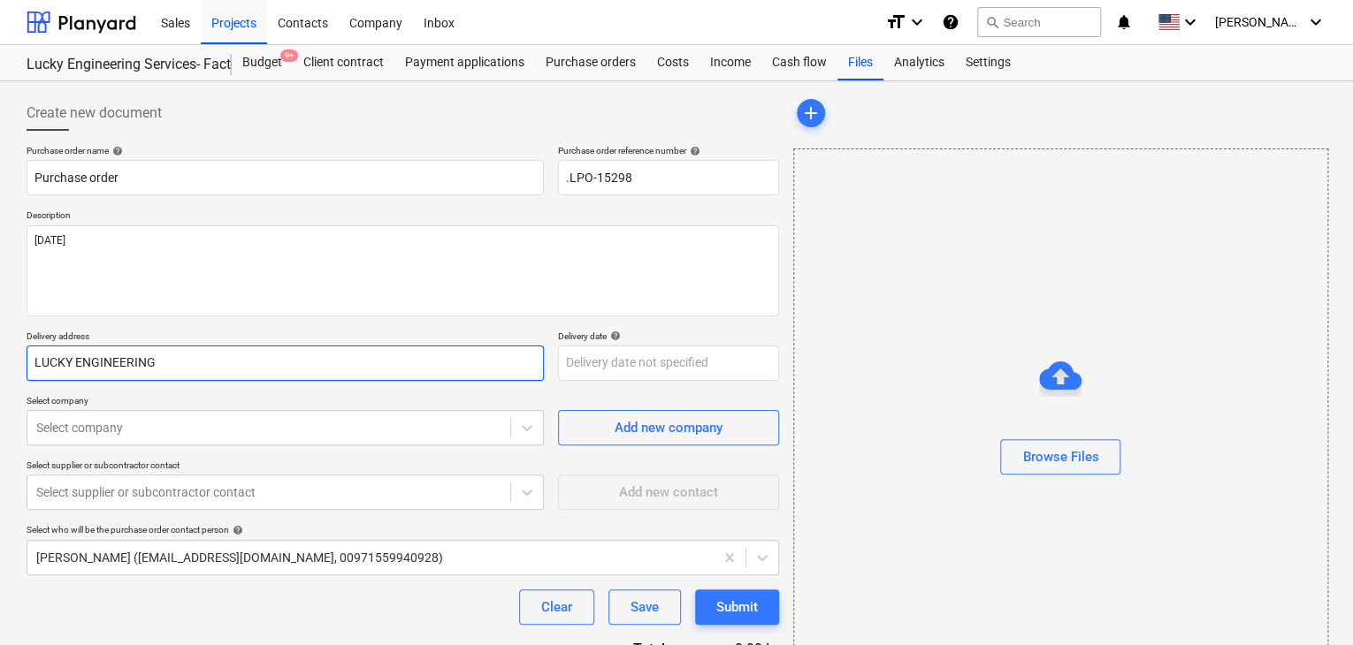
type input "LUCKY ENGINEERING S"
type textarea "x"
type input "LUCKY ENGINEERING SE"
type textarea "x"
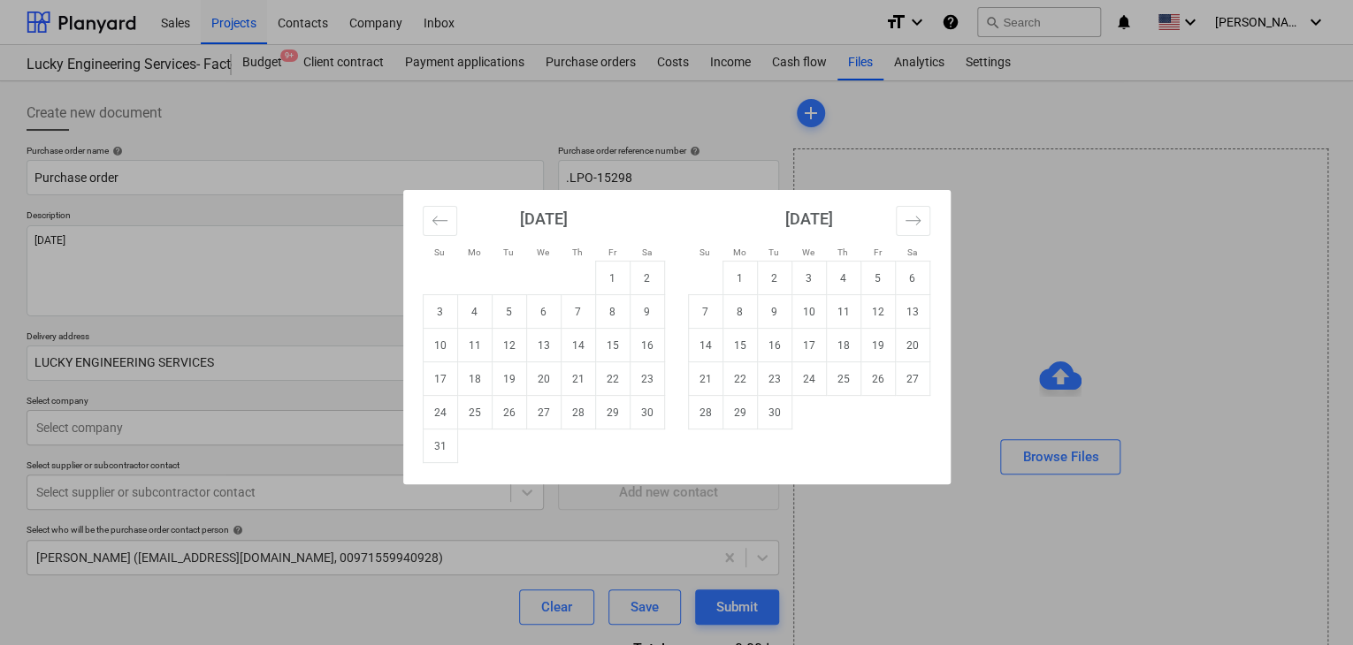
click at [599, 350] on body "Sales Projects Contacts Company Inbox format_size keyboard_arrow_down help sear…" at bounding box center [676, 322] width 1353 height 645
click at [439, 446] on td "31" at bounding box center [440, 447] width 34 height 34
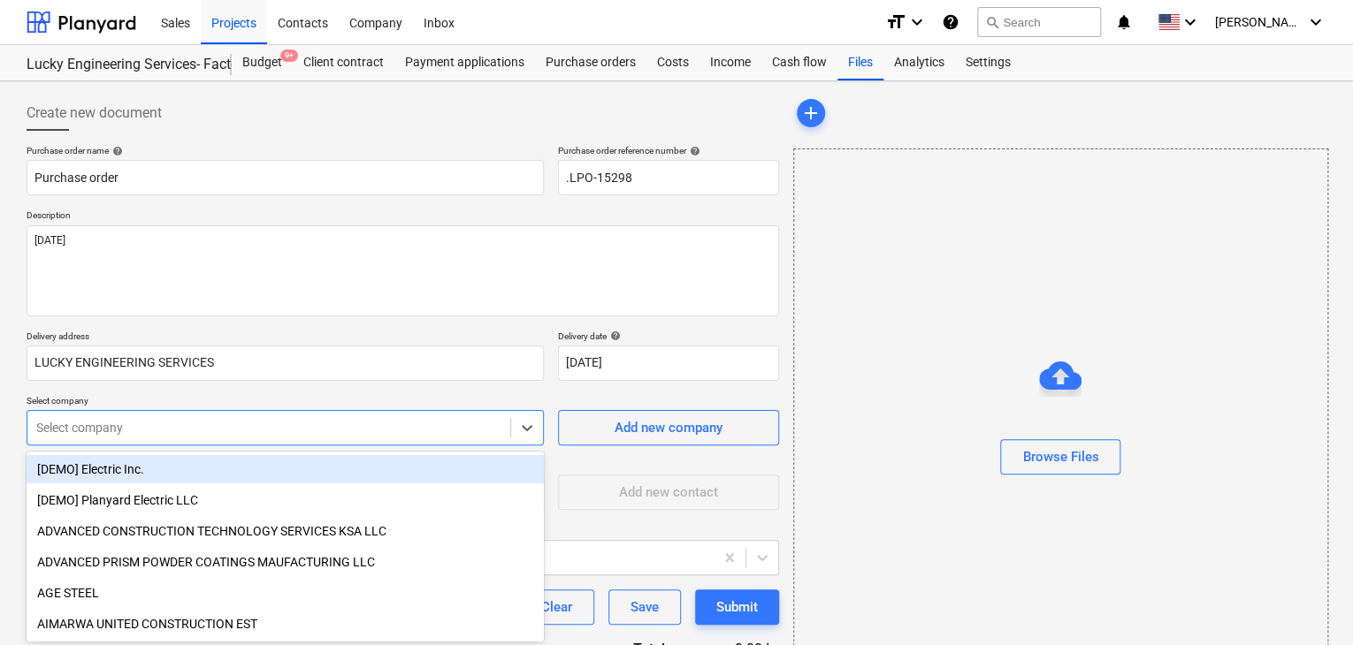
scroll to position [82, 0]
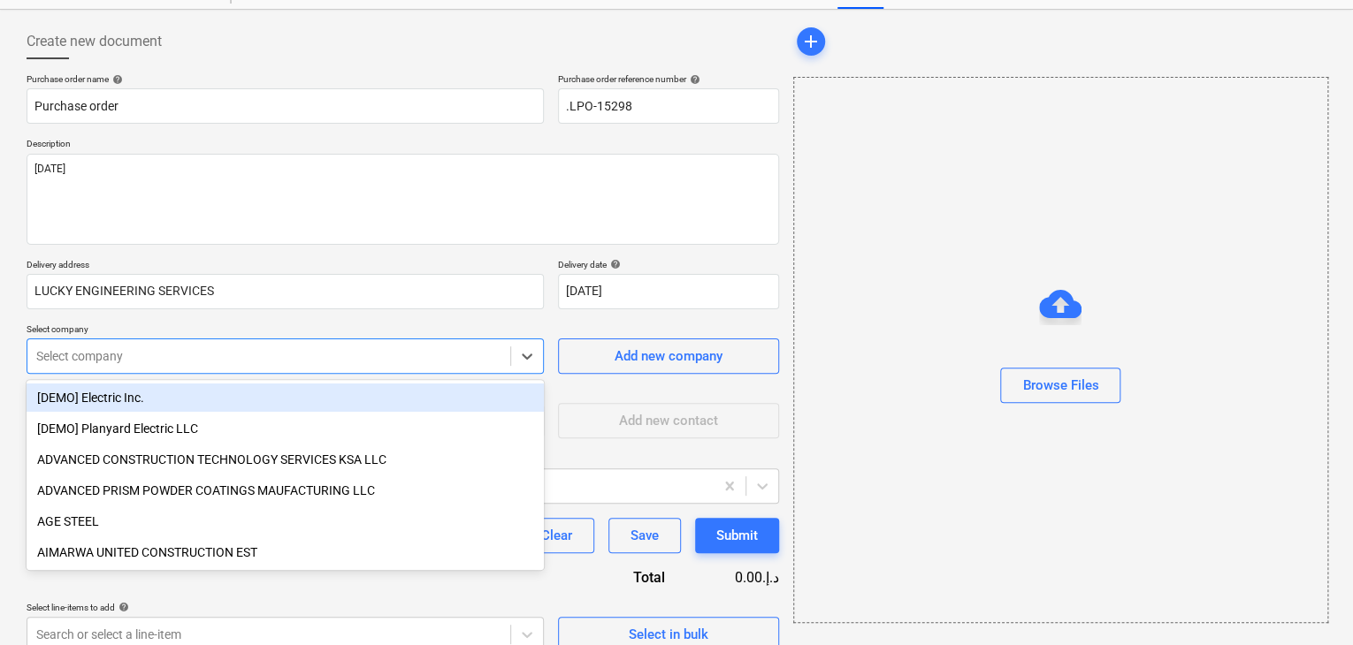
click at [261, 435] on body "Sales Projects Contacts Company Inbox format_size keyboard_arrow_down help sear…" at bounding box center [676, 250] width 1353 height 645
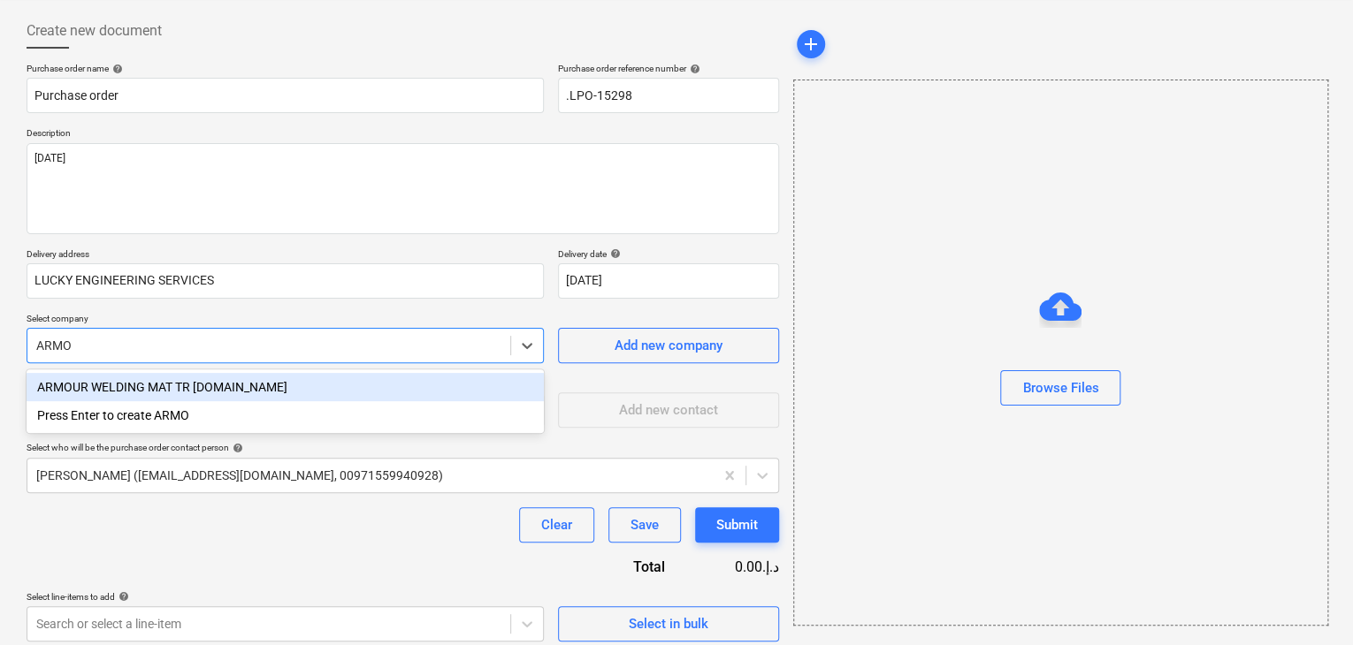
click at [311, 384] on div "ARMOUR WELDING MAT TR L.LC" at bounding box center [285, 387] width 517 height 28
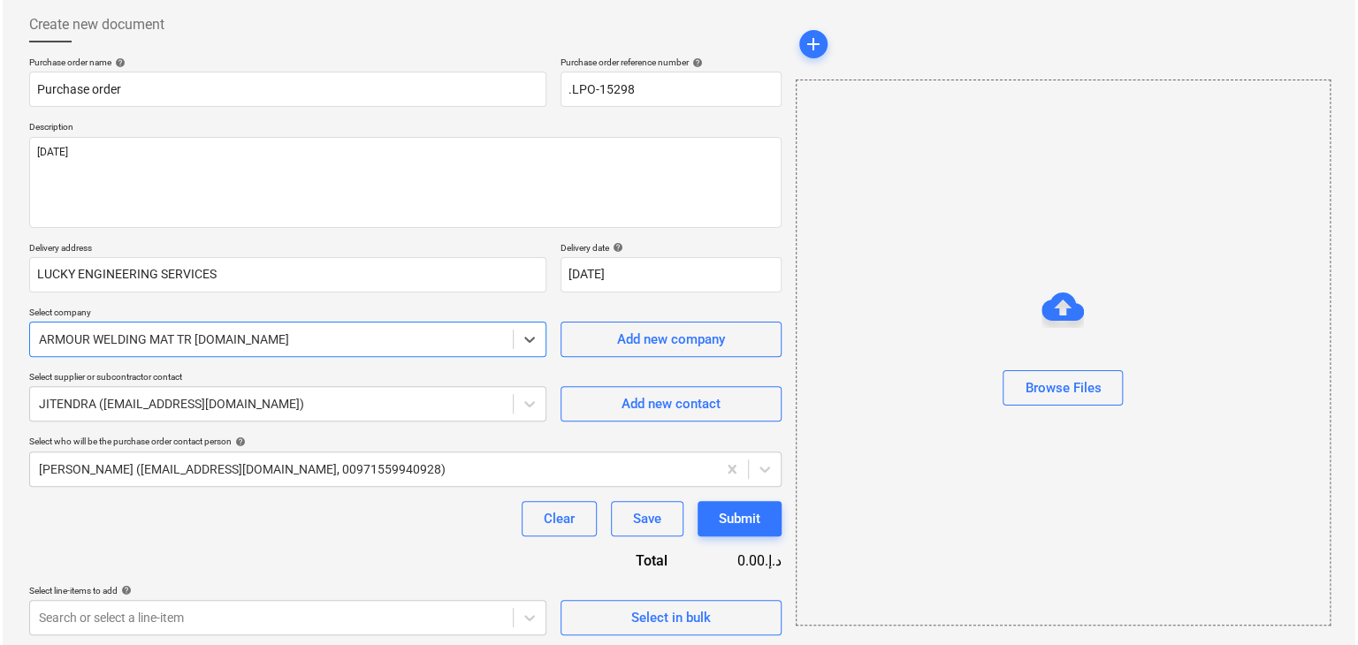
scroll to position [92, 0]
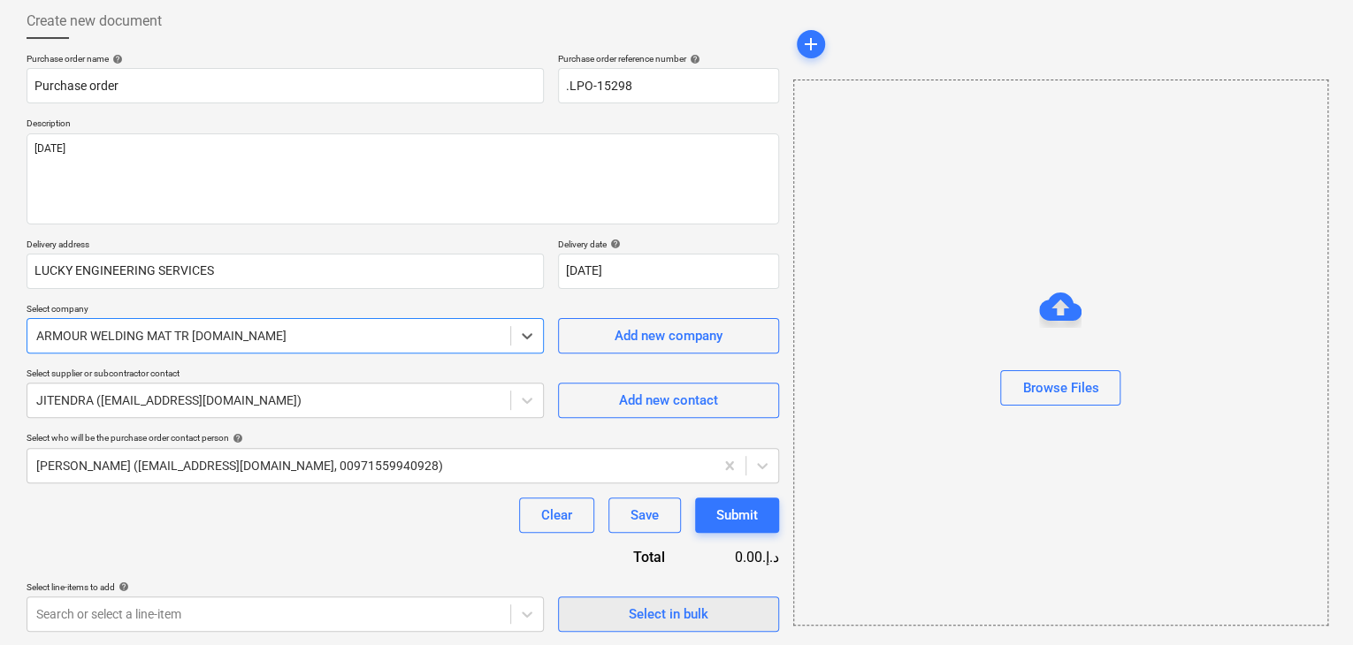
click at [684, 620] on div "Select in bulk" at bounding box center [669, 614] width 80 height 23
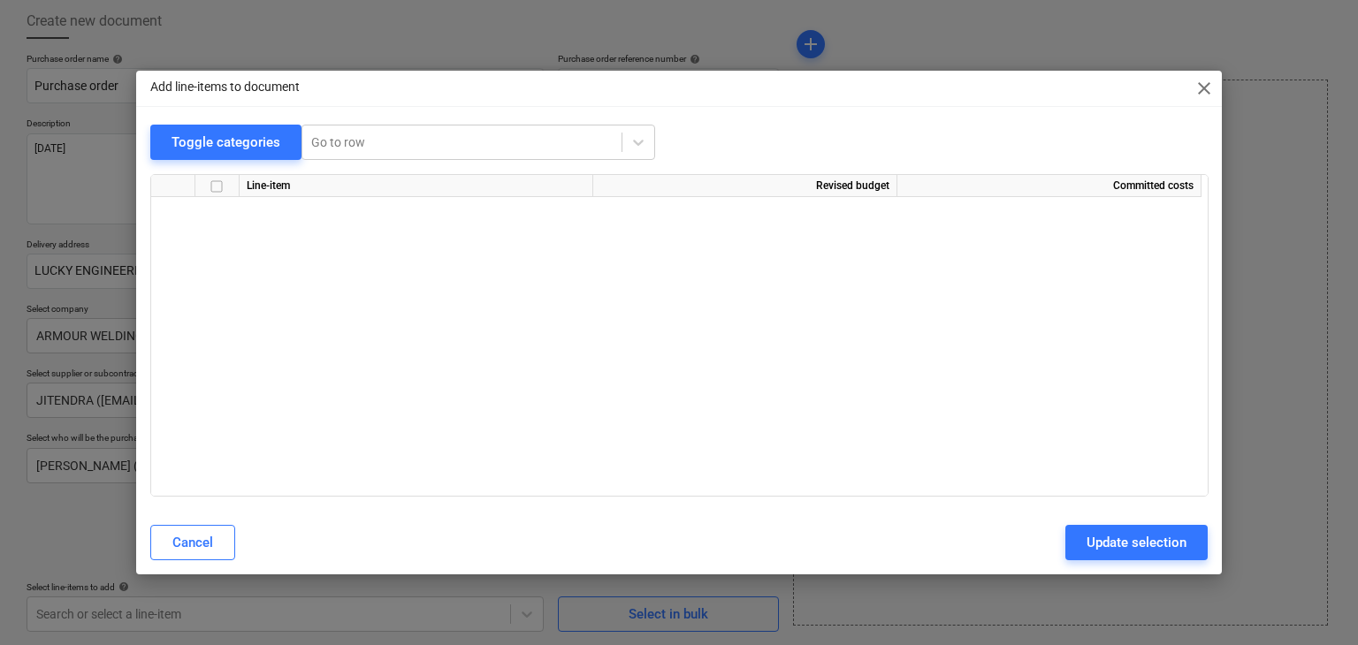
scroll to position [34620, 0]
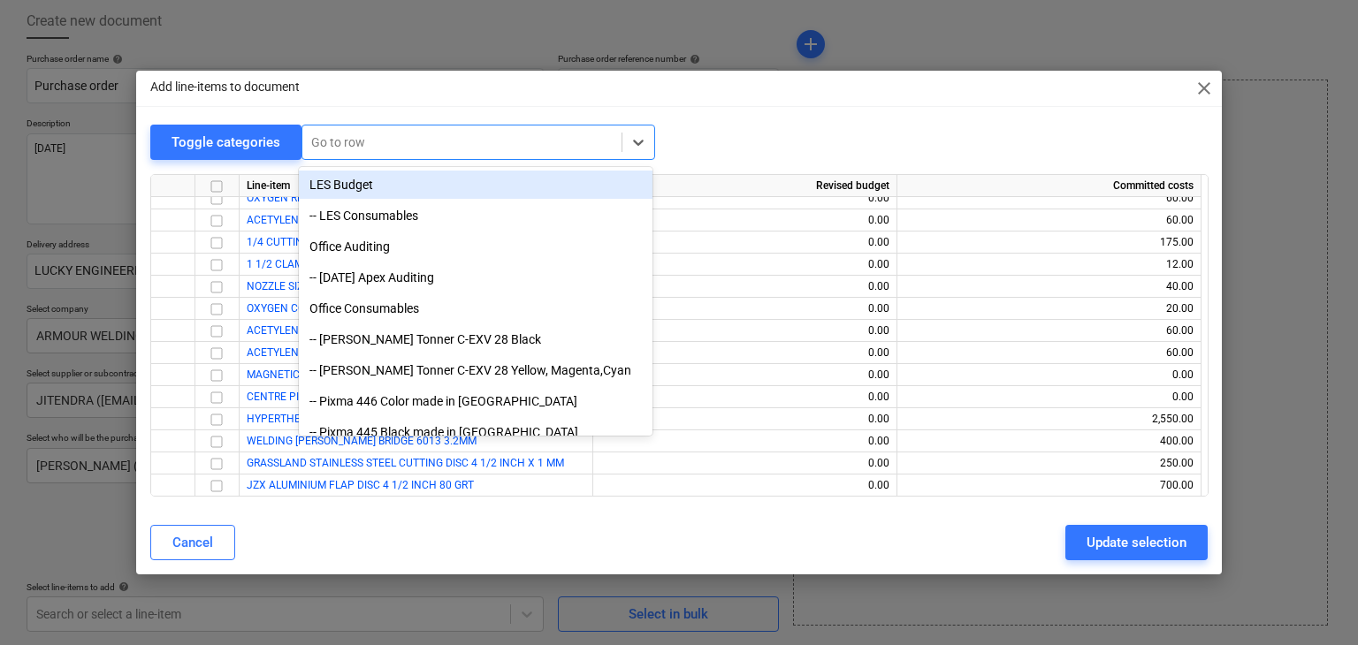
click at [332, 147] on div at bounding box center [461, 142] width 301 height 18
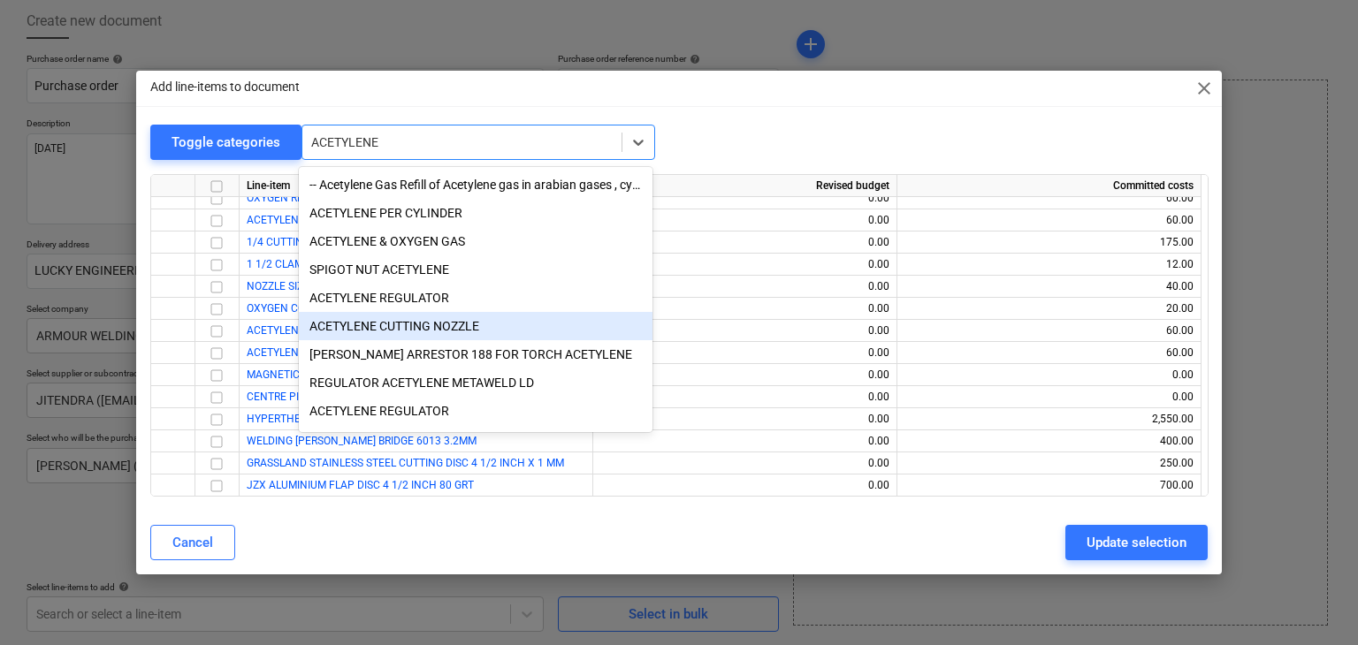
click at [434, 331] on div "ACETYLENE CUTTING NOZZLE" at bounding box center [476, 326] width 354 height 28
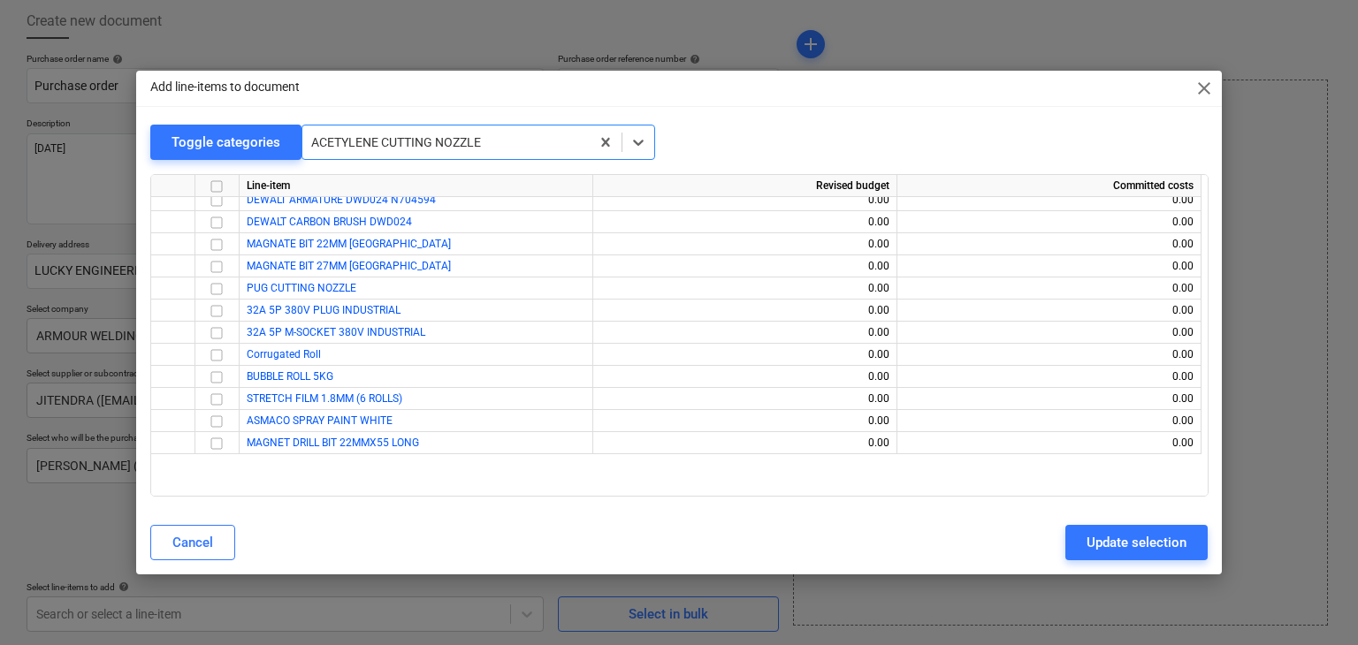
scroll to position [20333, 0]
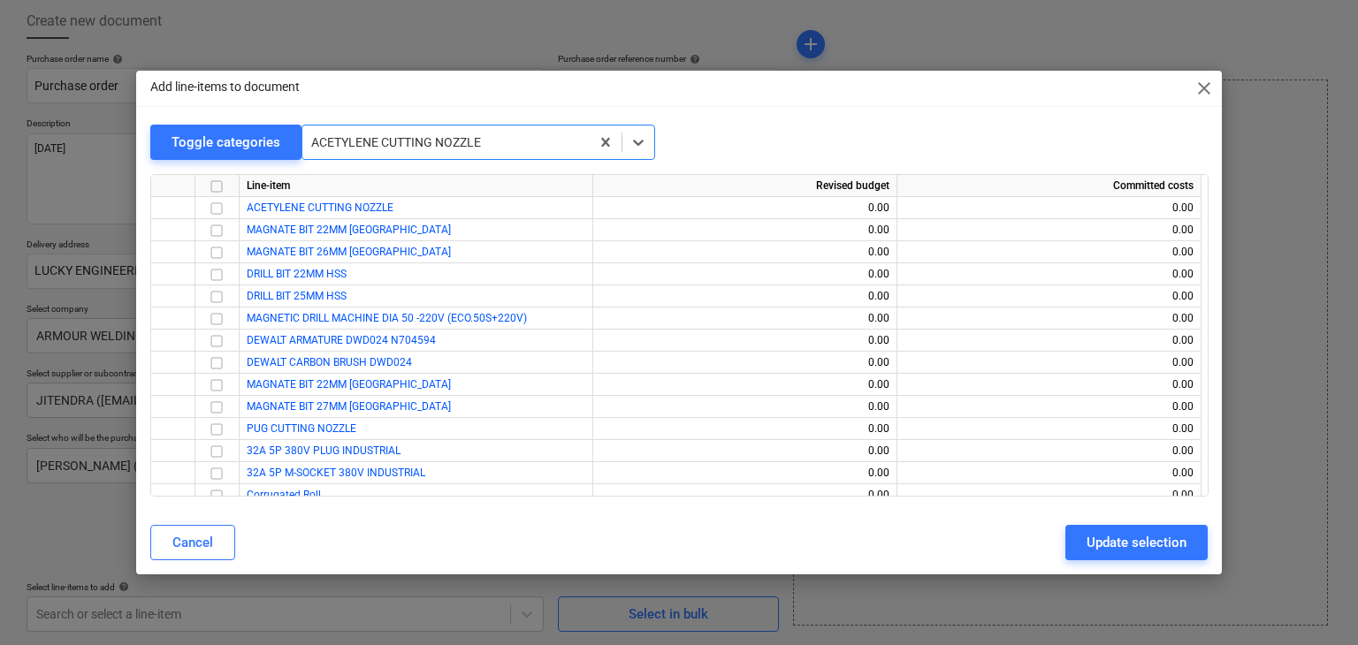
click at [502, 135] on div at bounding box center [446, 142] width 270 height 18
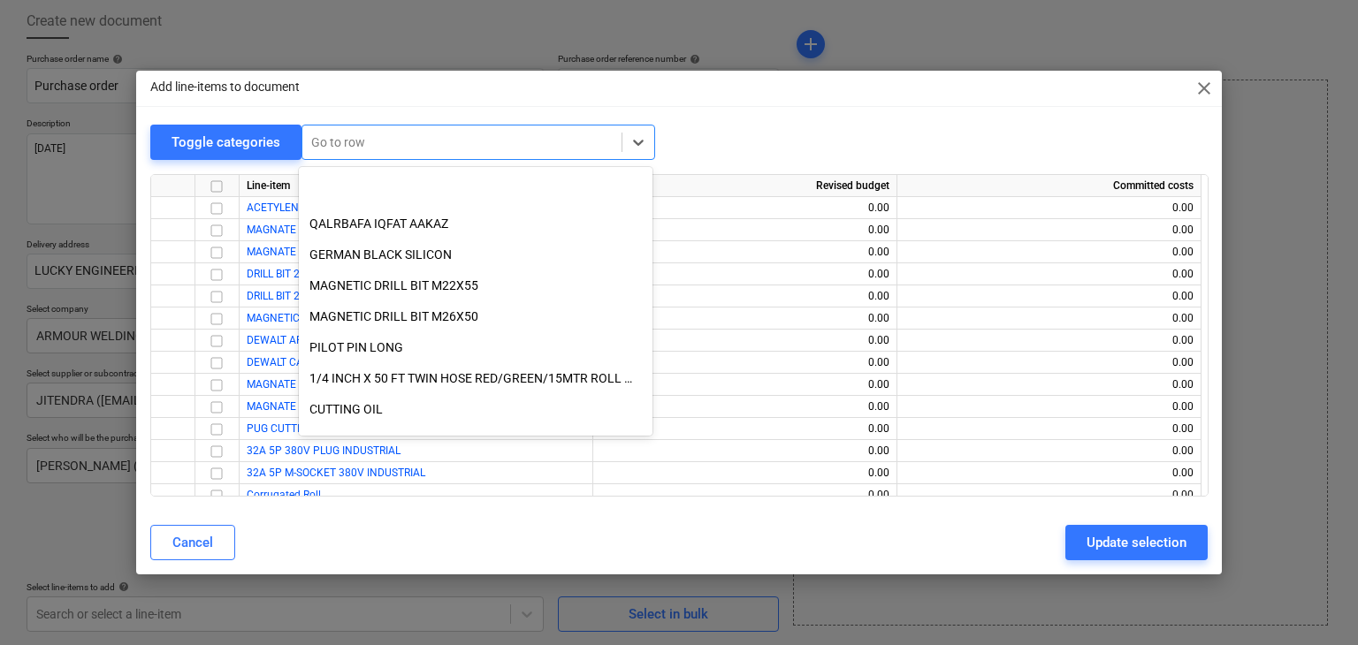
scroll to position [29704, 0]
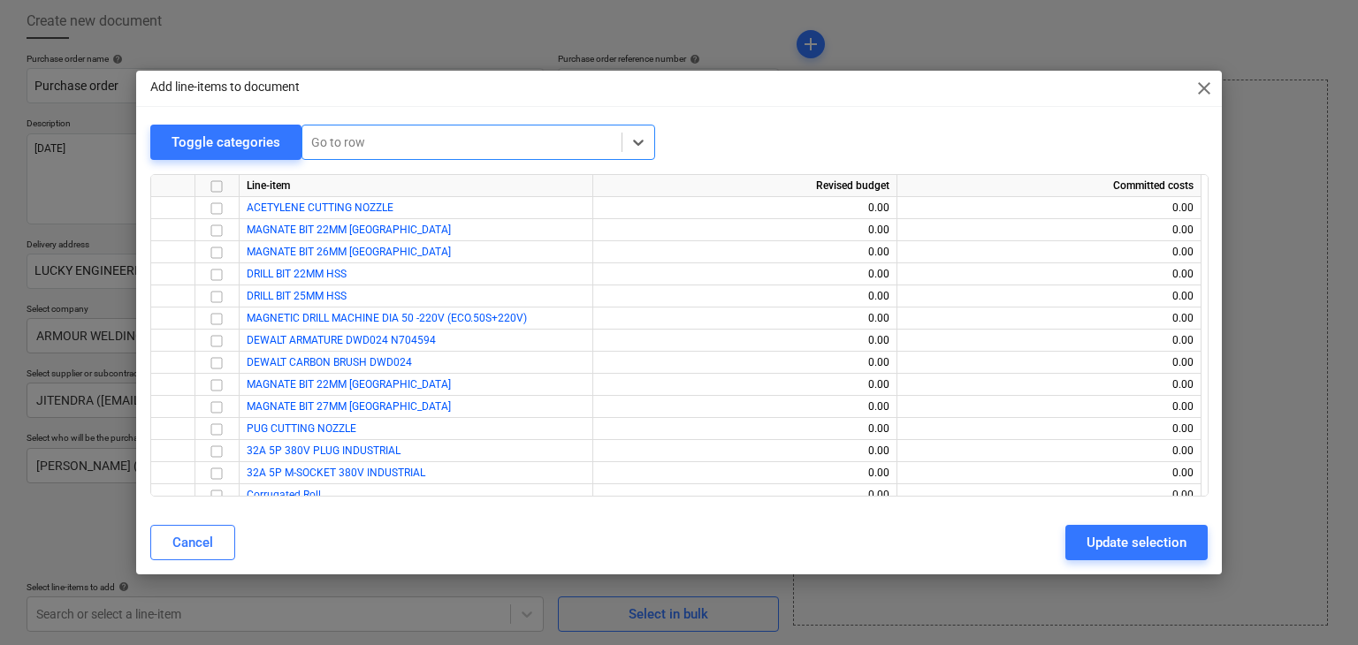
click at [377, 138] on div at bounding box center [461, 142] width 301 height 18
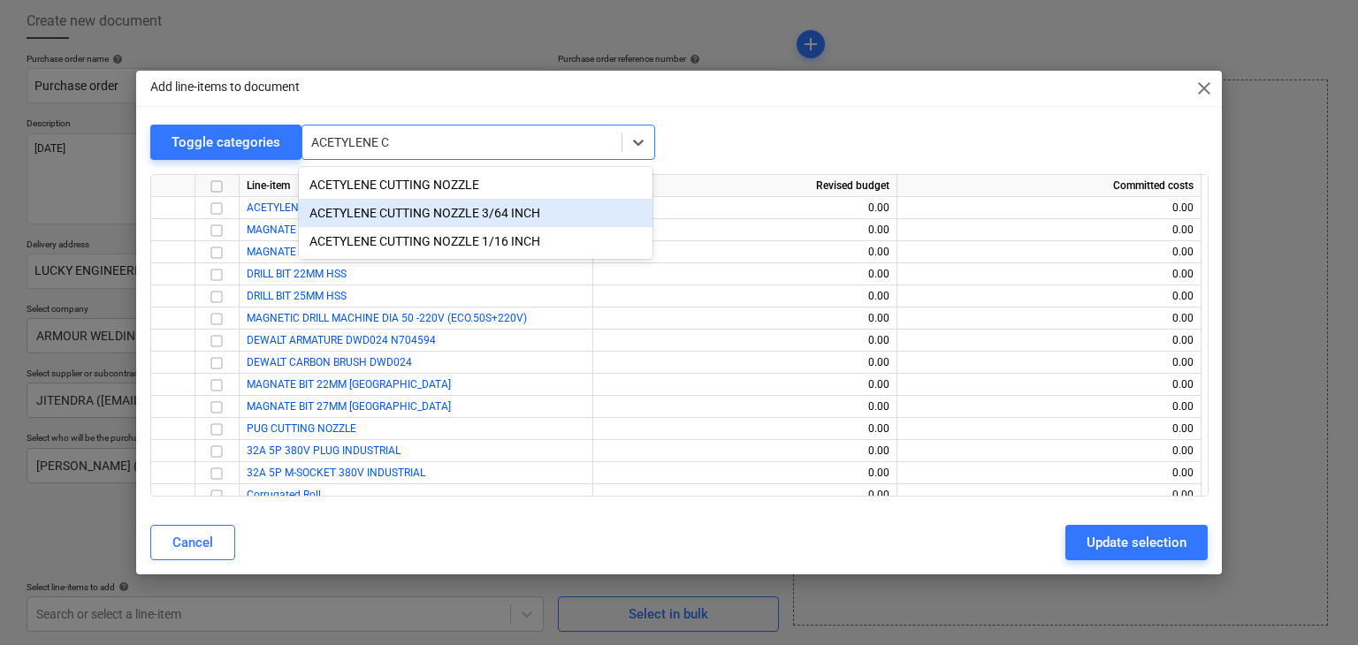
click at [402, 213] on div "ACETYLENE CUTTING NOZZLE 3/64 INCH" at bounding box center [476, 213] width 354 height 28
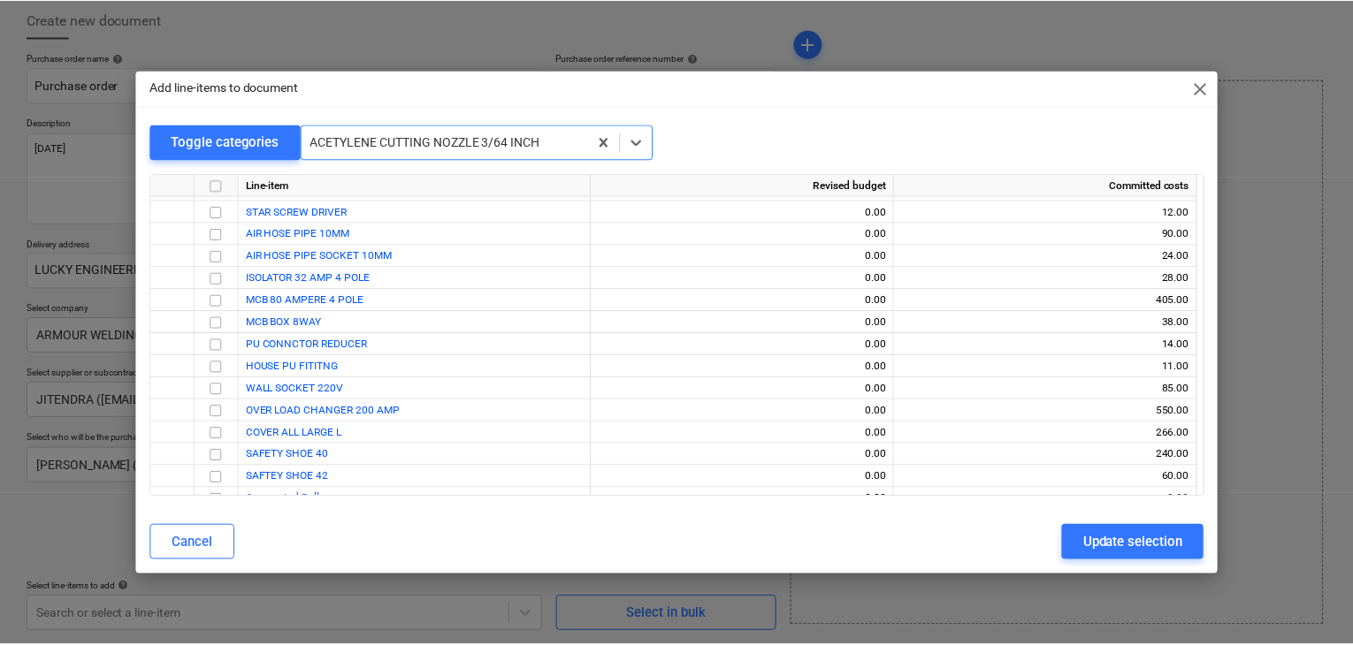
scroll to position [34620, 0]
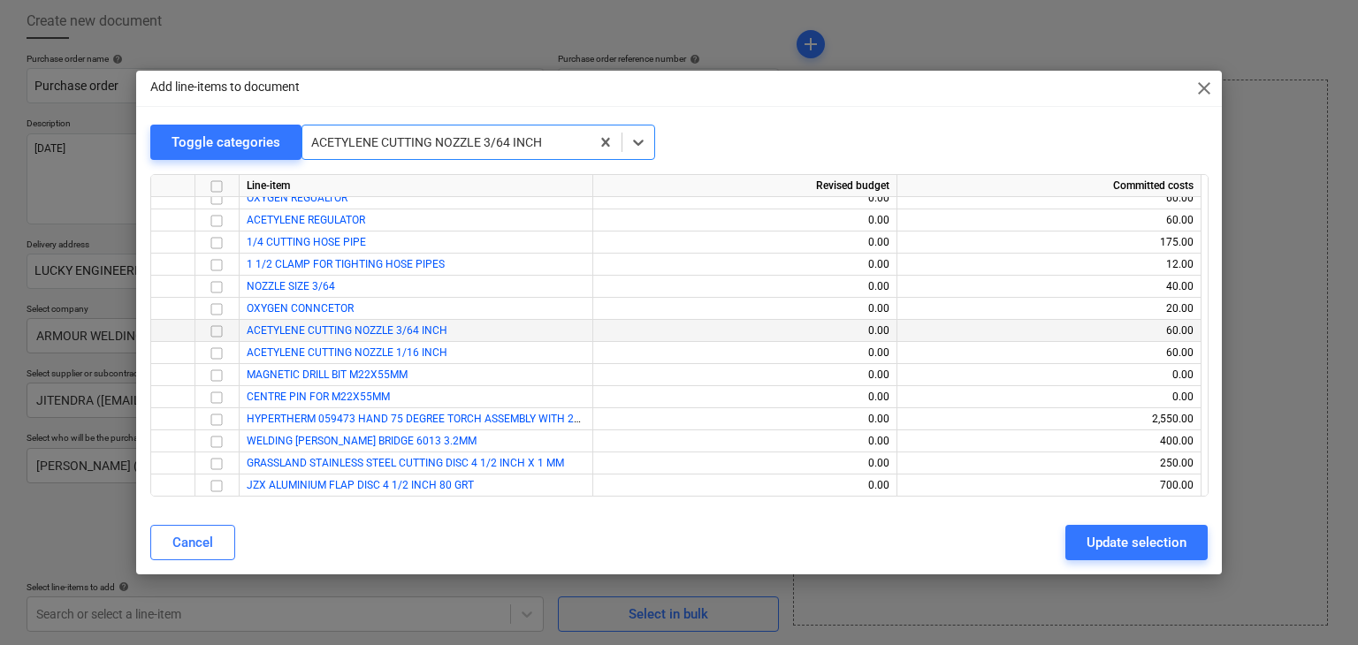
click at [212, 336] on input "checkbox" at bounding box center [216, 331] width 21 height 21
click at [214, 347] on input "checkbox" at bounding box center [216, 353] width 21 height 21
click at [1086, 532] on button "Update selection" at bounding box center [1136, 542] width 142 height 35
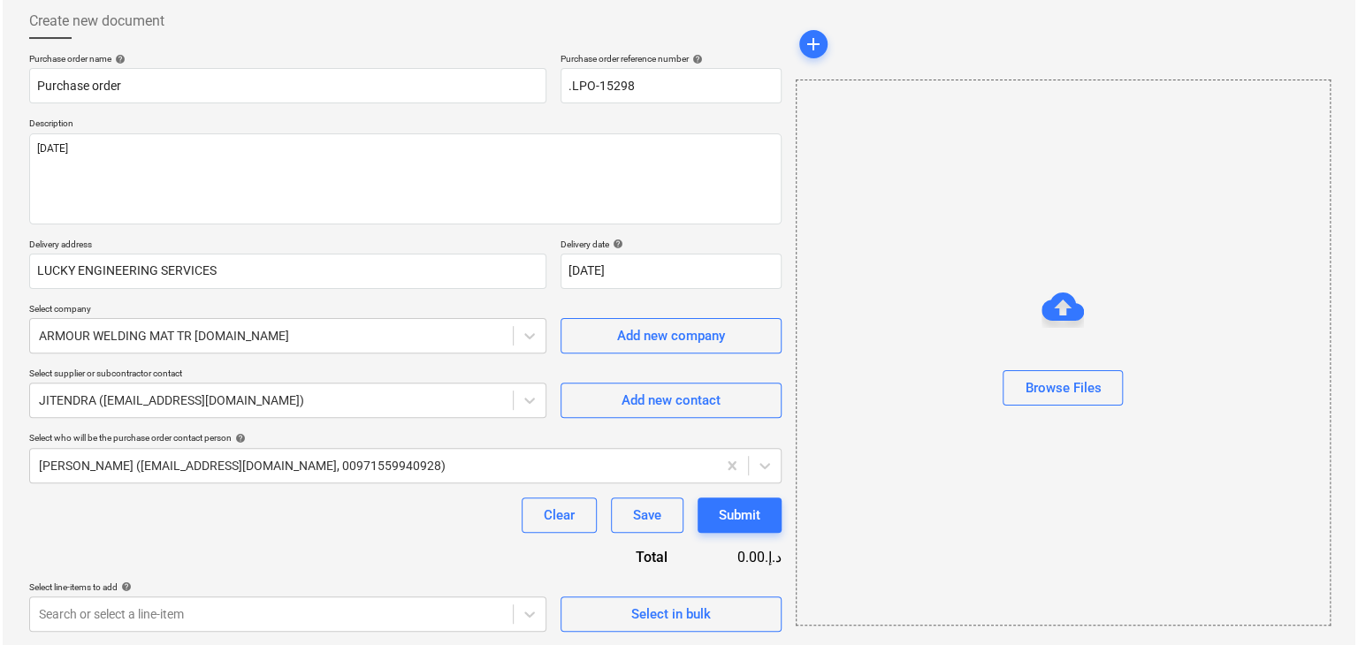
scroll to position [269, 0]
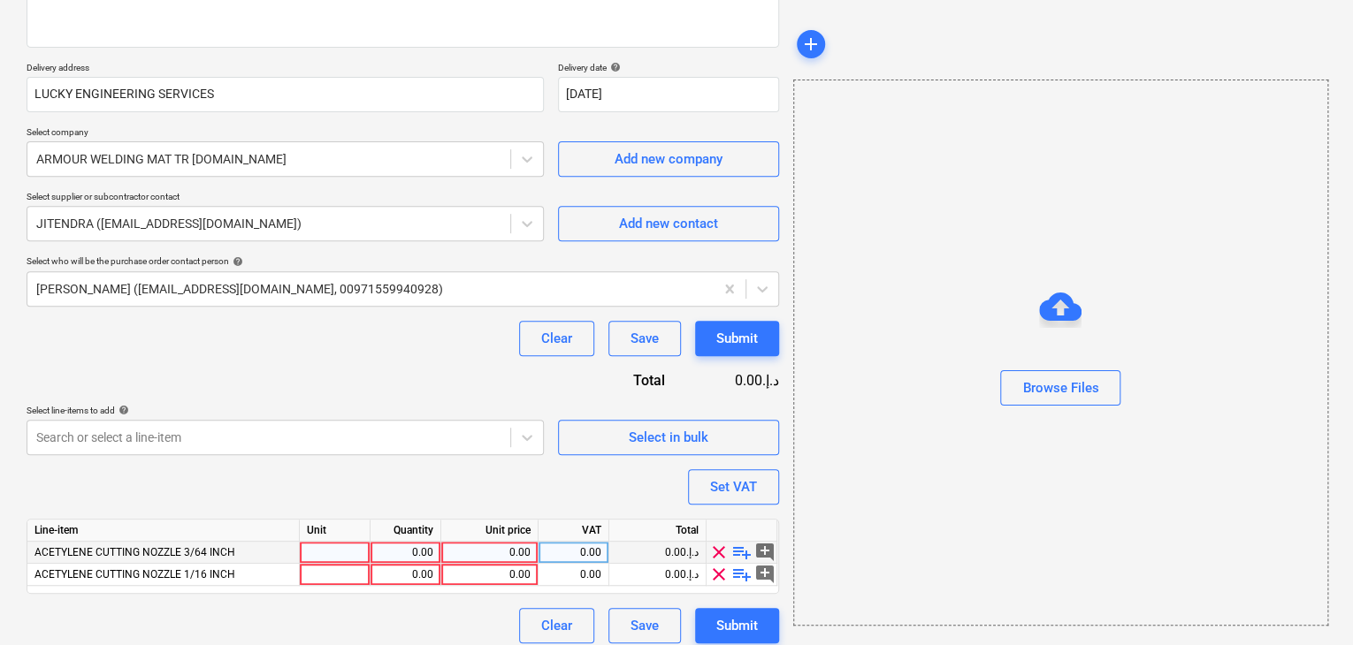
click at [316, 556] on div at bounding box center [335, 553] width 71 height 22
click at [405, 551] on div "0.00" at bounding box center [405, 553] width 56 height 22
click at [499, 558] on div "0.00" at bounding box center [489, 553] width 82 height 22
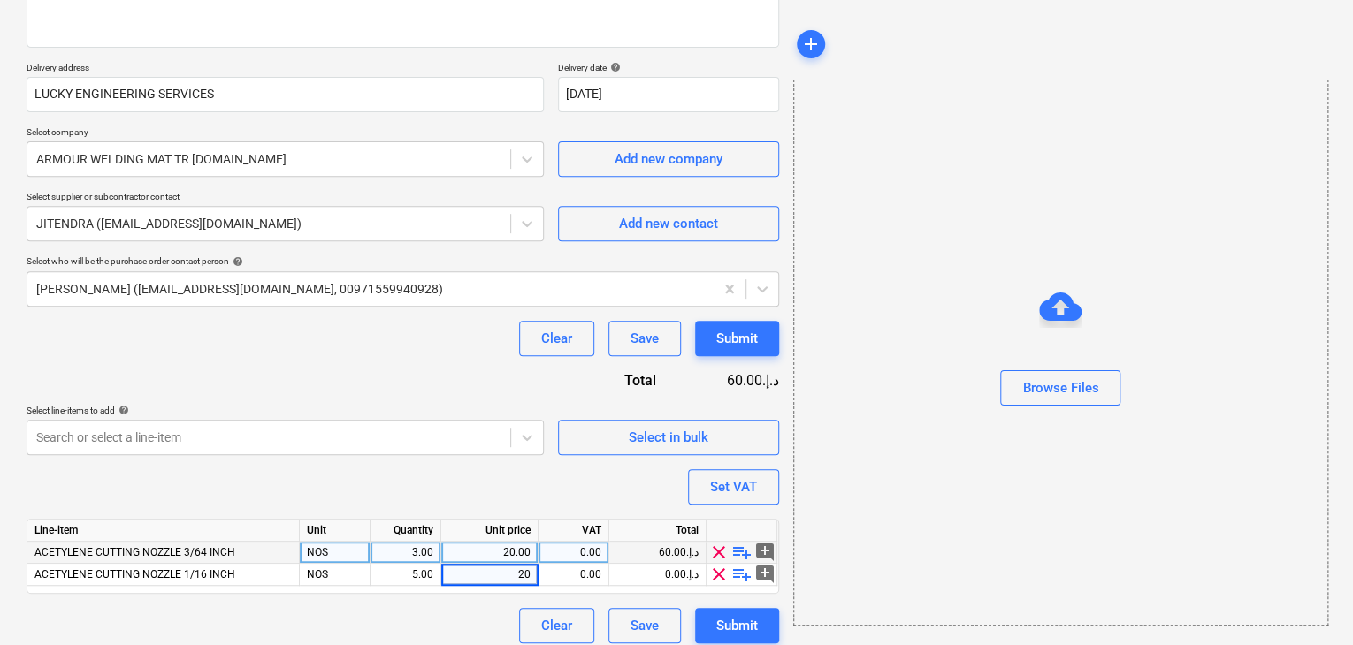
click at [902, 549] on div "Browse Files" at bounding box center [1060, 353] width 535 height 546
click at [721, 481] on div "Set VAT" at bounding box center [733, 487] width 47 height 23
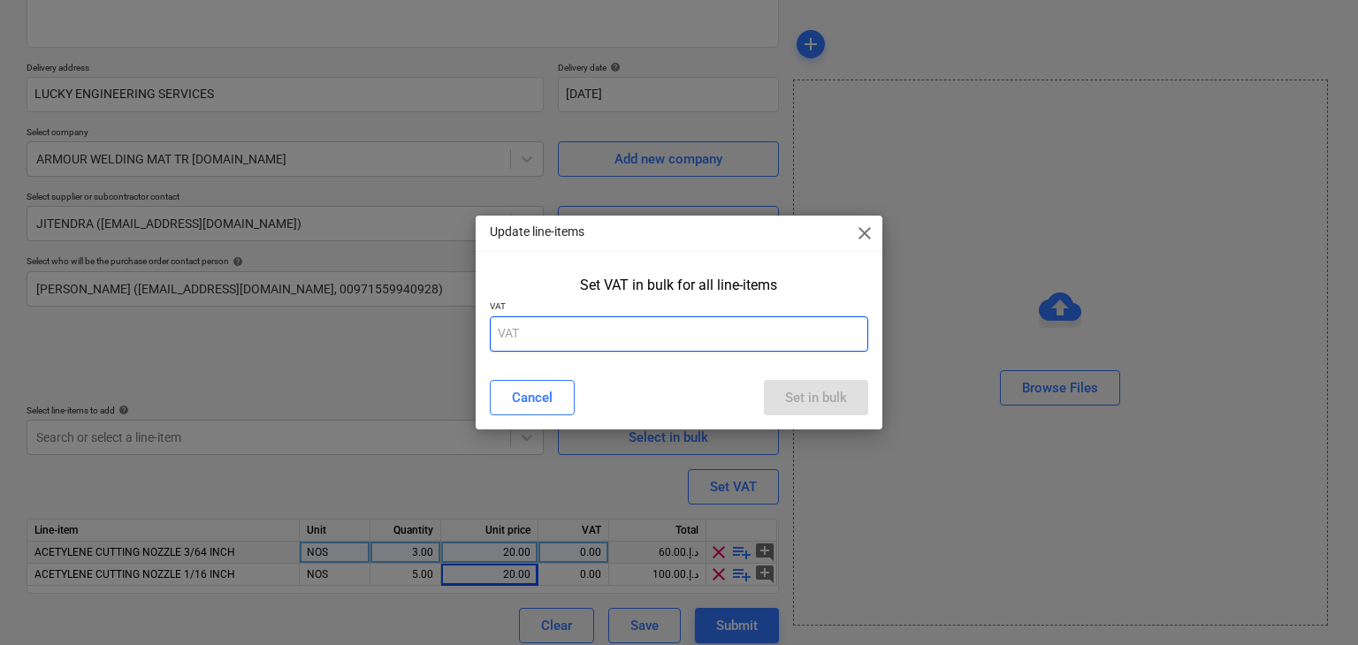
click at [542, 318] on input "text" at bounding box center [679, 333] width 379 height 35
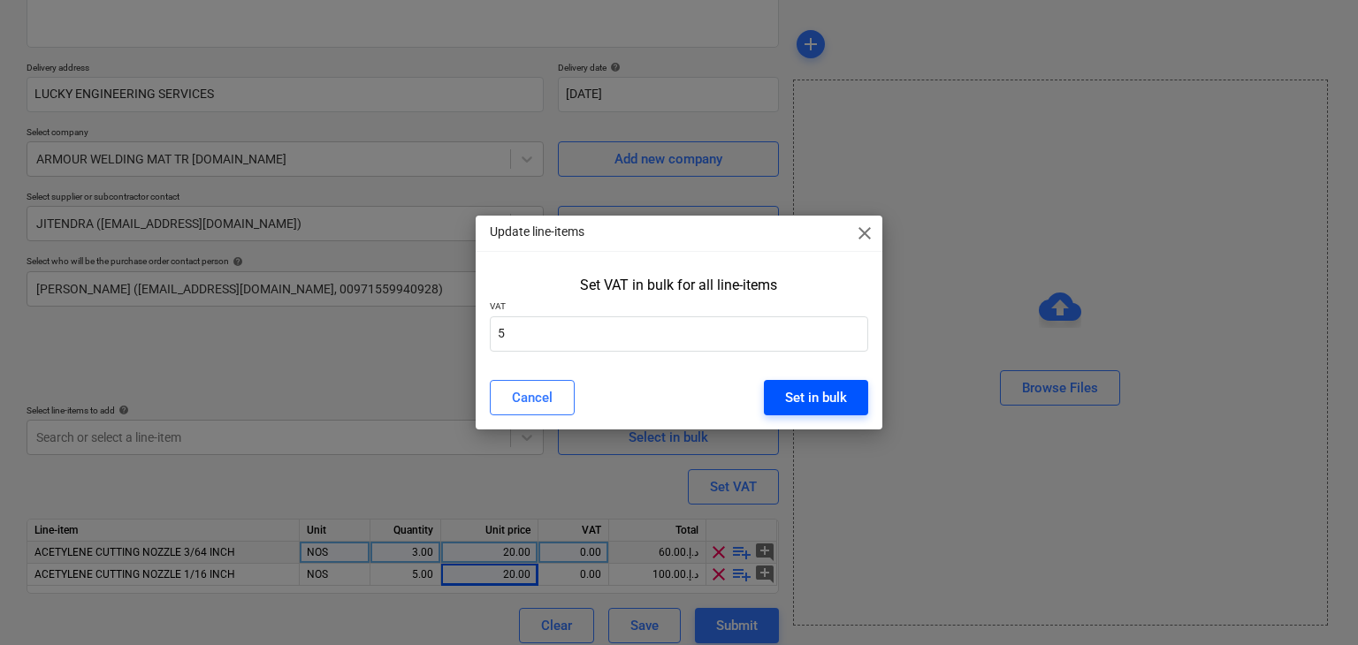
click at [792, 397] on div "Set in bulk" at bounding box center [816, 397] width 62 height 23
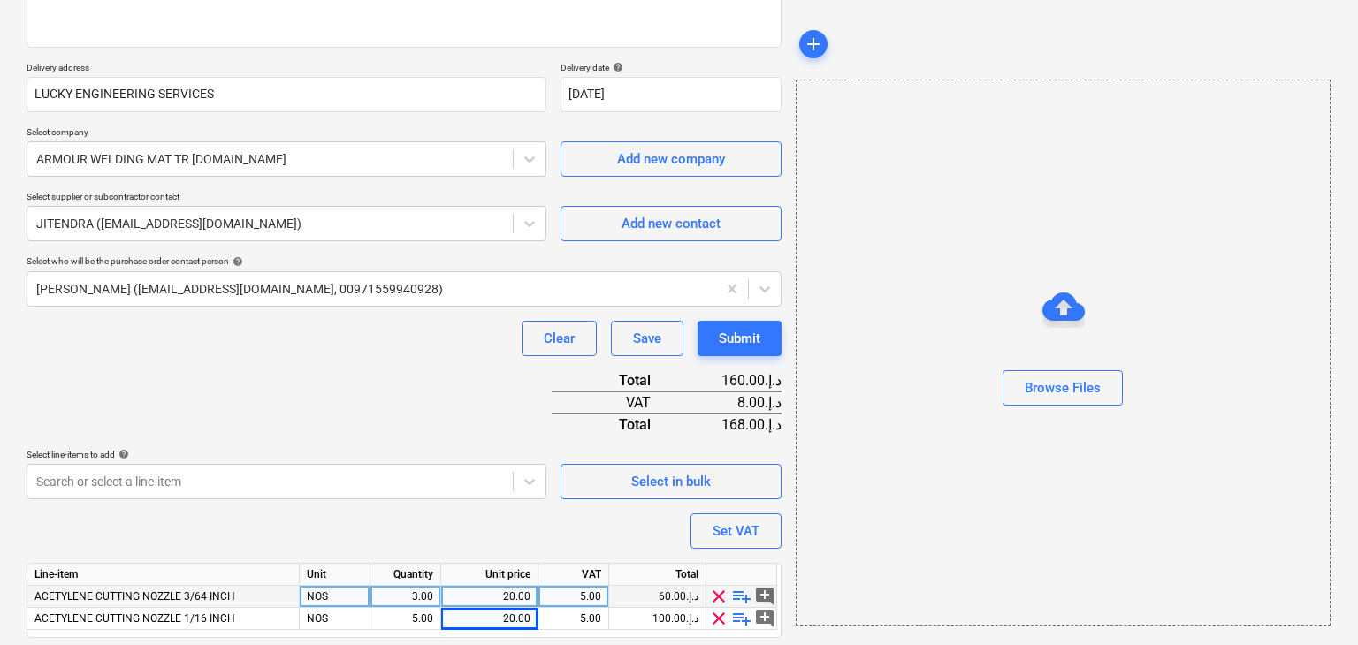
scroll to position [324, 0]
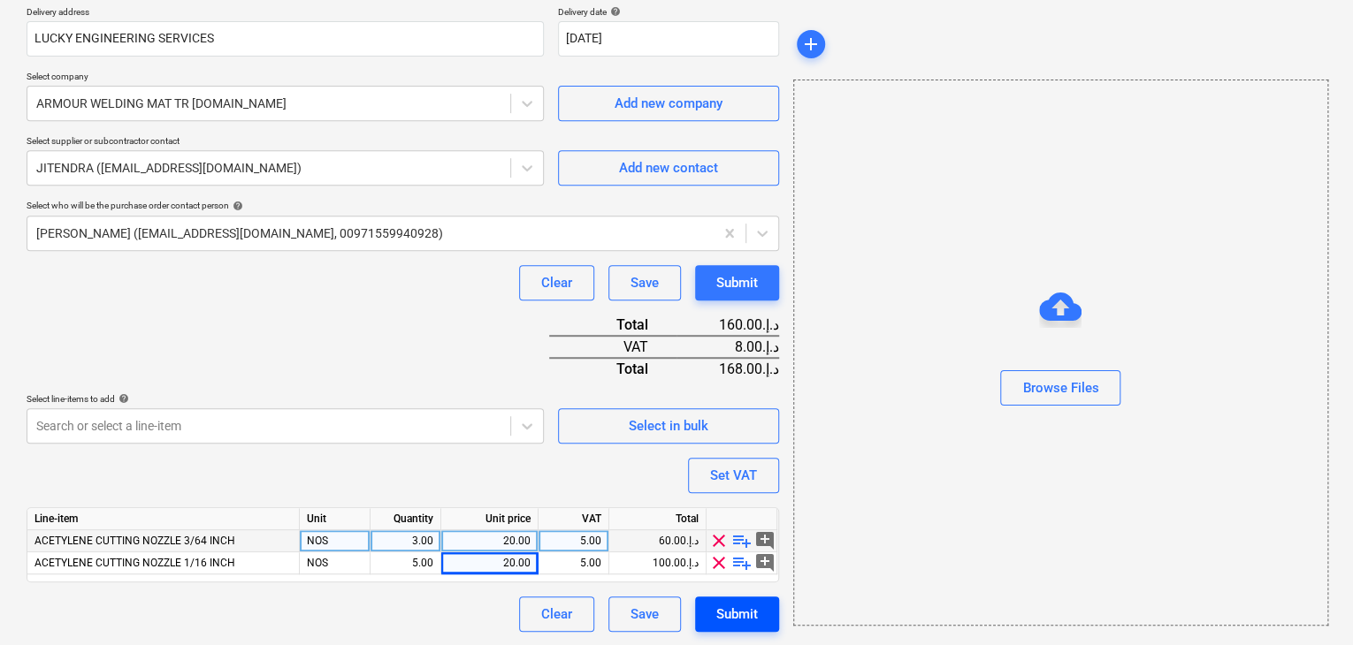
click at [729, 624] on div "Submit" at bounding box center [737, 614] width 42 height 23
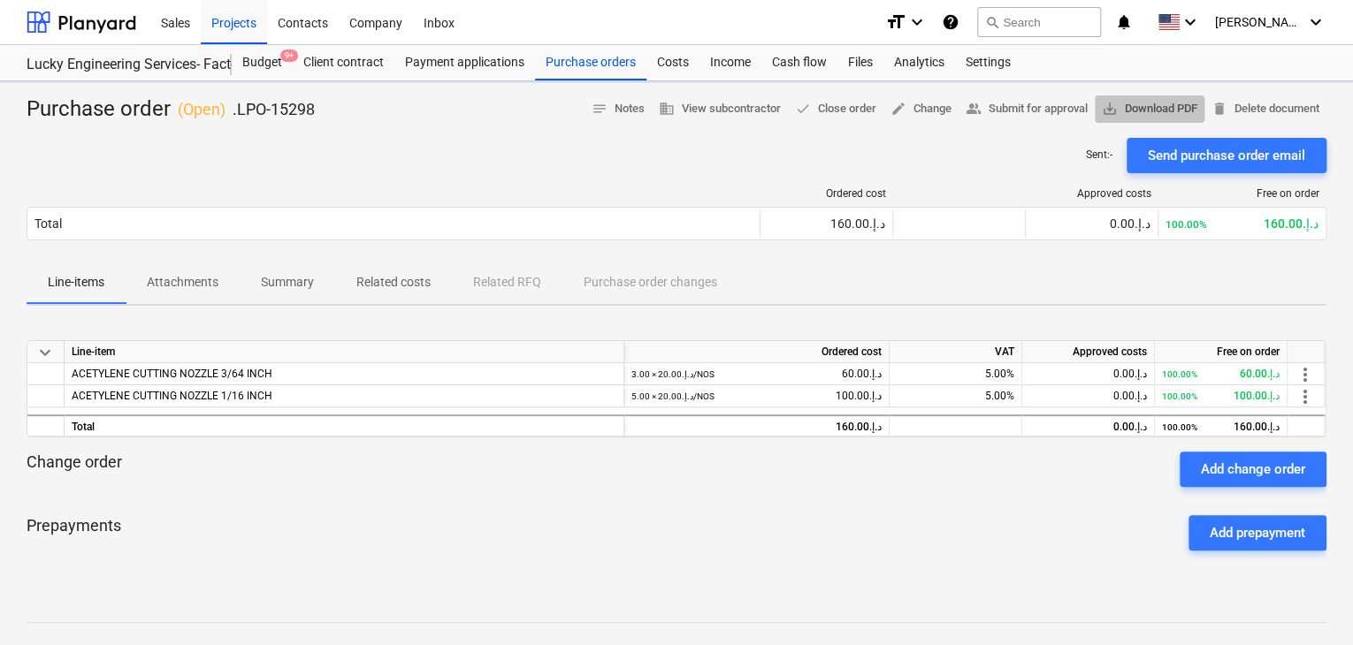
click at [1148, 112] on span "save_alt Download PDF" at bounding box center [1149, 109] width 95 height 20
